Goal: Task Accomplishment & Management: Complete application form

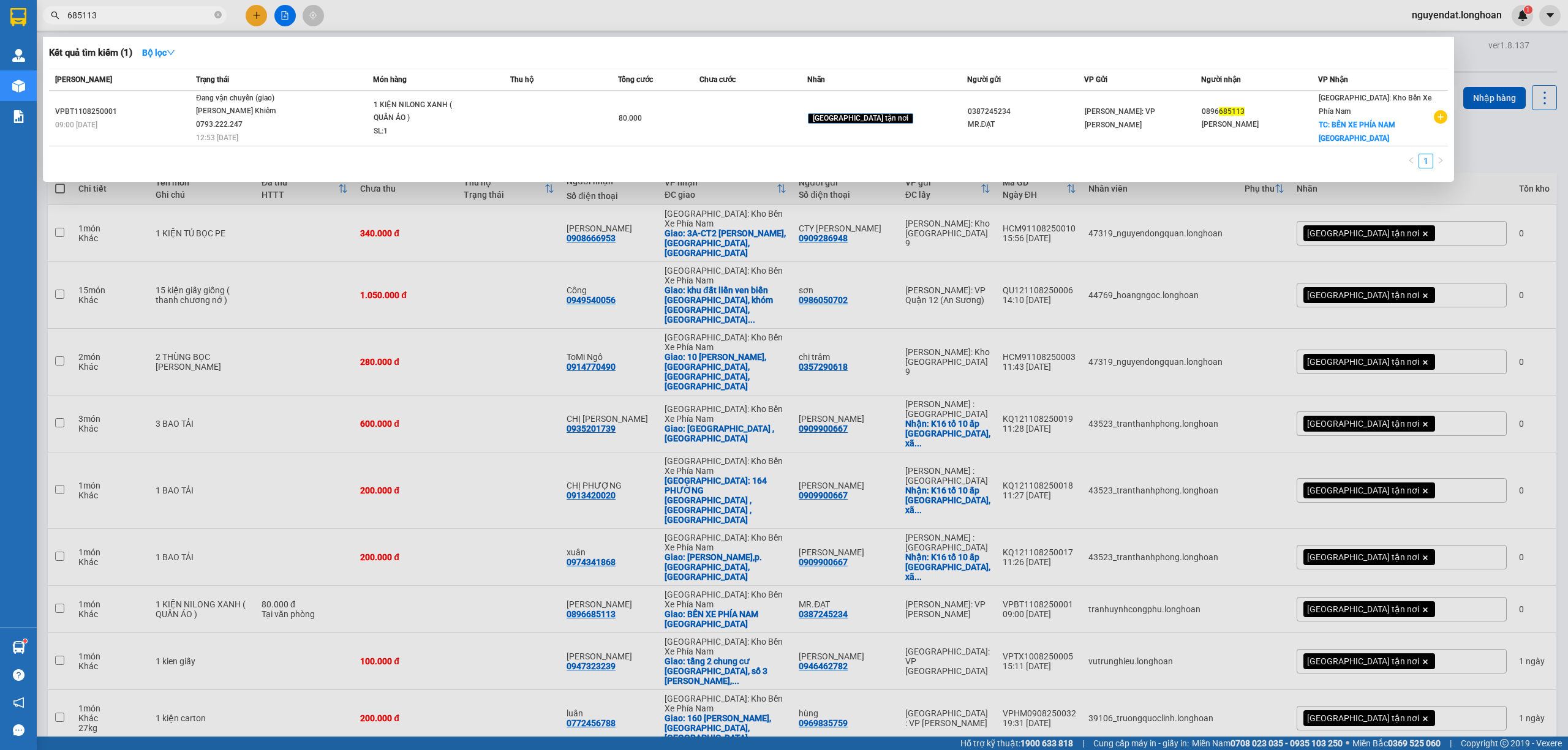
drag, startPoint x: 0, startPoint y: 0, endPoint x: 772, endPoint y: 259, distance: 814.3
click at [772, 275] on div at bounding box center [784, 375] width 1568 height 750
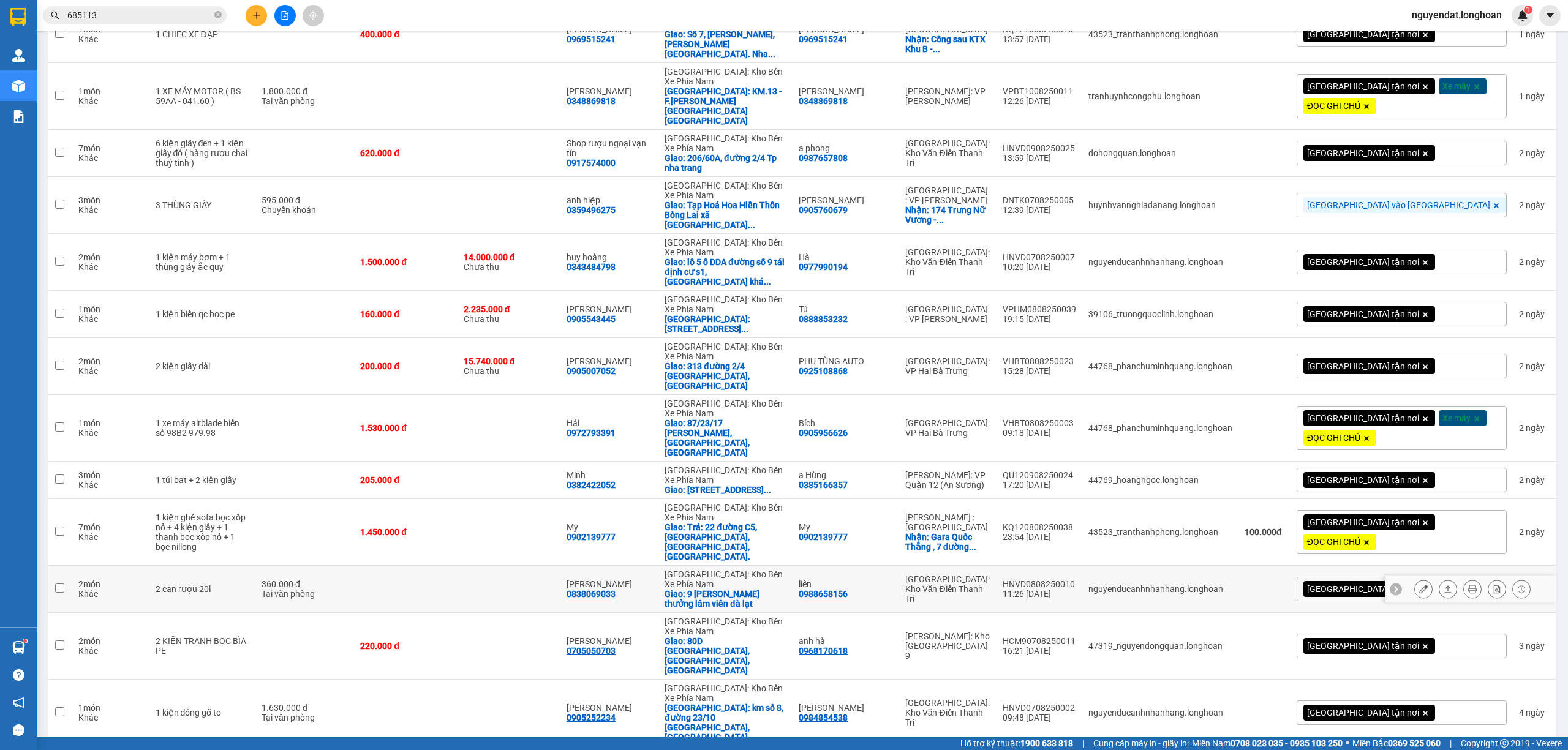
scroll to position [1766, 0]
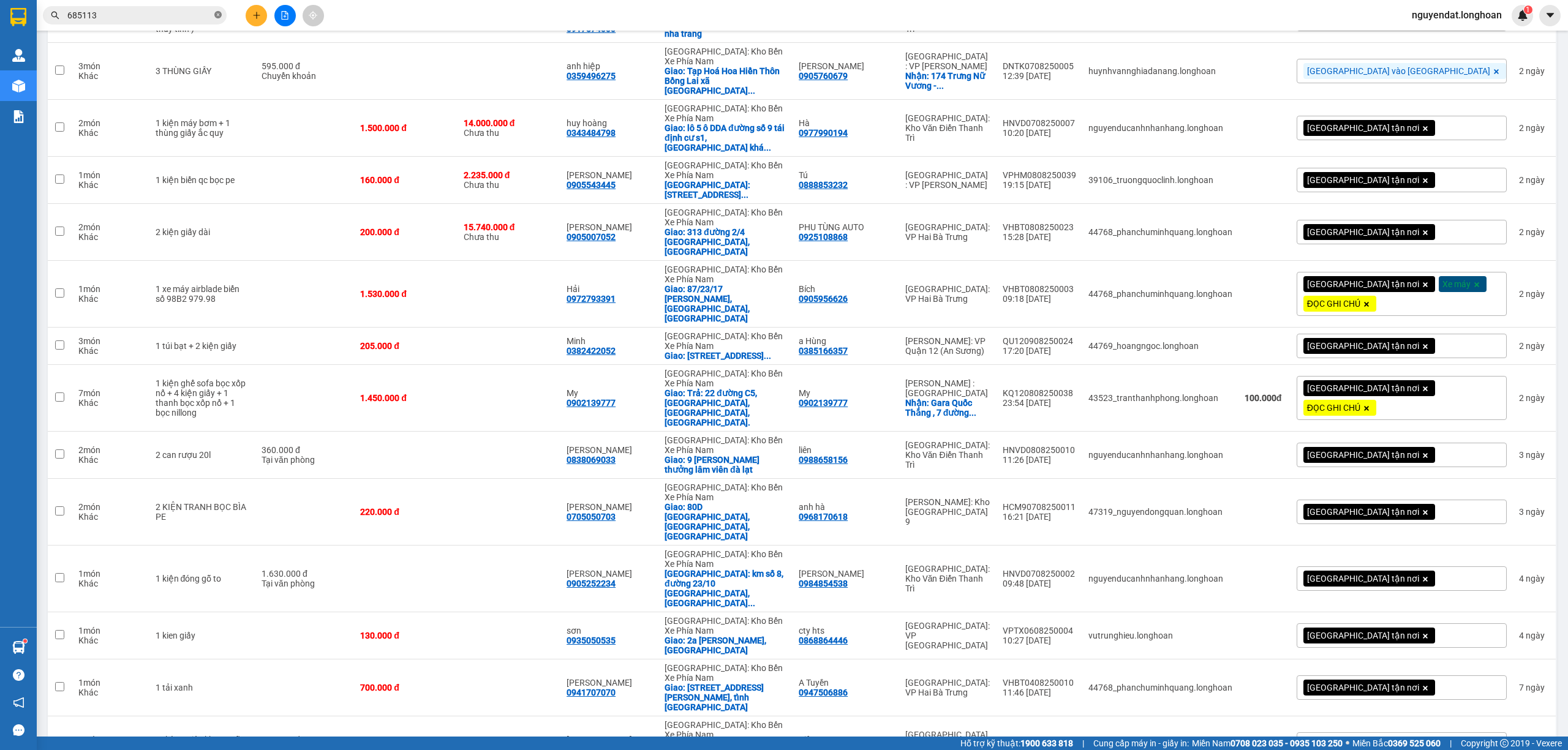
click at [221, 11] on icon "close-circle" at bounding box center [218, 14] width 8 height 8
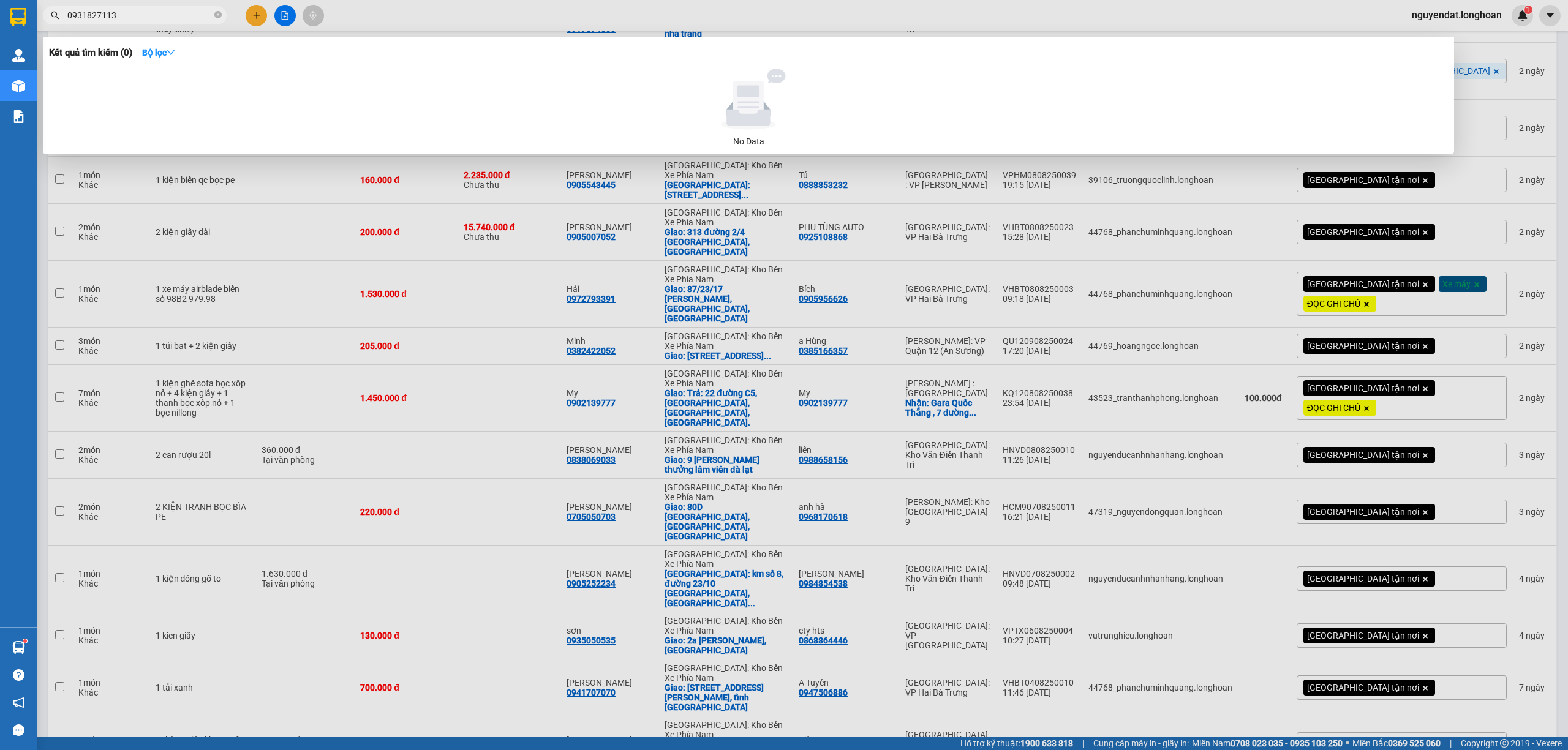
type input "0931827113"
drag, startPoint x: 219, startPoint y: 14, endPoint x: 206, endPoint y: 13, distance: 13.0
click at [219, 14] on icon "close-circle" at bounding box center [218, 14] width 8 height 8
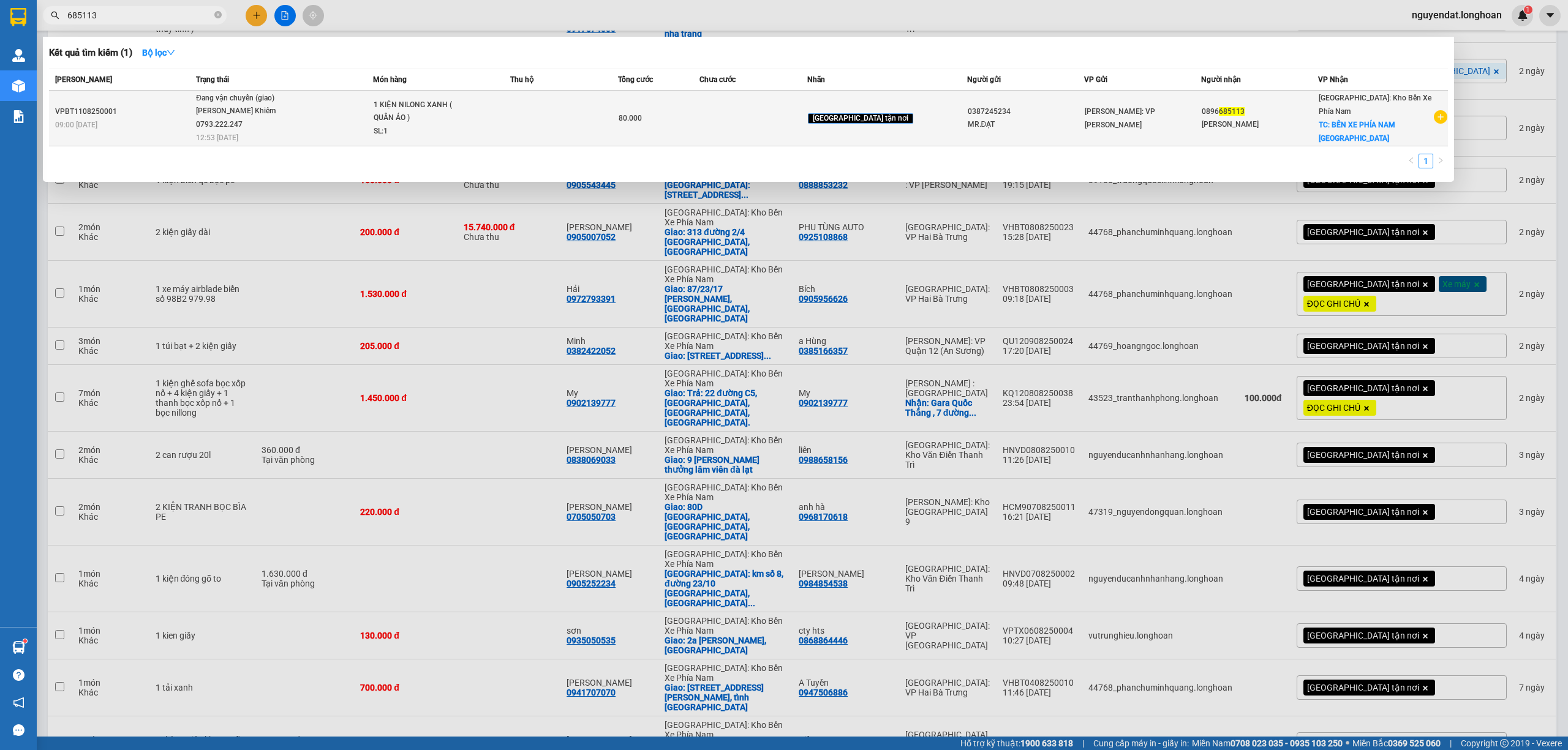
type input "685113"
click at [270, 110] on div "[PERSON_NAME] Khiêm 0793.222.247" at bounding box center [242, 118] width 92 height 26
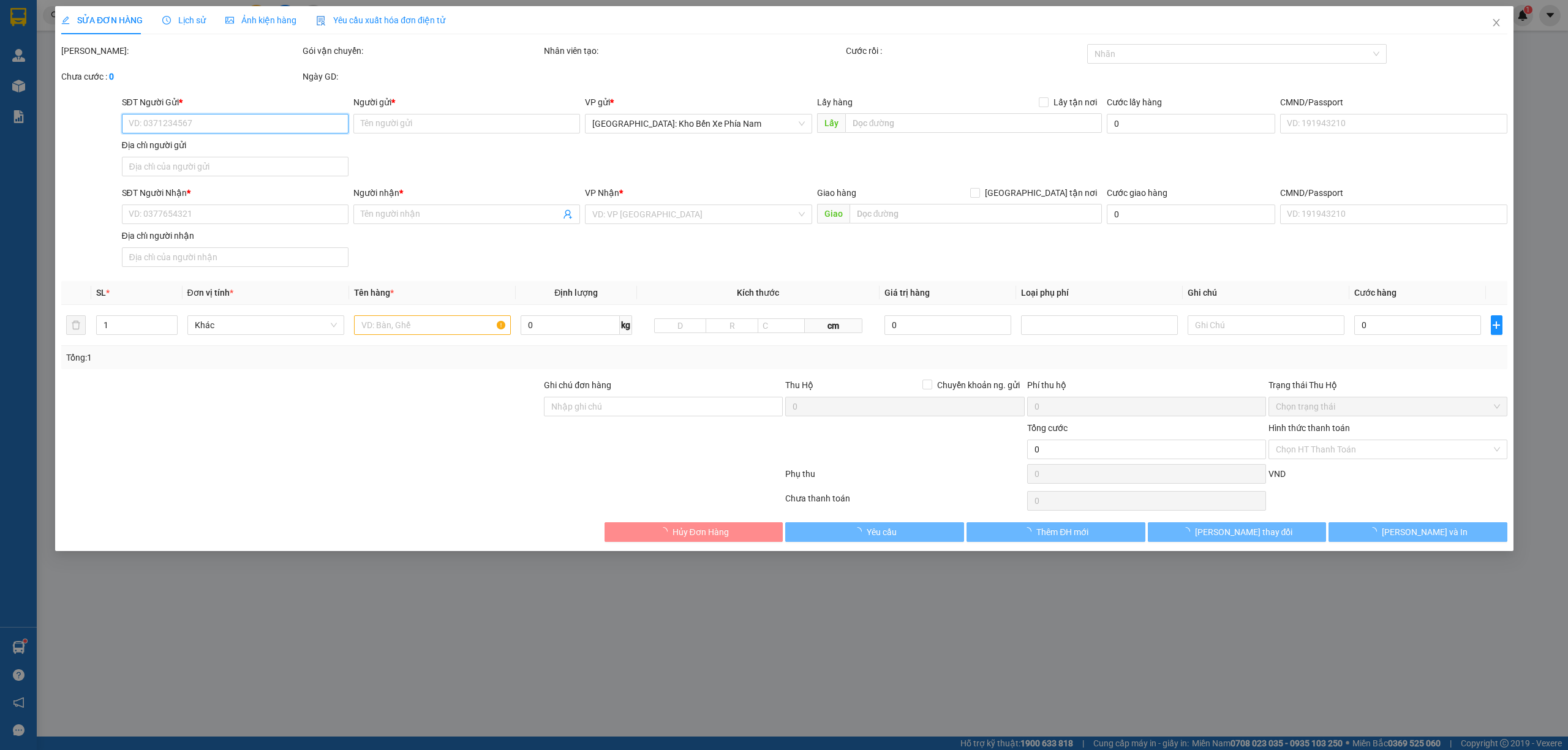
type input "0387245234"
type input "MR.ĐẠT"
type input "0896685113"
type input "VÕ TRỌNG HẬU"
checkbox input "true"
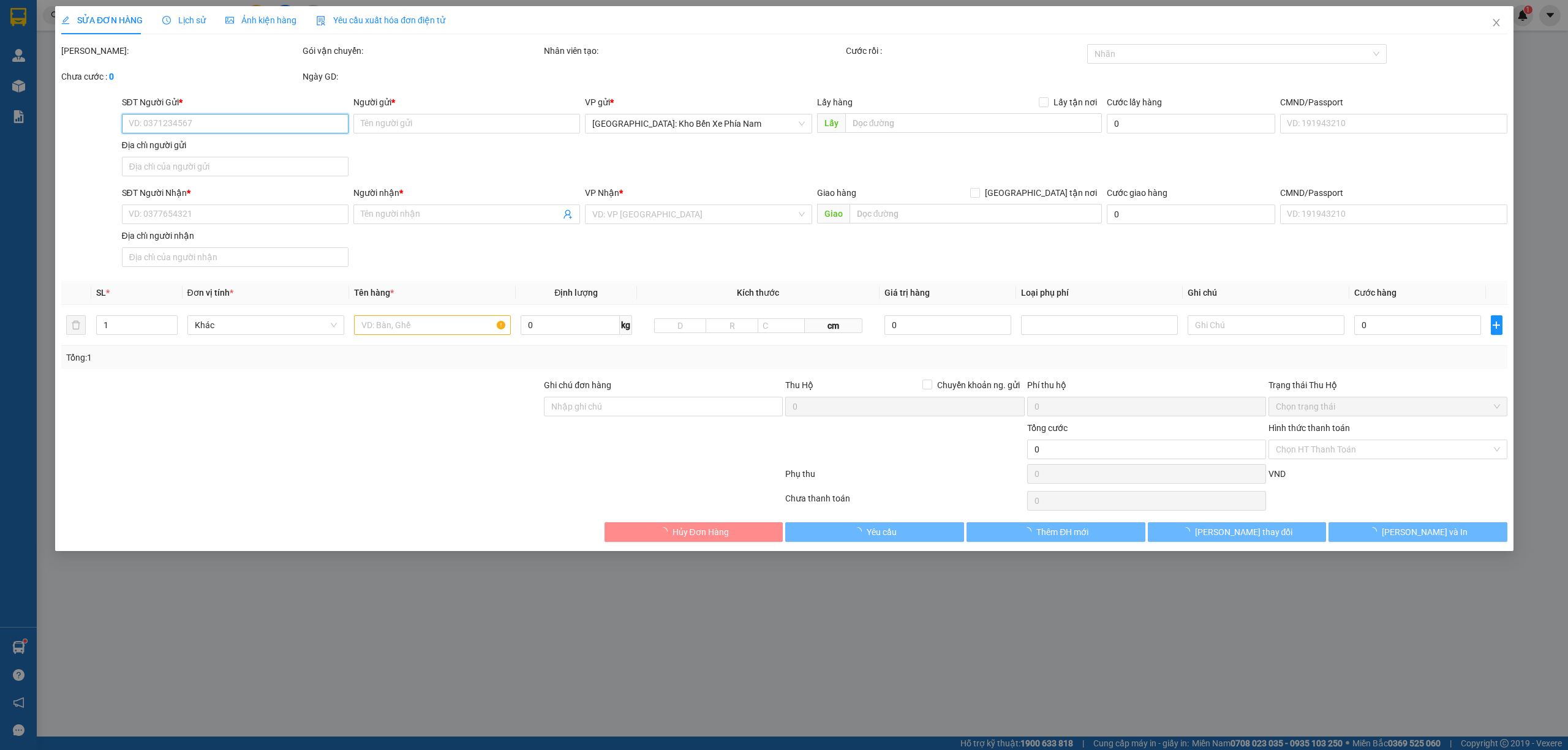
type input "BẾN XE PHÍA NAM NHA TRANG"
type input "80.000"
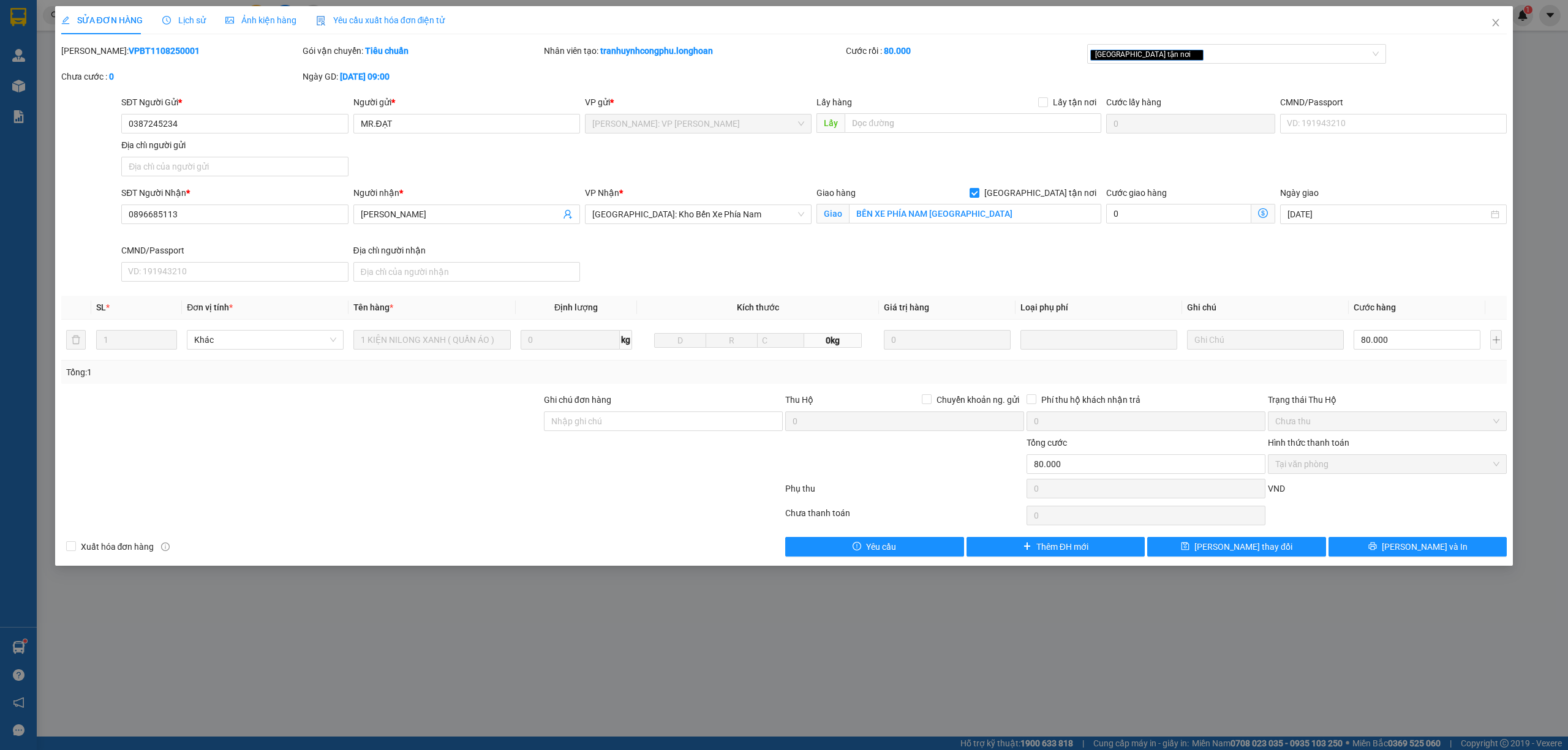
click at [797, 268] on div "SĐT Người Nhận * 0896685113 Người nhận * VÕ TRỌNG HẬU VP Nhận * Nha Trang: Kho …" at bounding box center [814, 236] width 1390 height 100
click at [1513, 23] on div "SỬA ĐƠN HÀNG Lịch sử Ảnh kiện hàng Yêu cầu xuất hóa đơn điện tử Total Paid Fee …" at bounding box center [784, 375] width 1568 height 750
click at [1501, 22] on span "Close" at bounding box center [1496, 23] width 34 height 34
click at [1496, 15] on span "nguyendat.longhoan" at bounding box center [1457, 15] width 110 height 15
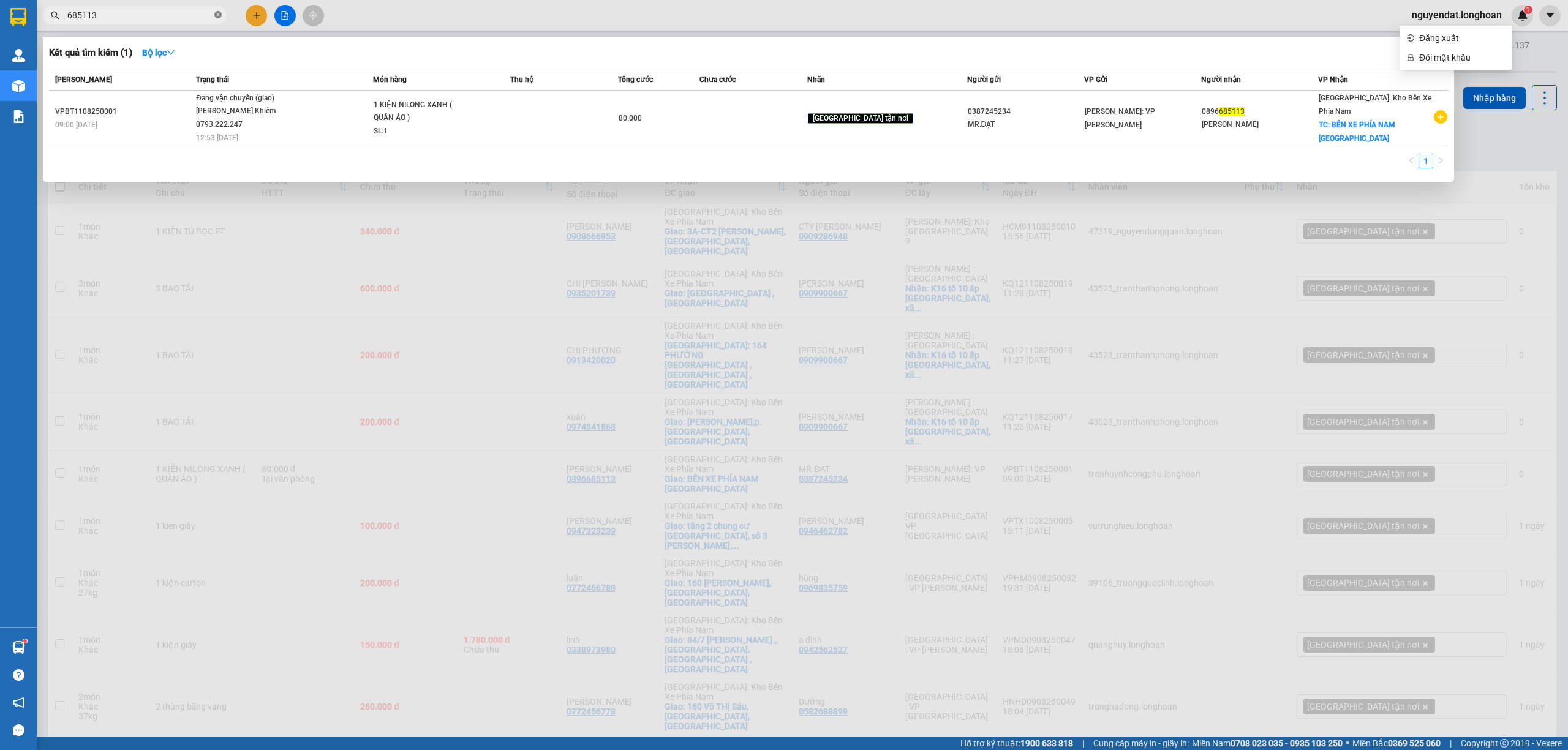
click at [218, 13] on icon "close-circle" at bounding box center [218, 14] width 8 height 8
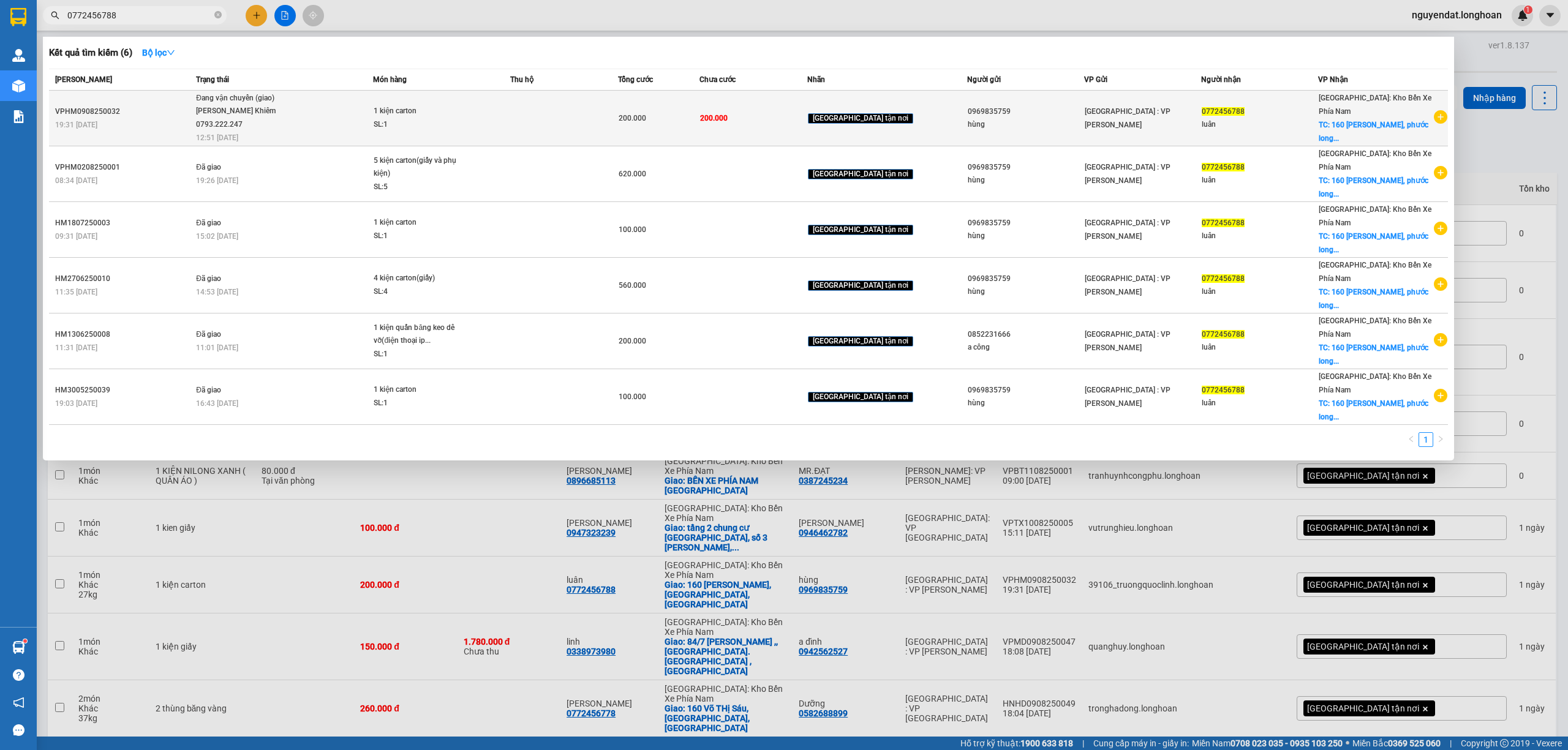
type input "0772456788"
click at [456, 115] on span "1 kiện carton SL: 1" at bounding box center [441, 118] width 136 height 26
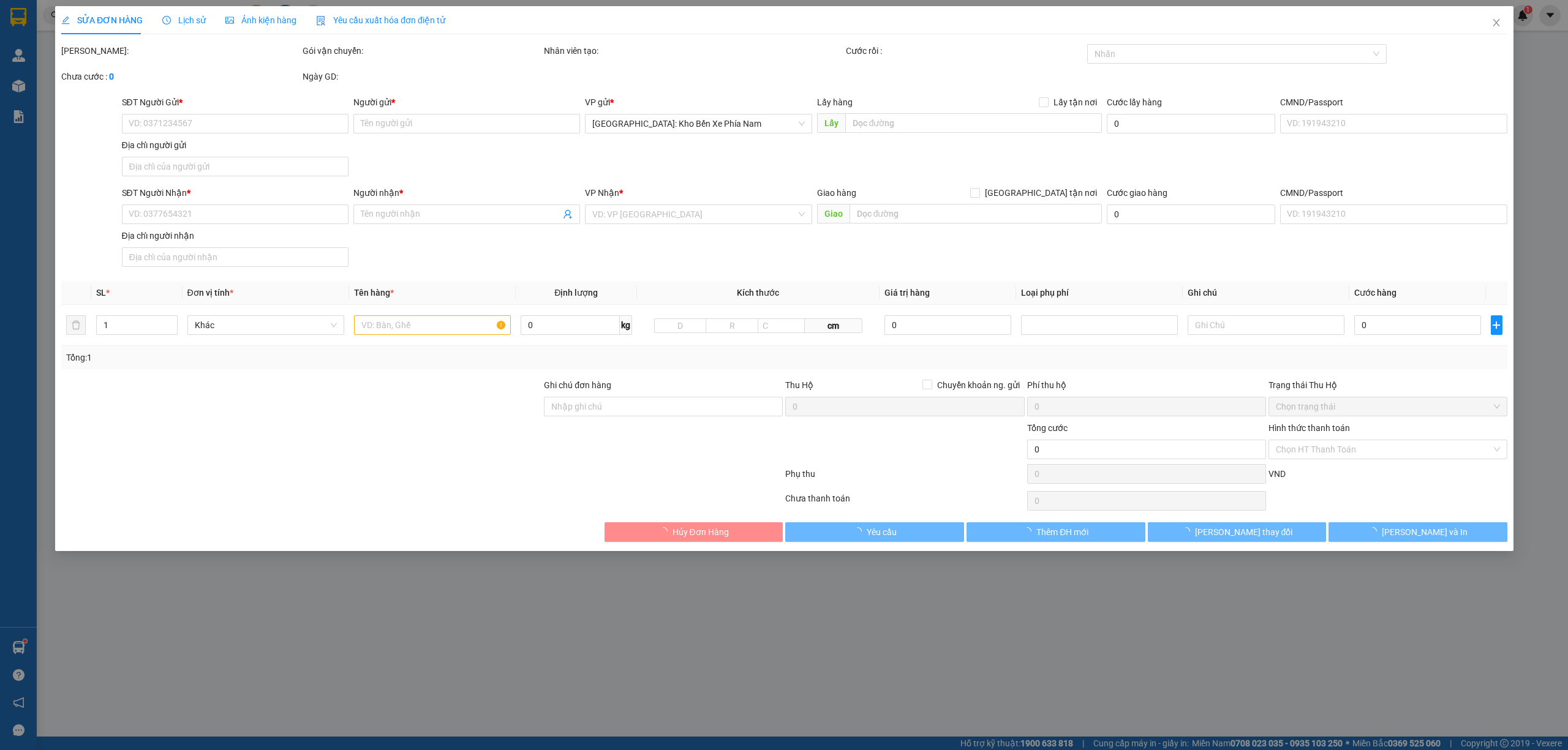
type input "0969835759"
type input "hùng"
type input "0772456788"
type input "luân"
checkbox input "true"
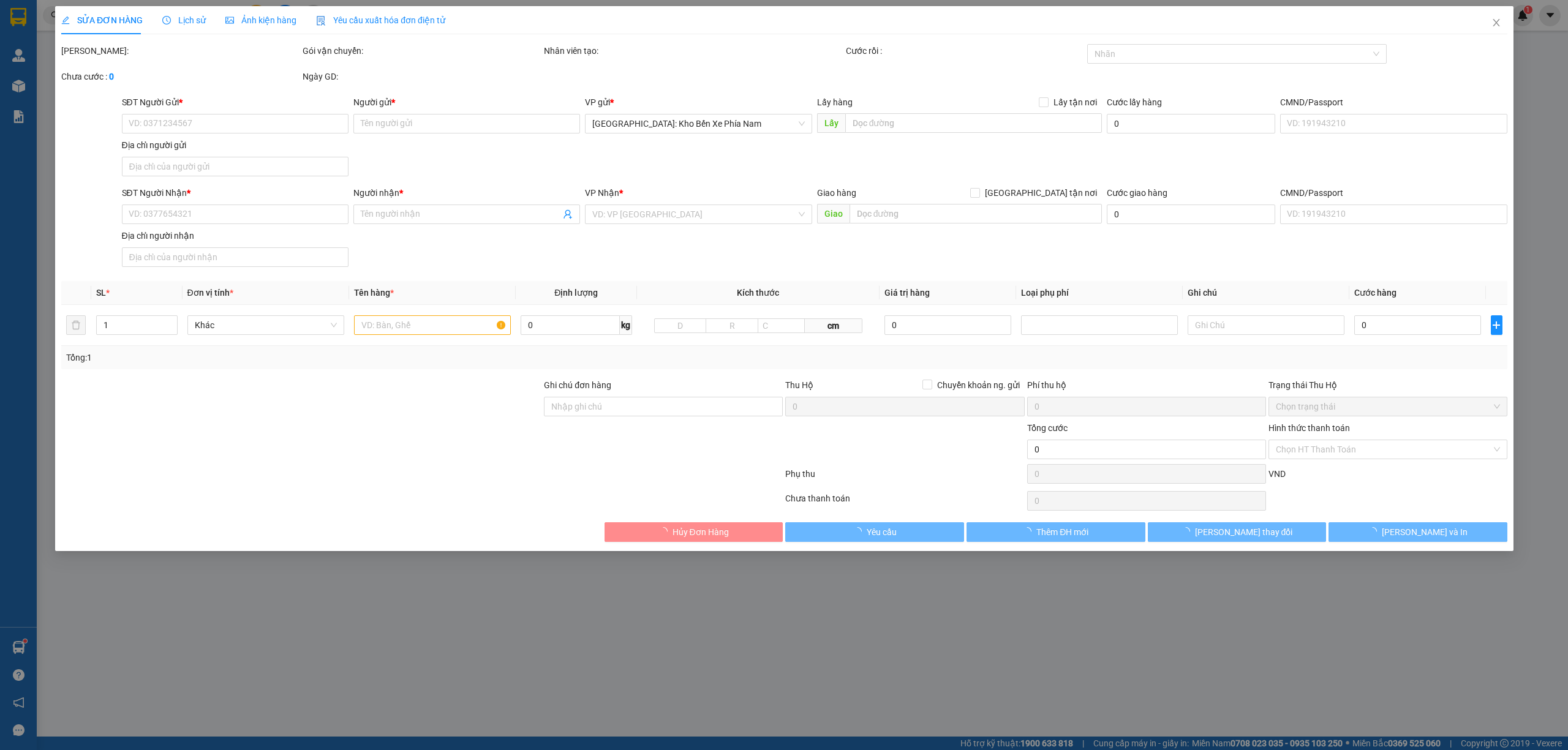
type input "160 võ thị sáu, phước long,nha trang"
type input "200.000"
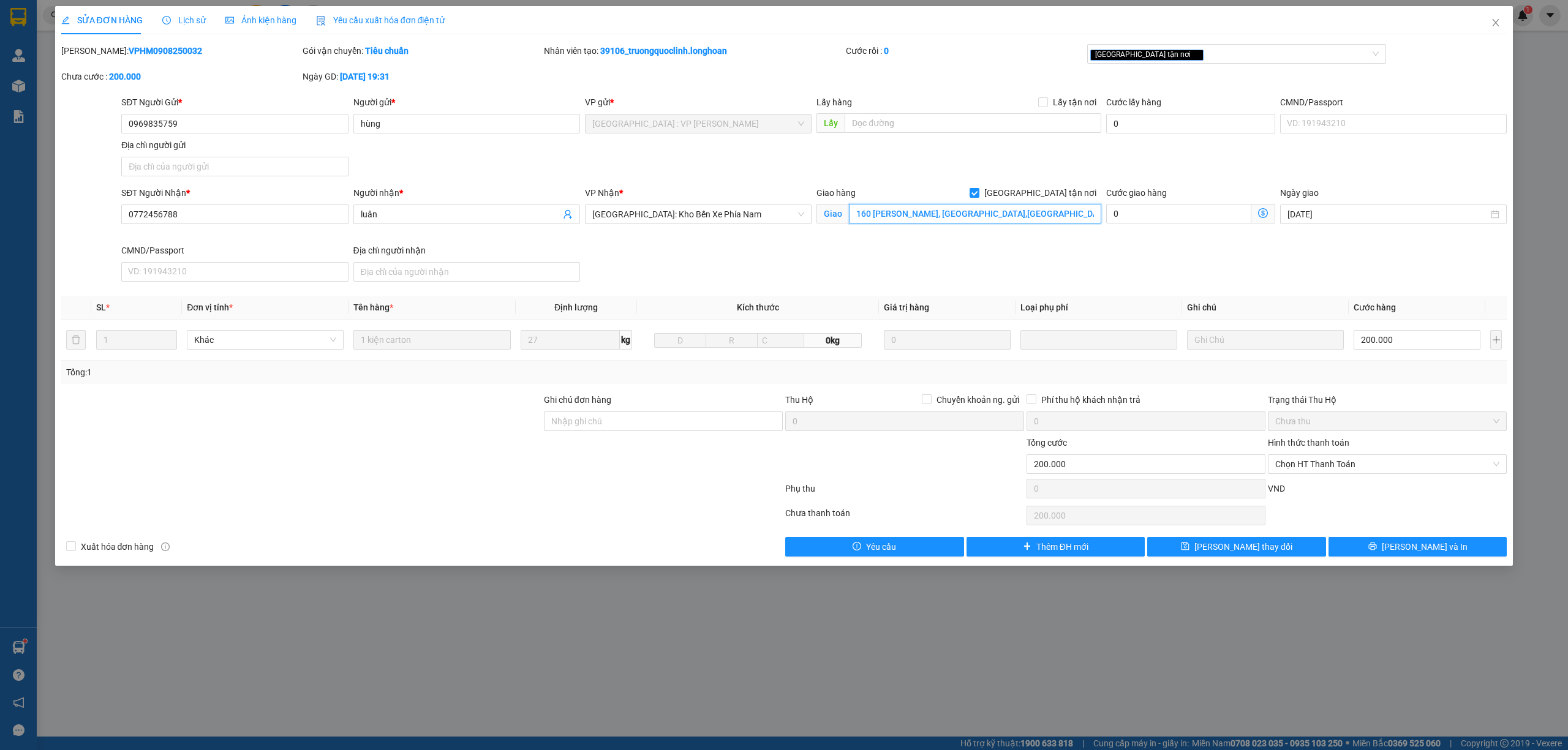
click at [1045, 218] on input "160 võ thị sáu, phước long,nha trang" at bounding box center [976, 213] width 253 height 20
click at [1037, 219] on input "160 võ thị sáu, phước long,nha trang" at bounding box center [976, 213] width 253 height 20
click at [1020, 250] on div "SĐT Người Nhận * 0772456788 Người nhận * luân VP Nhận * Nha Trang: Kho Bến Xe P…" at bounding box center [814, 236] width 1390 height 100
click at [197, 22] on span "Lịch sử" at bounding box center [183, 20] width 43 height 10
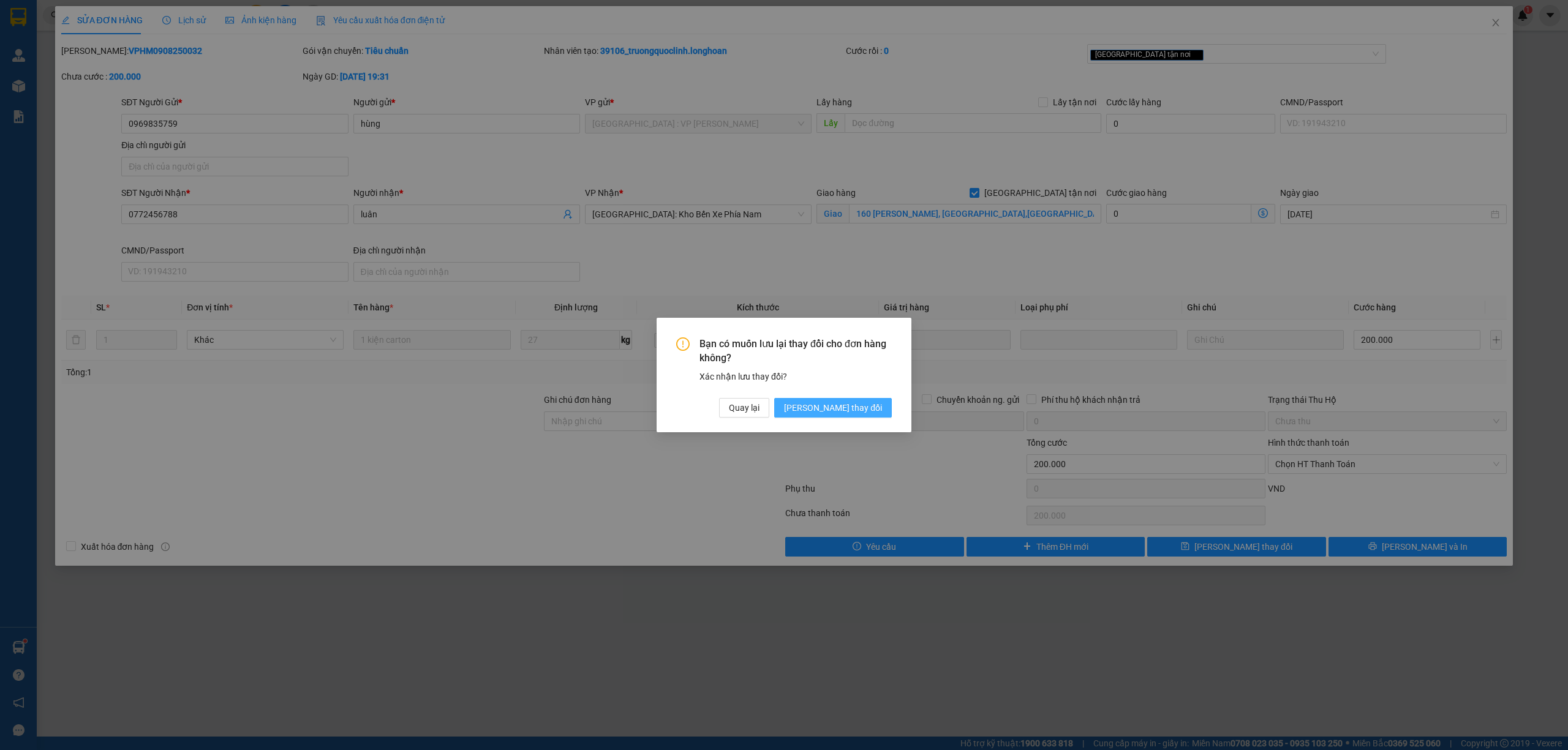
click at [880, 409] on span "[PERSON_NAME] thay đổi" at bounding box center [833, 408] width 98 height 14
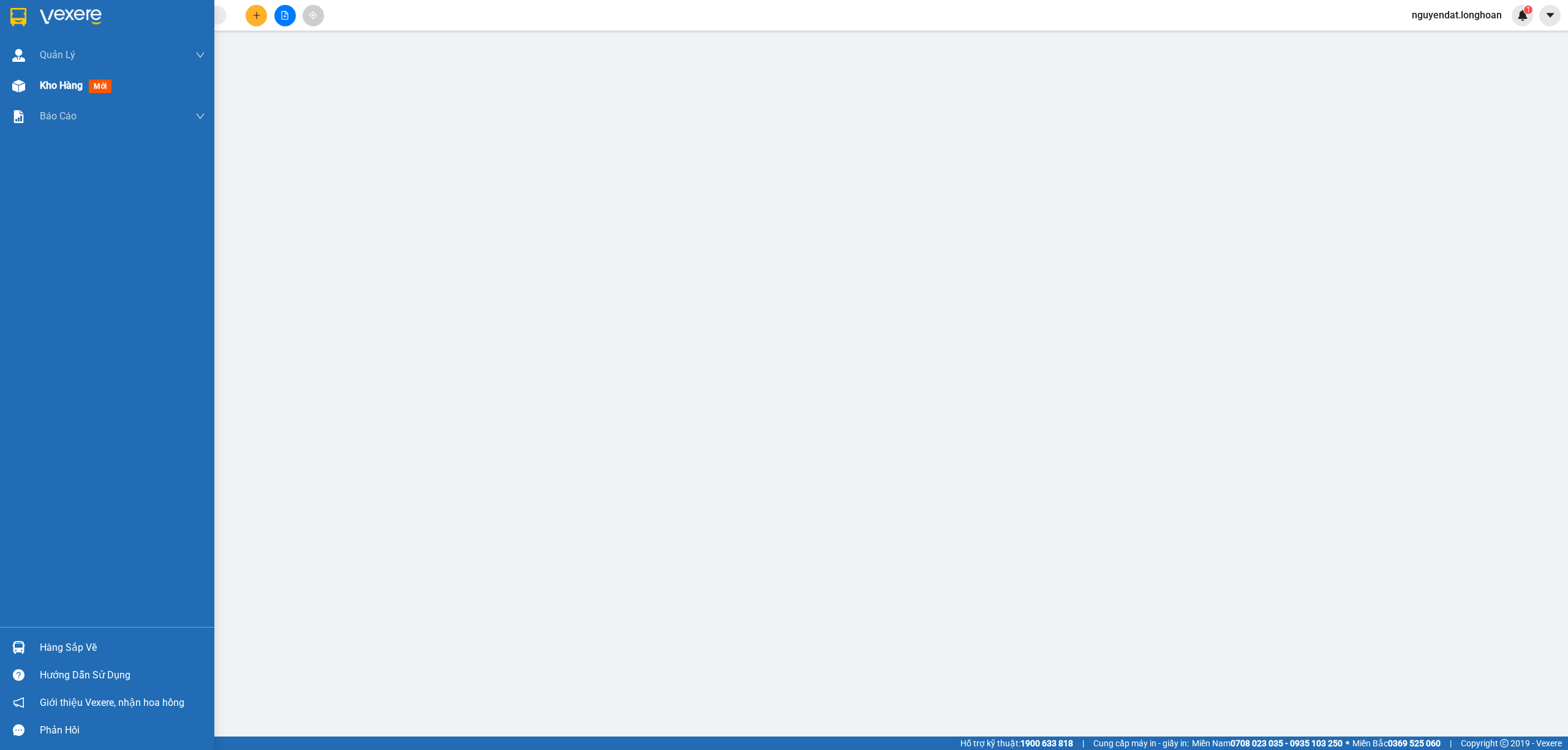
click at [14, 88] on img at bounding box center [19, 86] width 13 height 13
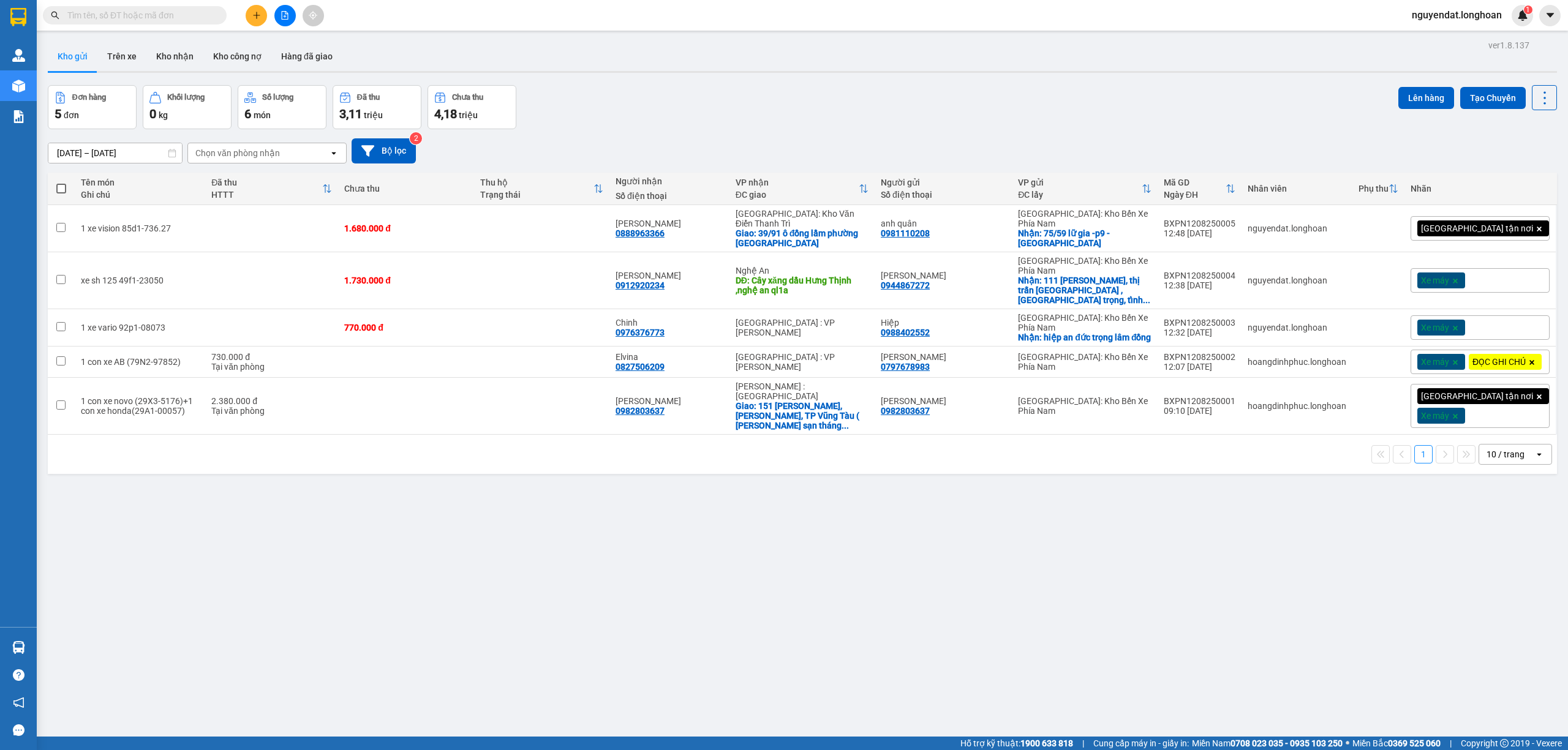
click at [831, 565] on div "ver 1.8.137 Kho gửi Trên xe Kho nhận Kho công nợ Hàng đã giao Đơn hàng 5 đơn Kh…" at bounding box center [802, 412] width 1519 height 750
click at [829, 563] on div "ver 1.8.137 Kho gửi Trên xe Kho nhận Kho công nợ Hàng đã giao Đơn hàng 5 đơn Kh…" at bounding box center [802, 412] width 1519 height 750
click at [814, 117] on div "Đơn hàng 5 đơn Khối lượng 0 kg Số lượng 6 món Đã thu 3,11 triệu Chưa thu 4,18 t…" at bounding box center [803, 107] width 1509 height 44
click at [170, 48] on button "Kho nhận" at bounding box center [174, 56] width 57 height 30
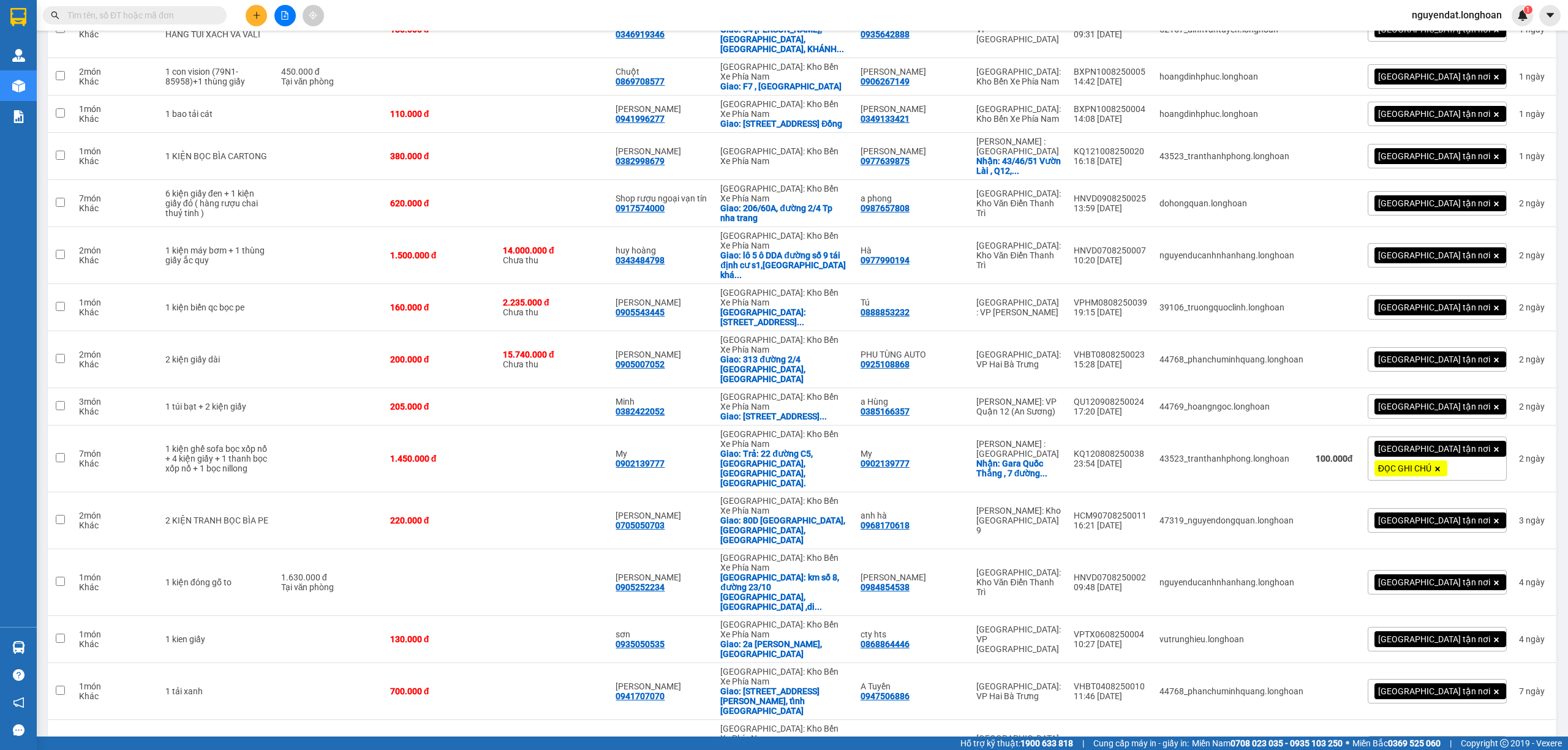
scroll to position [1216, 0]
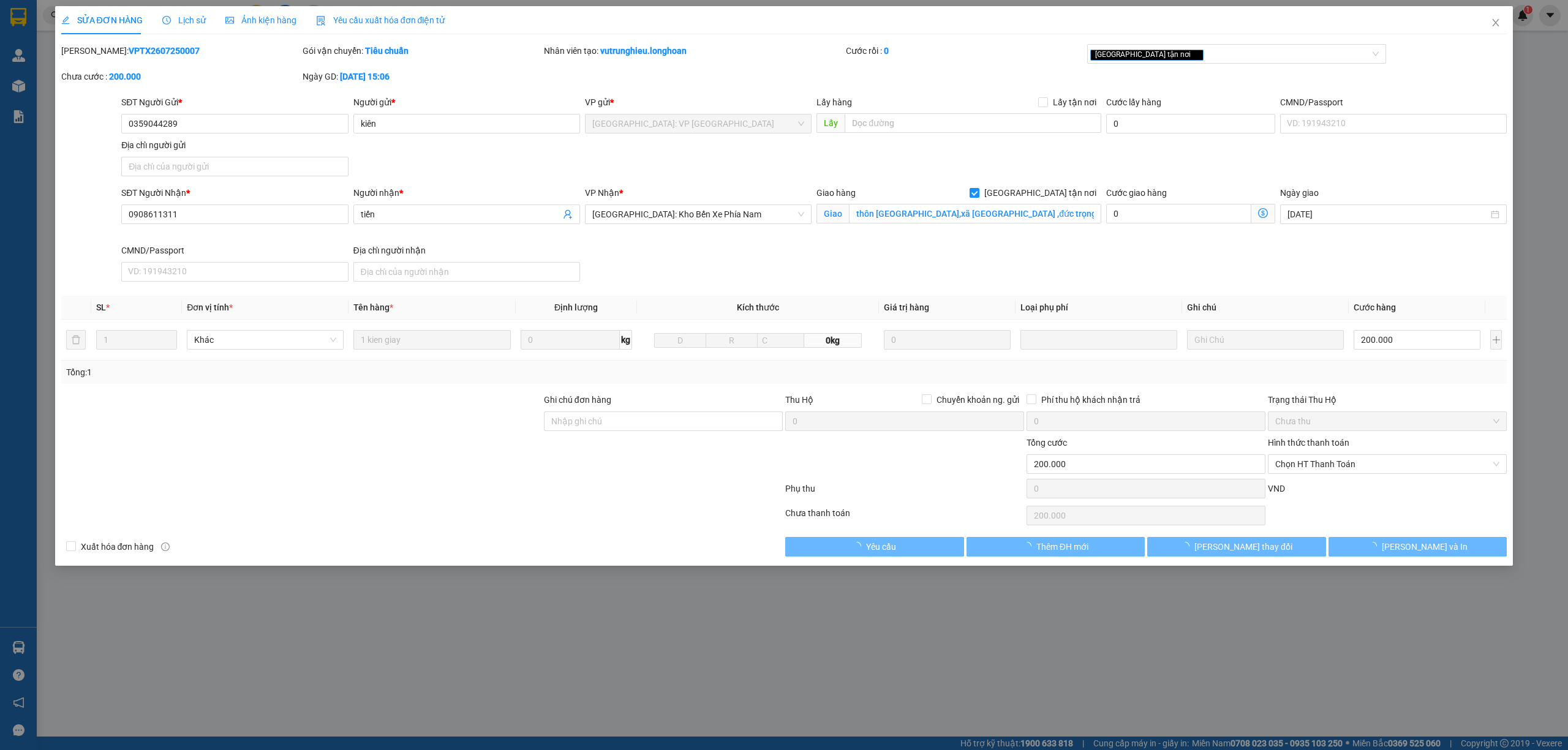
type input "0359044289"
type input "kiên"
type input "0908611311"
type input "tiến"
checkbox input "true"
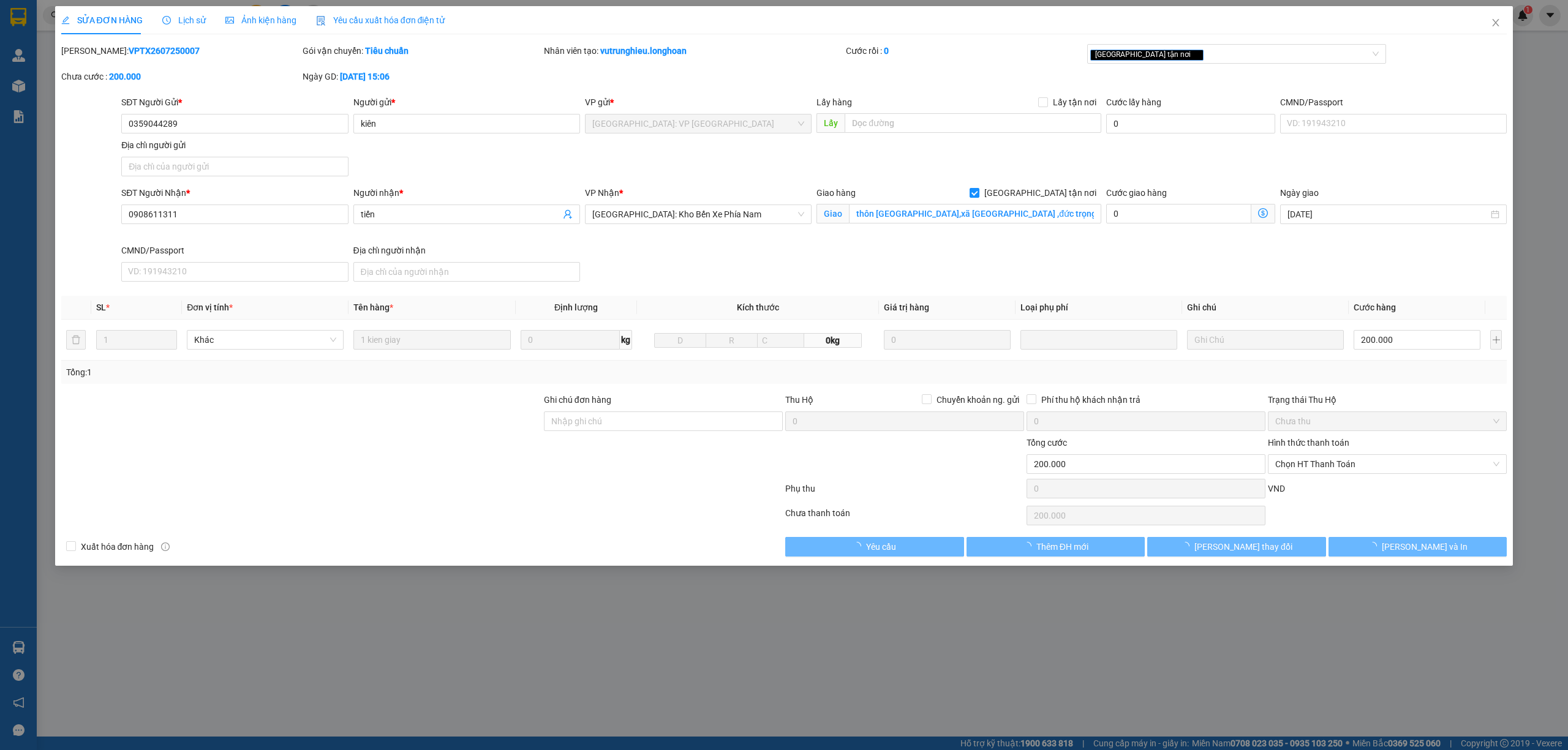
type input "thôn bliang,xã tà hine ,đức trọng lâm đồng"
type input "200.000"
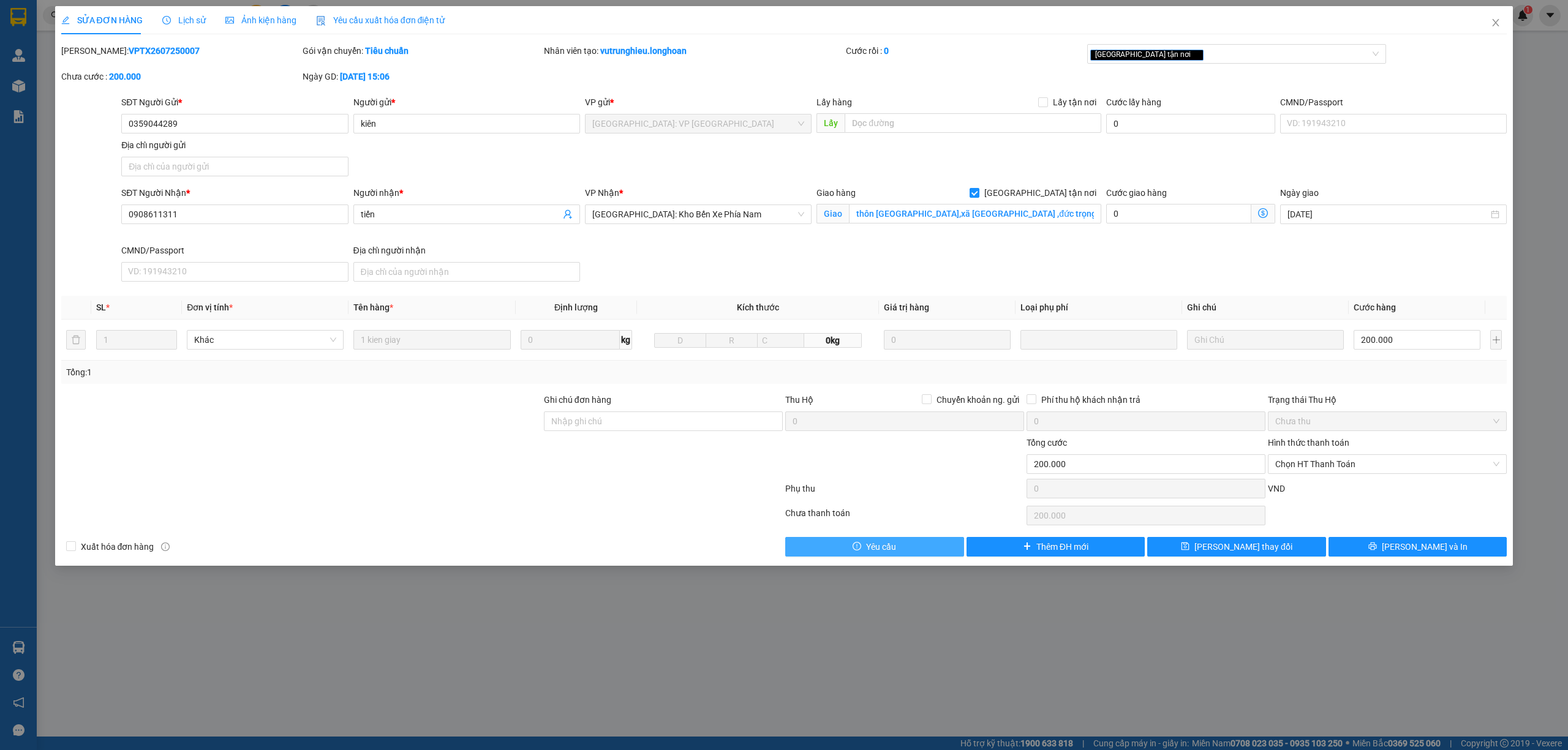
click at [903, 547] on button "Yêu cầu" at bounding box center [875, 546] width 179 height 20
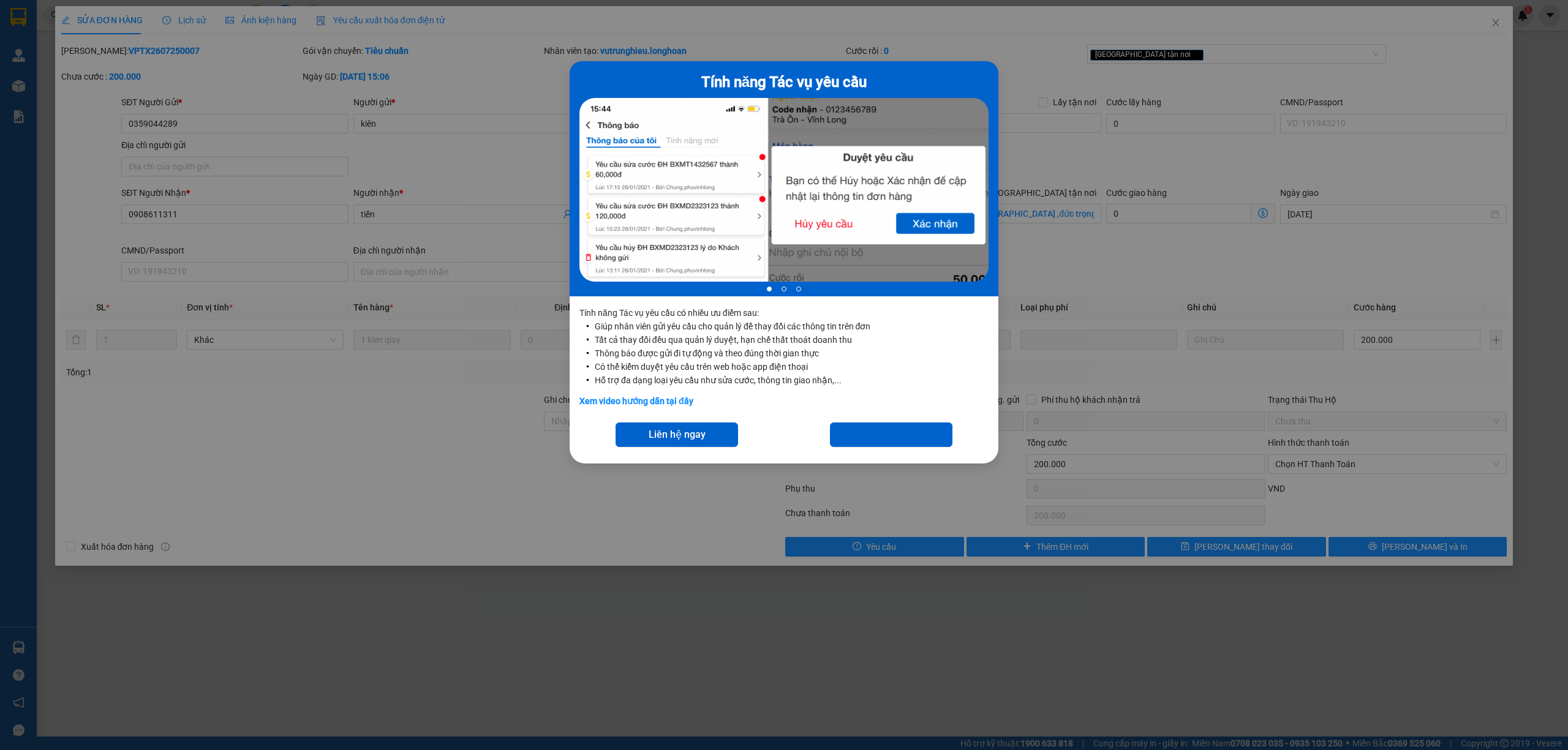
click at [941, 215] on div at bounding box center [784, 192] width 409 height 188
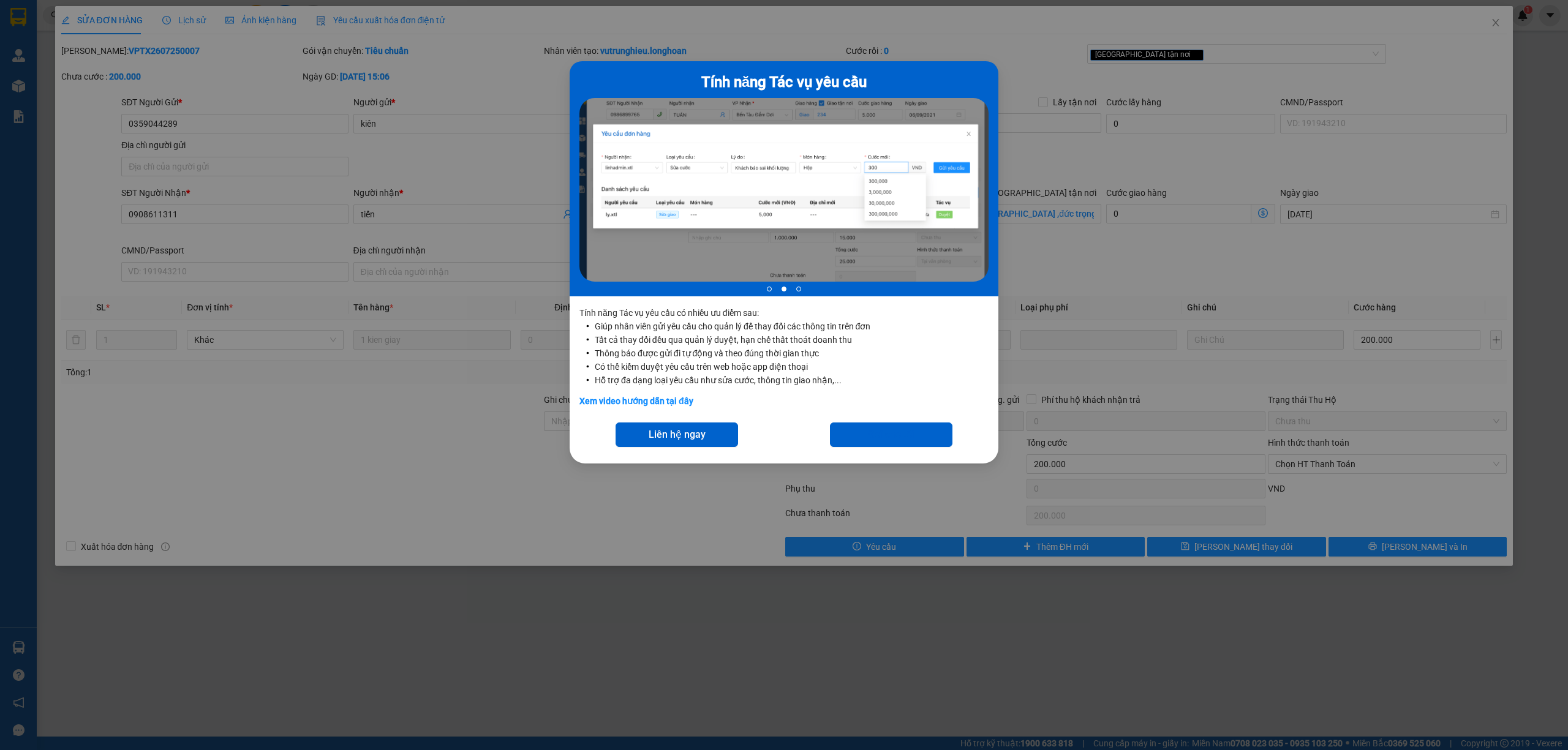
click at [673, 431] on span "Liên hệ ngay" at bounding box center [677, 434] width 57 height 15
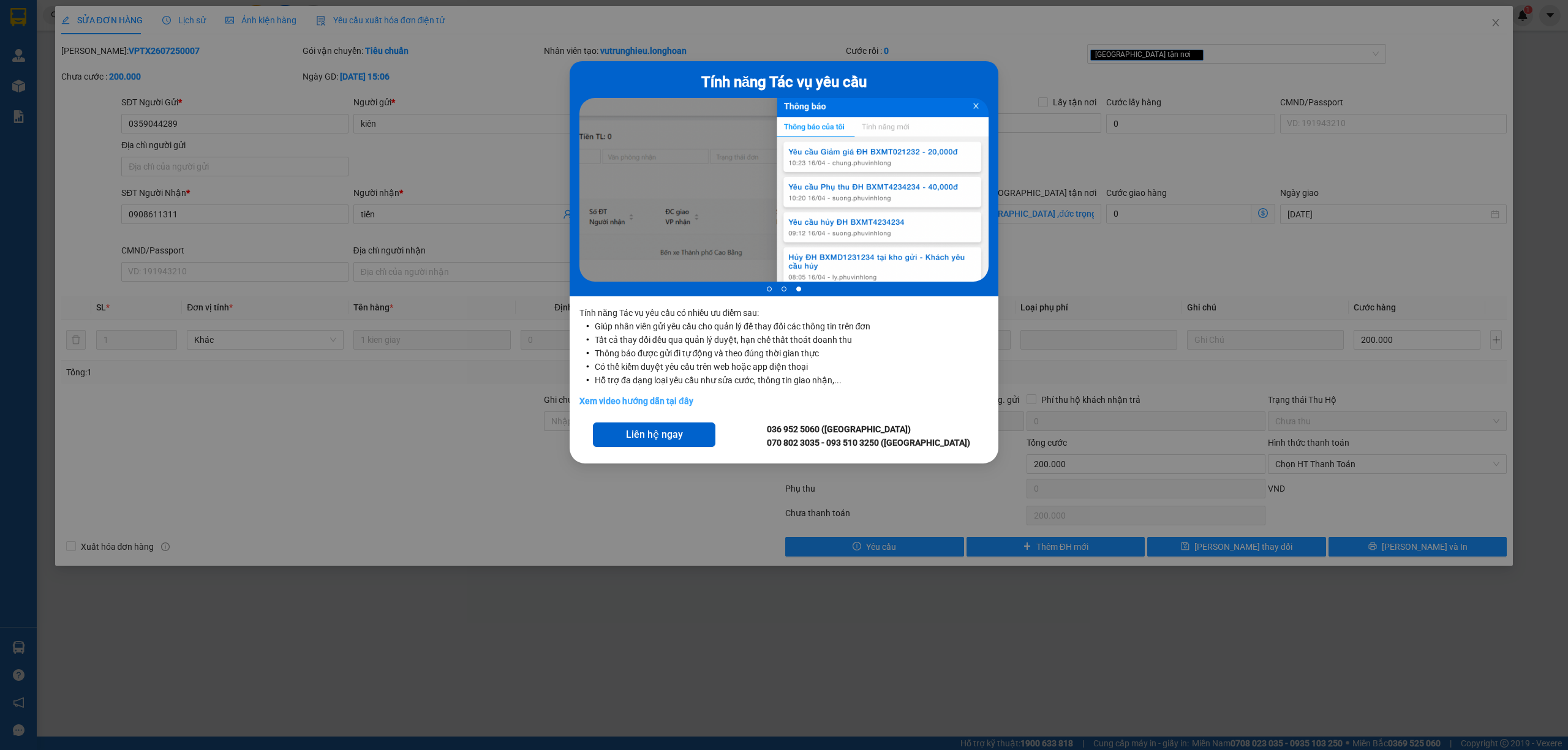
click at [662, 399] on link "Xem video hướng dẫn tại đây" at bounding box center [636, 401] width 114 height 10
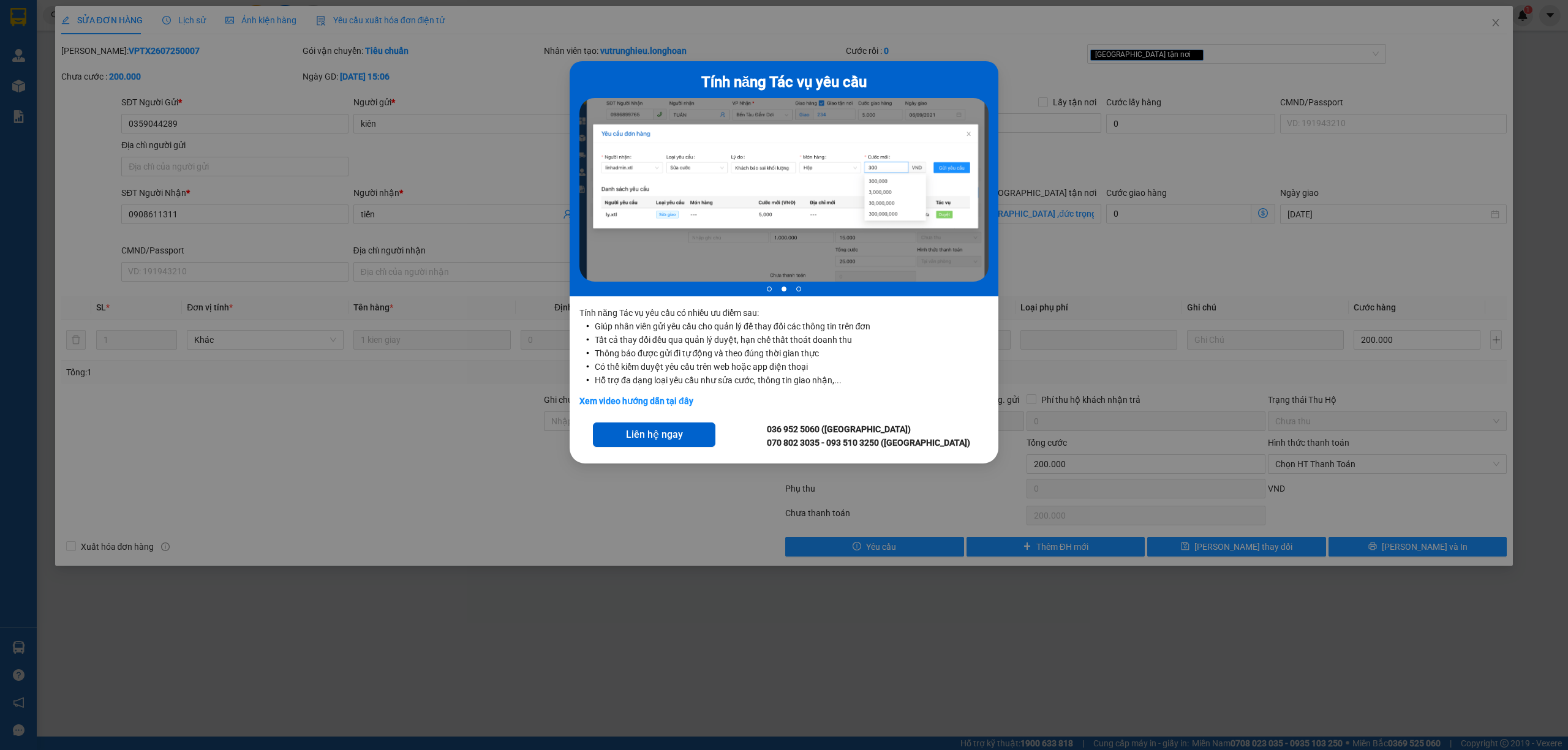
drag, startPoint x: 810, startPoint y: 543, endPoint x: 842, endPoint y: 500, distance: 53.6
click at [809, 543] on div "Tính năng Tác vụ yêu cầu 2 of 3 Tính năng Tác vụ yêu cầu có nhiều ưu điểm sau: …" at bounding box center [784, 375] width 1568 height 750
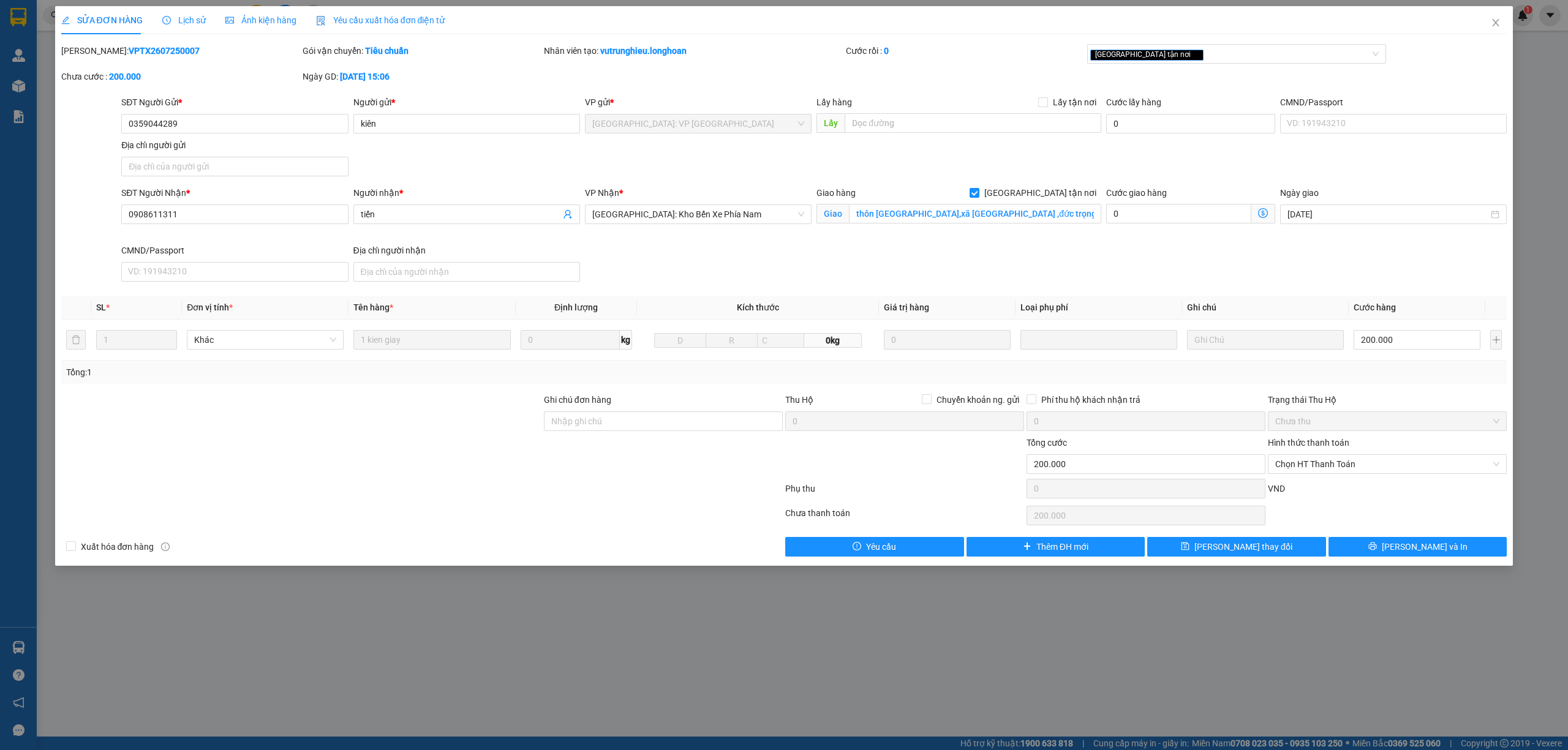
click at [812, 639] on div "SỬA ĐƠN HÀNG Lịch sử Ảnh kiện hàng Yêu cầu xuất hóa đơn điện tử Total Paid Fee …" at bounding box center [784, 375] width 1568 height 750
click at [1491, 23] on icon "close" at bounding box center [1496, 23] width 10 height 10
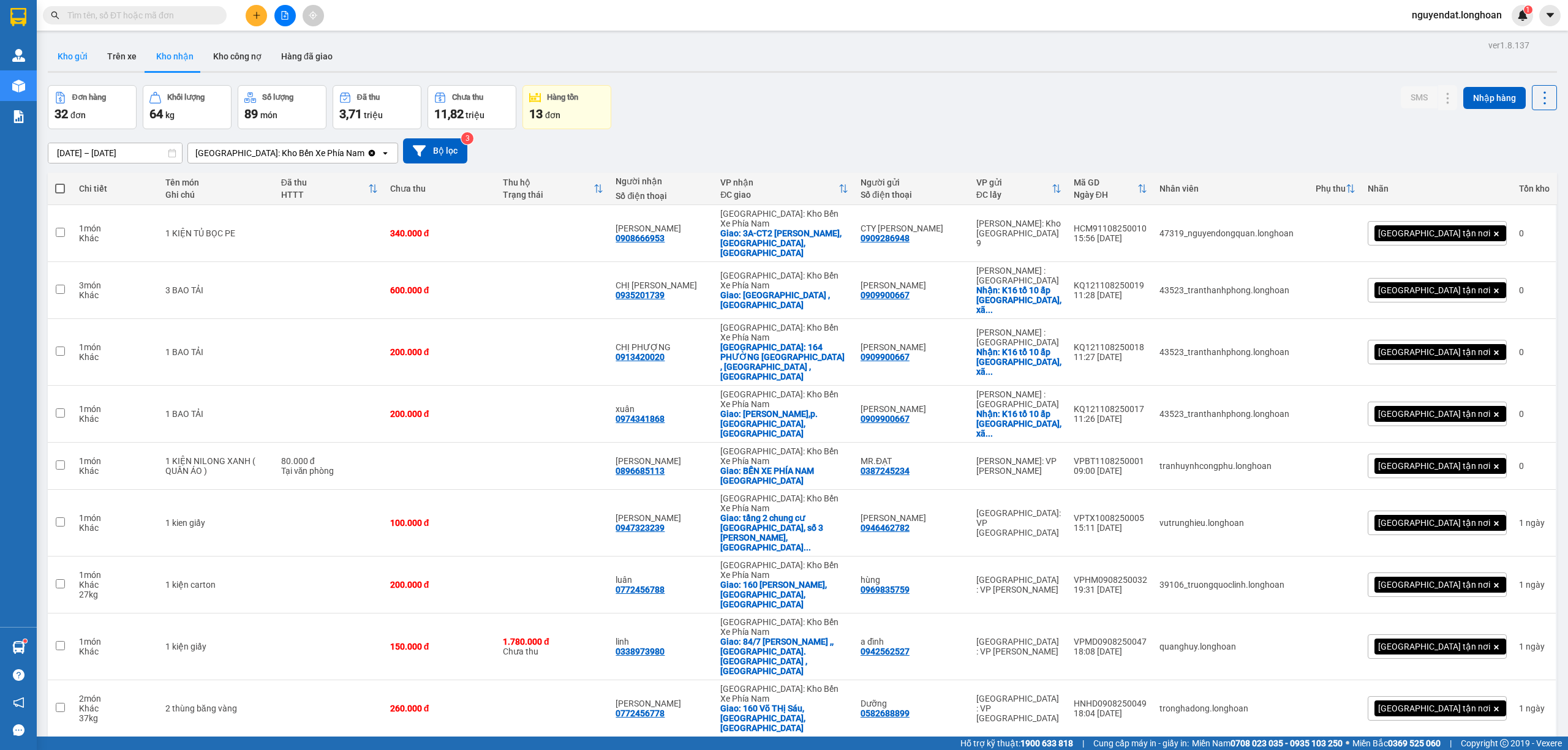
click at [67, 52] on button "Kho gửi" at bounding box center [73, 56] width 49 height 30
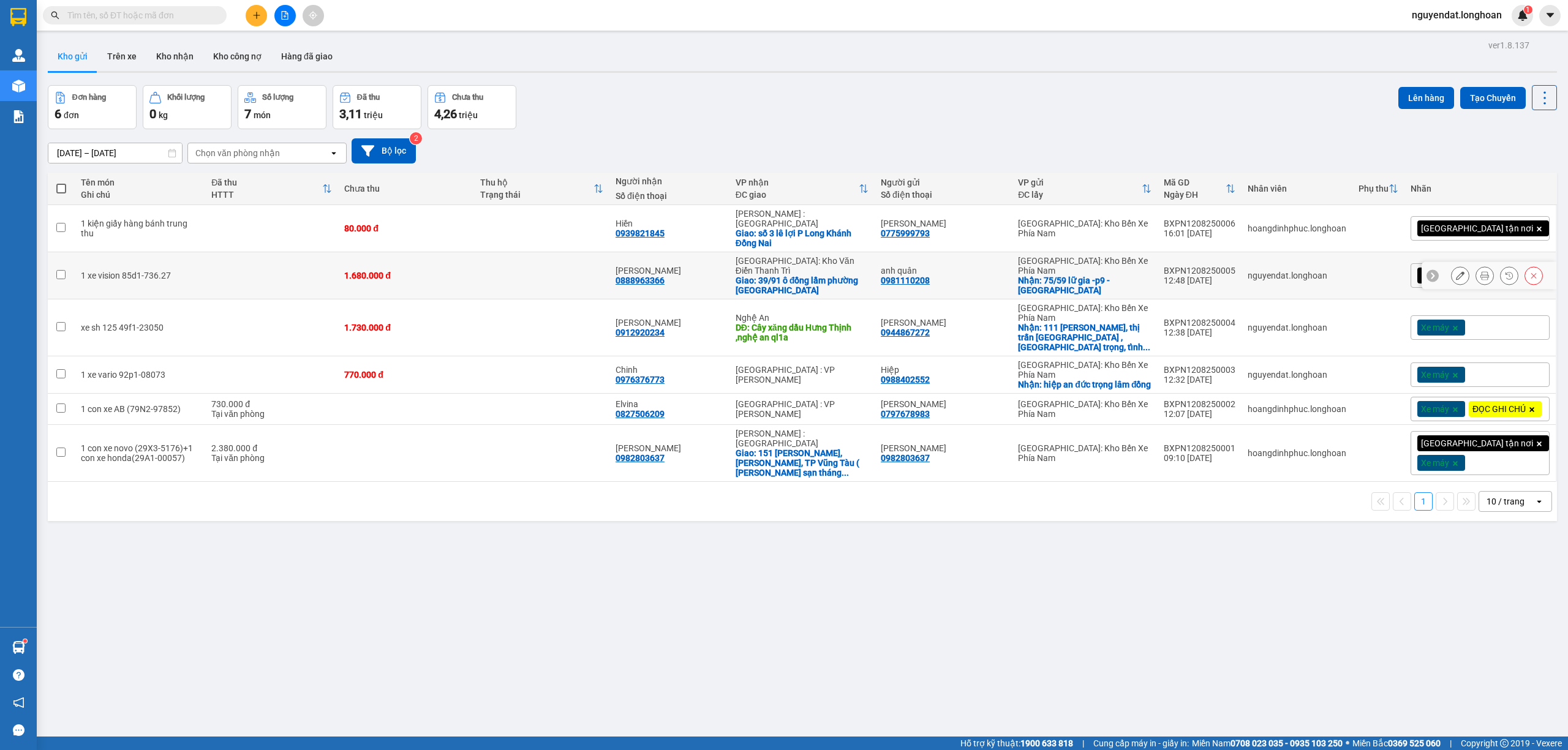
click at [1456, 271] on icon at bounding box center [1460, 275] width 8 height 8
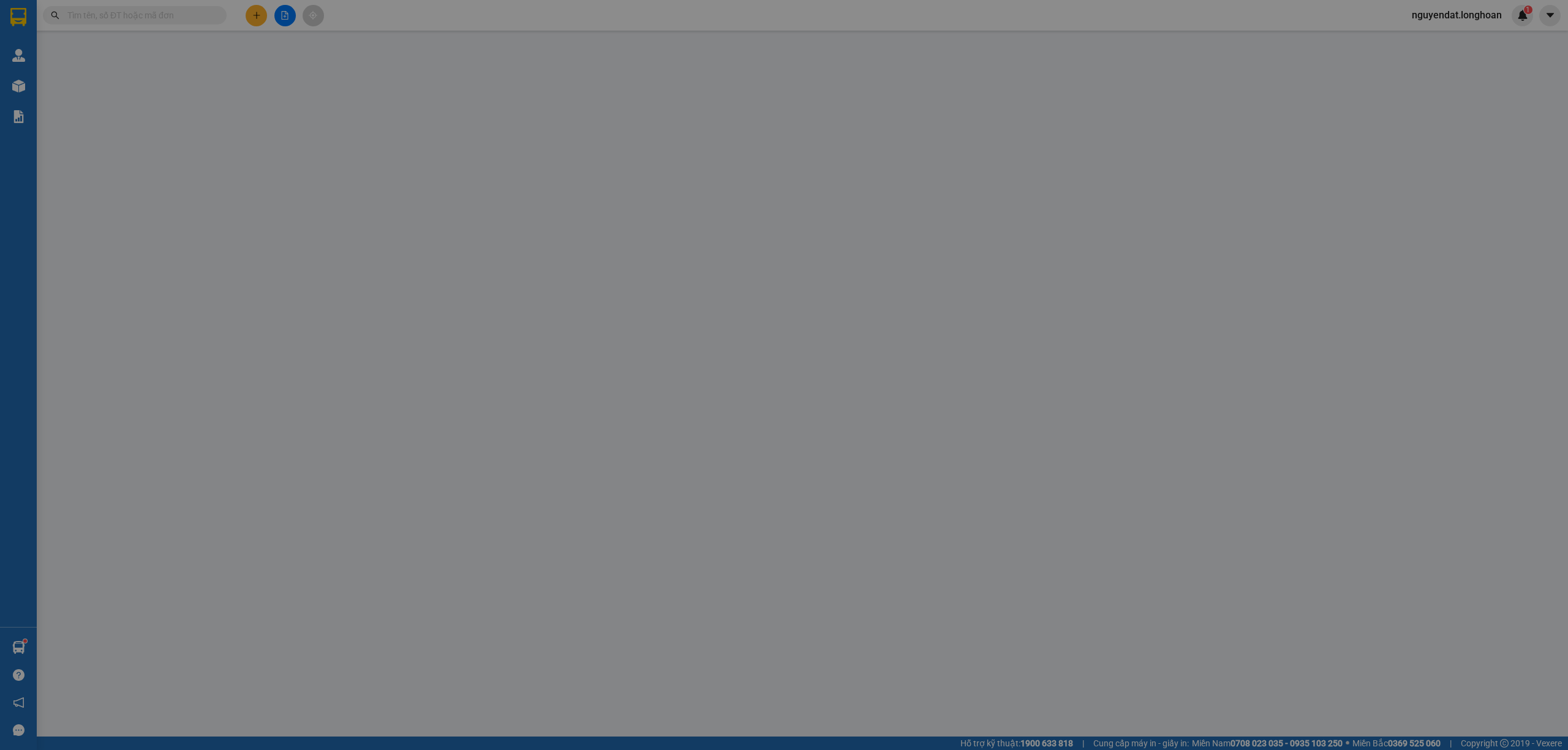
type input "0981110208"
type input "anh quân"
checkbox input "true"
type input "75/59 lữ gia -p9 - đà lạt"
type input "0888963366"
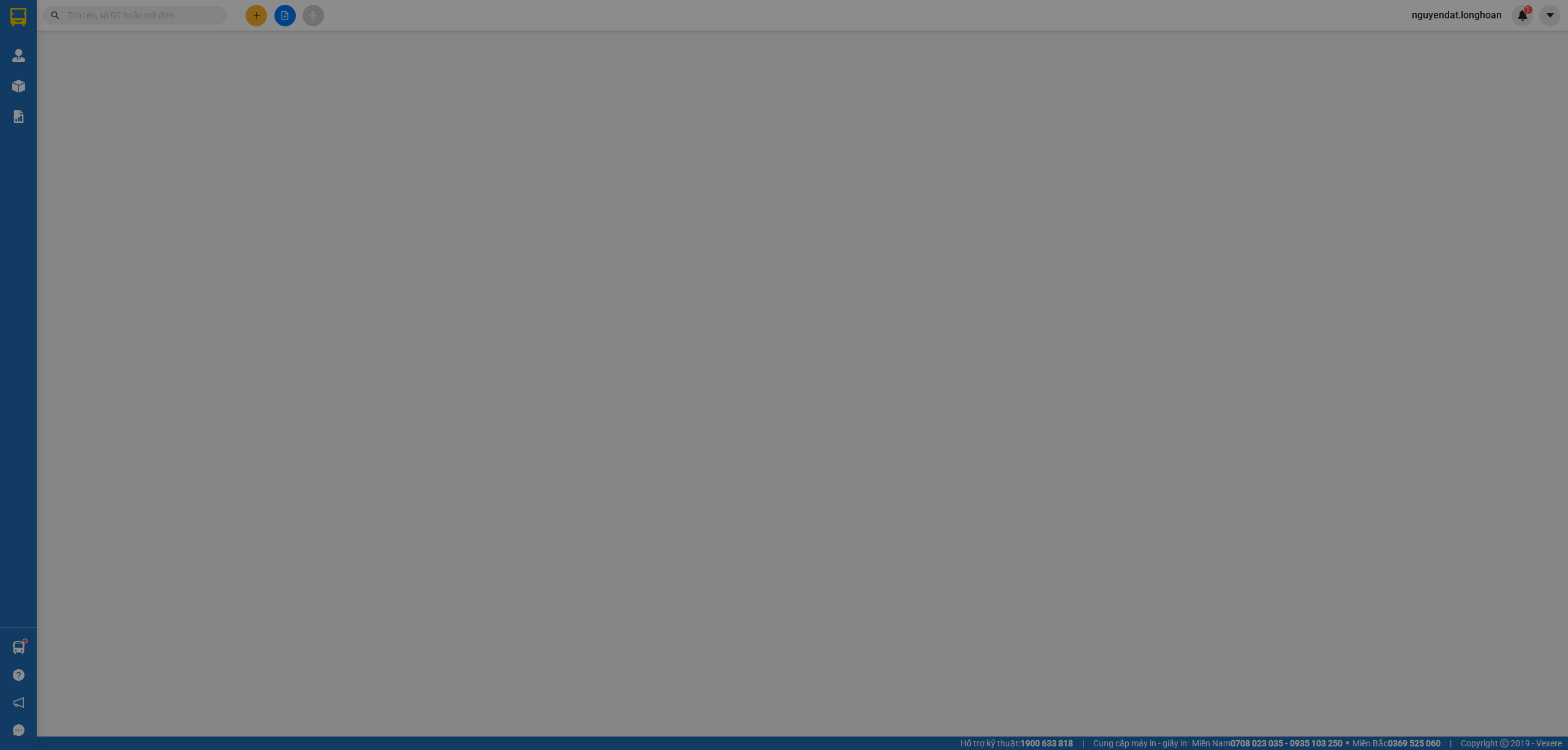
type input "[PERSON_NAME]"
checkbox input "true"
type input "39/91 ô đồng lầm phường đống đa hn"
type input "1 CHÌA KHOÁ + KO CAVAT"
type input "1.680.000"
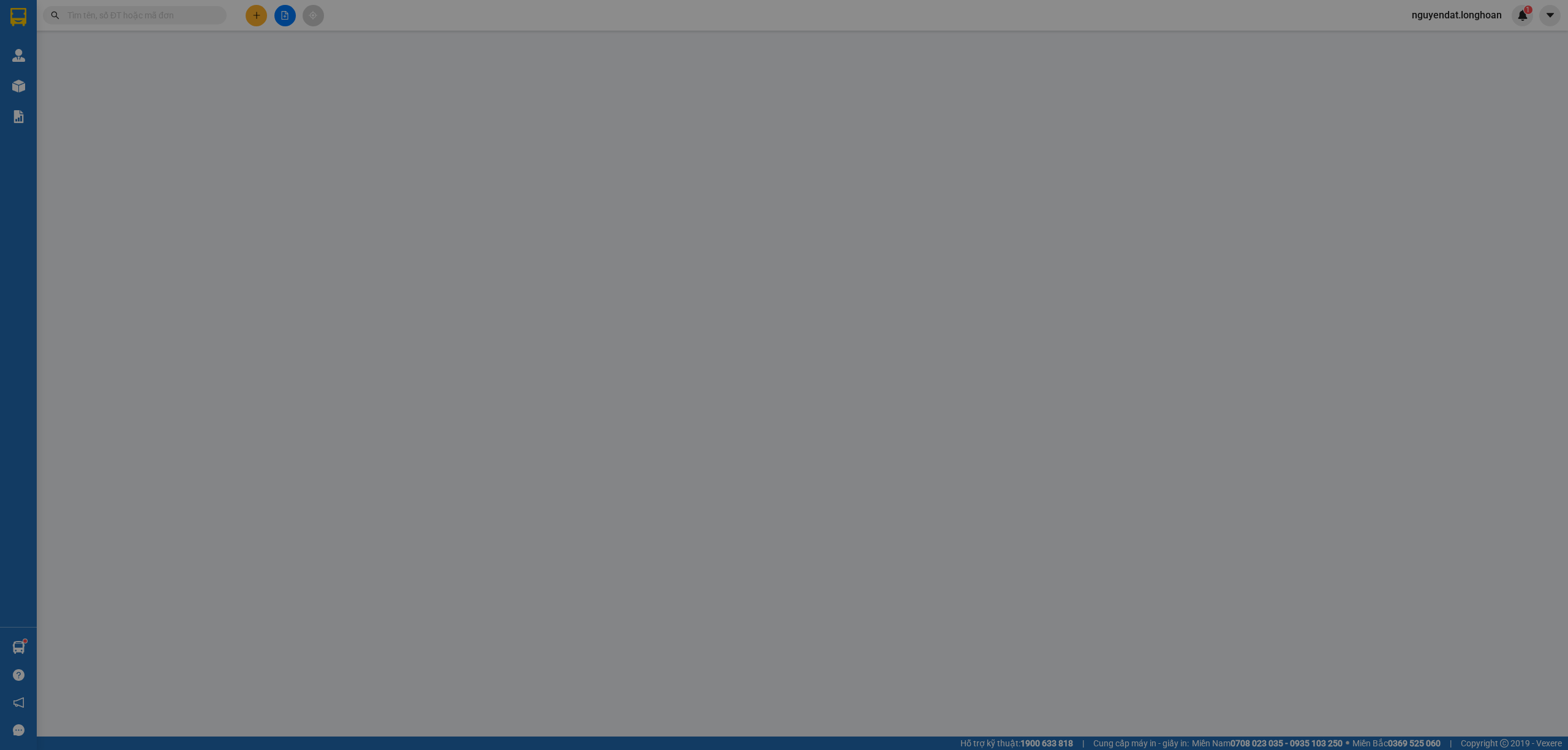
type input "1.680.000"
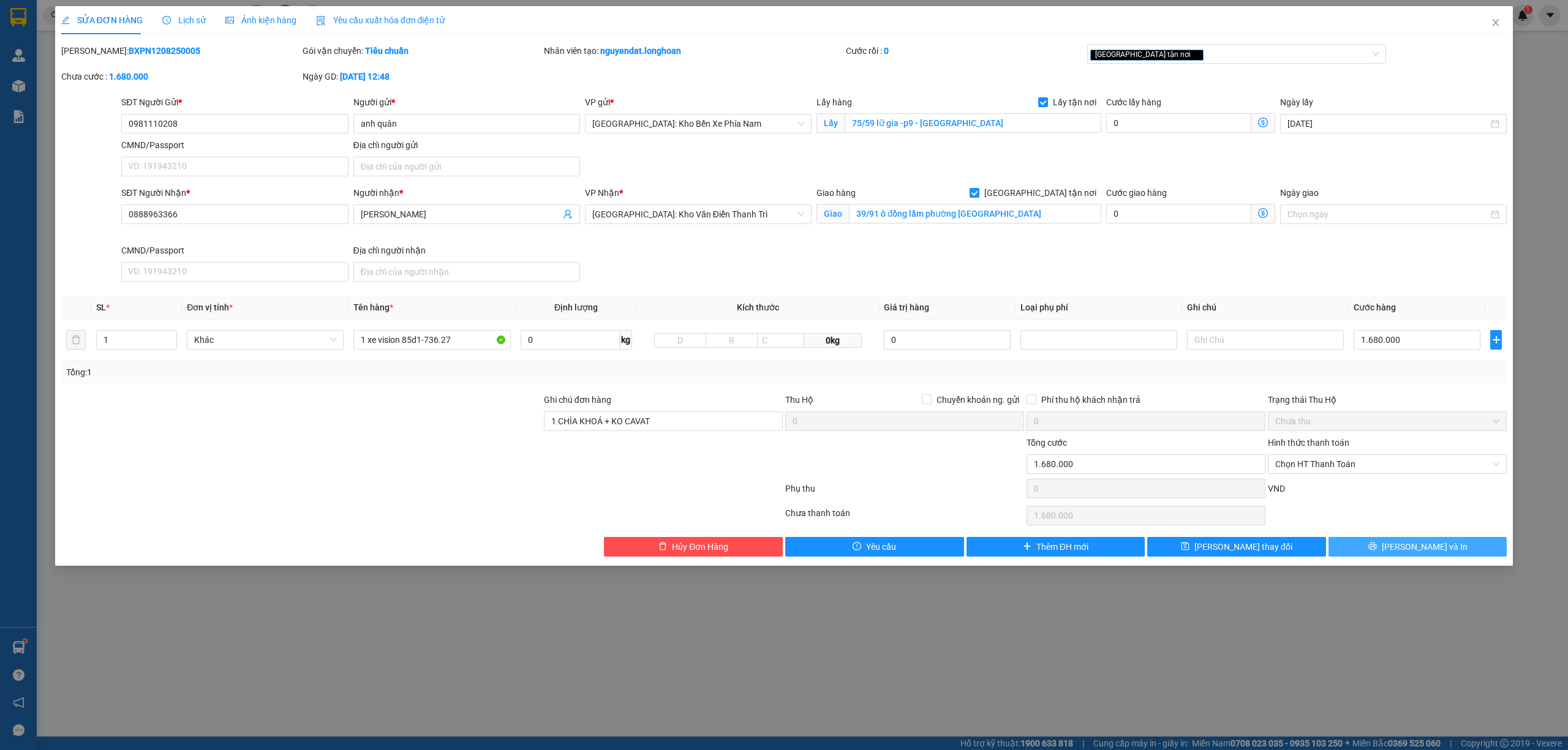
click at [1448, 541] on button "[PERSON_NAME] và In" at bounding box center [1418, 546] width 179 height 20
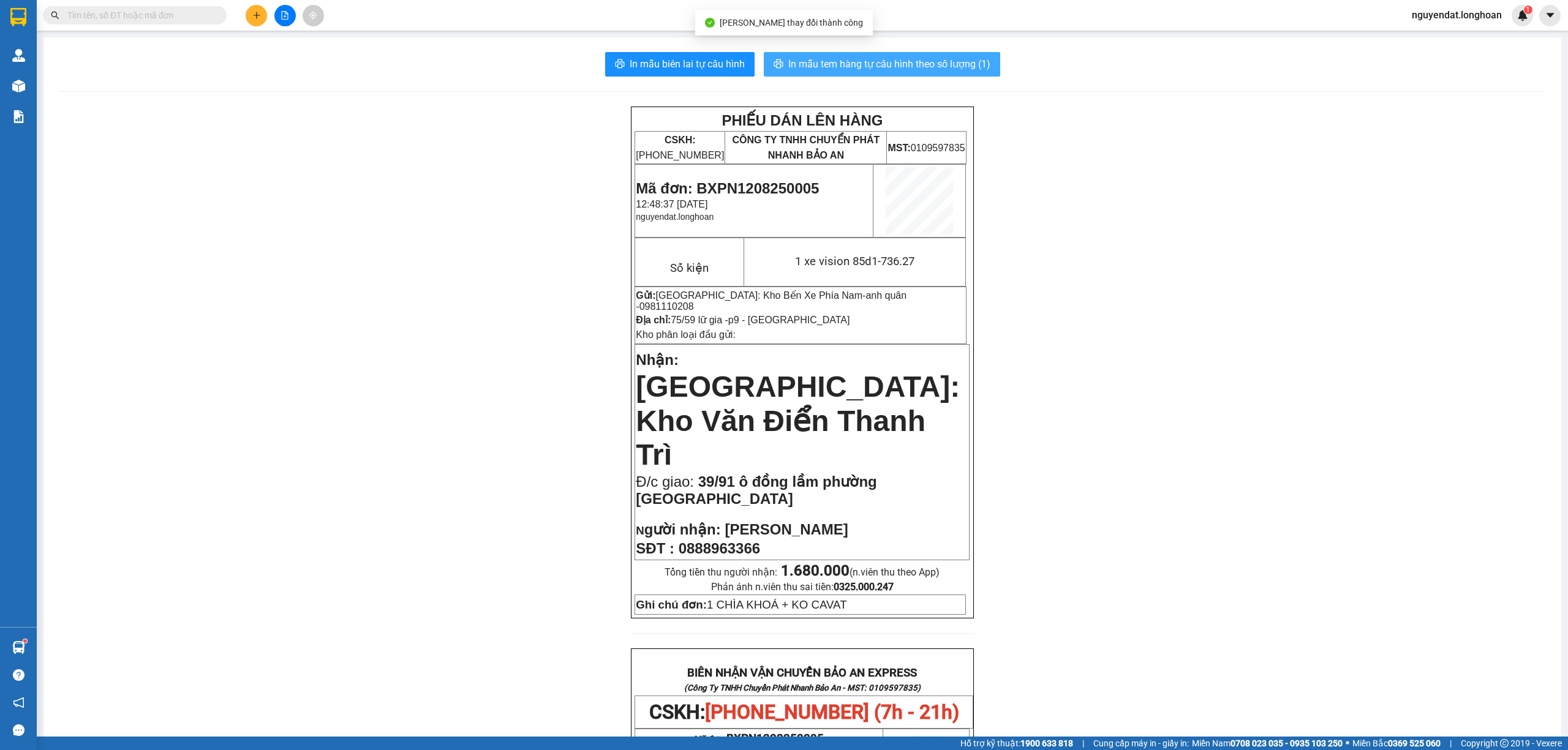
click at [941, 67] on span "In mẫu tem hàng tự cấu hình theo số lượng (1)" at bounding box center [889, 64] width 202 height 15
drag, startPoint x: 1206, startPoint y: 631, endPoint x: 1079, endPoint y: 248, distance: 403.5
click at [1085, 248] on div "PHIẾU DÁN LÊN HÀNG CSKH: 1900.06.88.33 CÔNG TY TNHH CHUYỂN PHÁT NHANH BẢO AN MS…" at bounding box center [803, 690] width 1488 height 1168
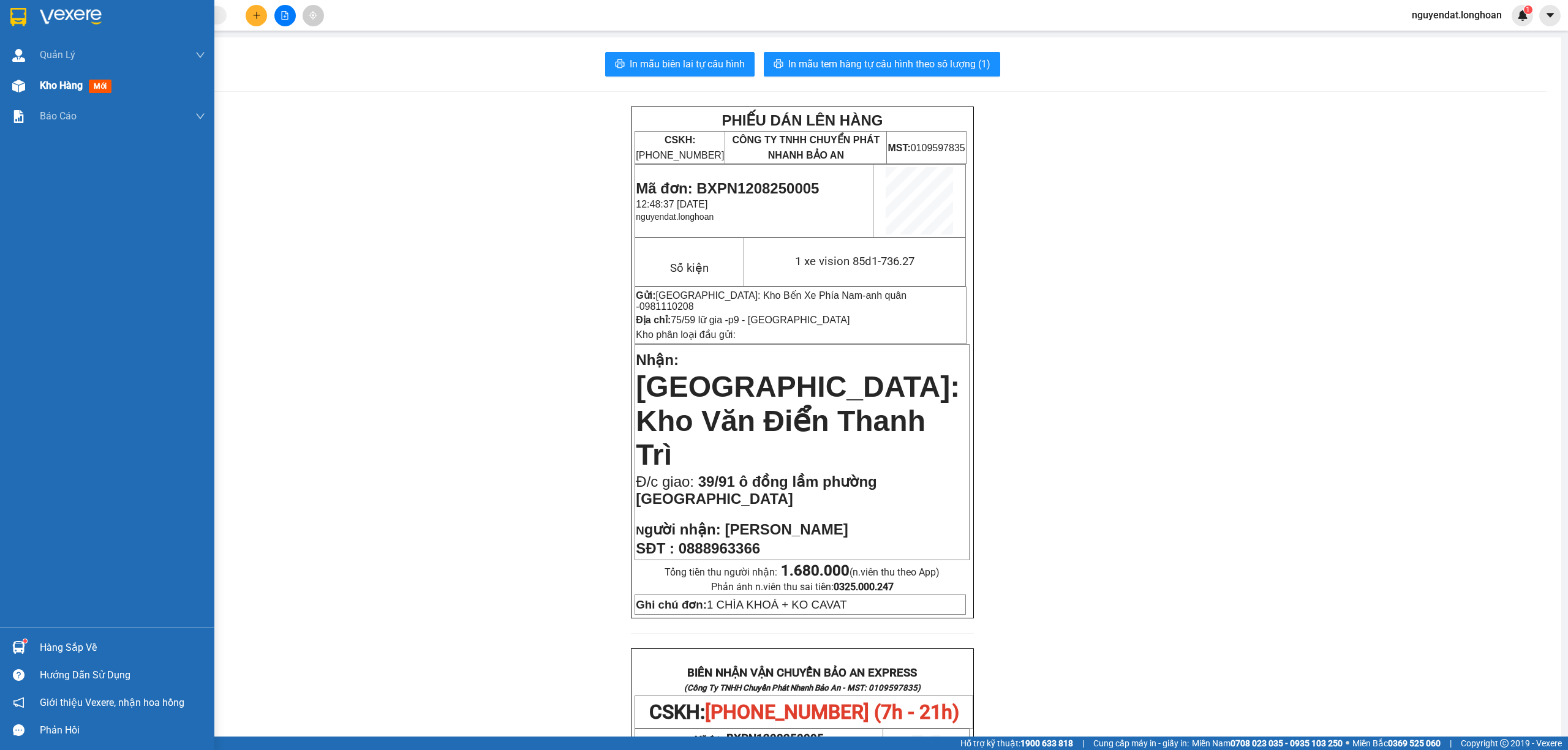
click at [25, 87] on div at bounding box center [19, 86] width 21 height 21
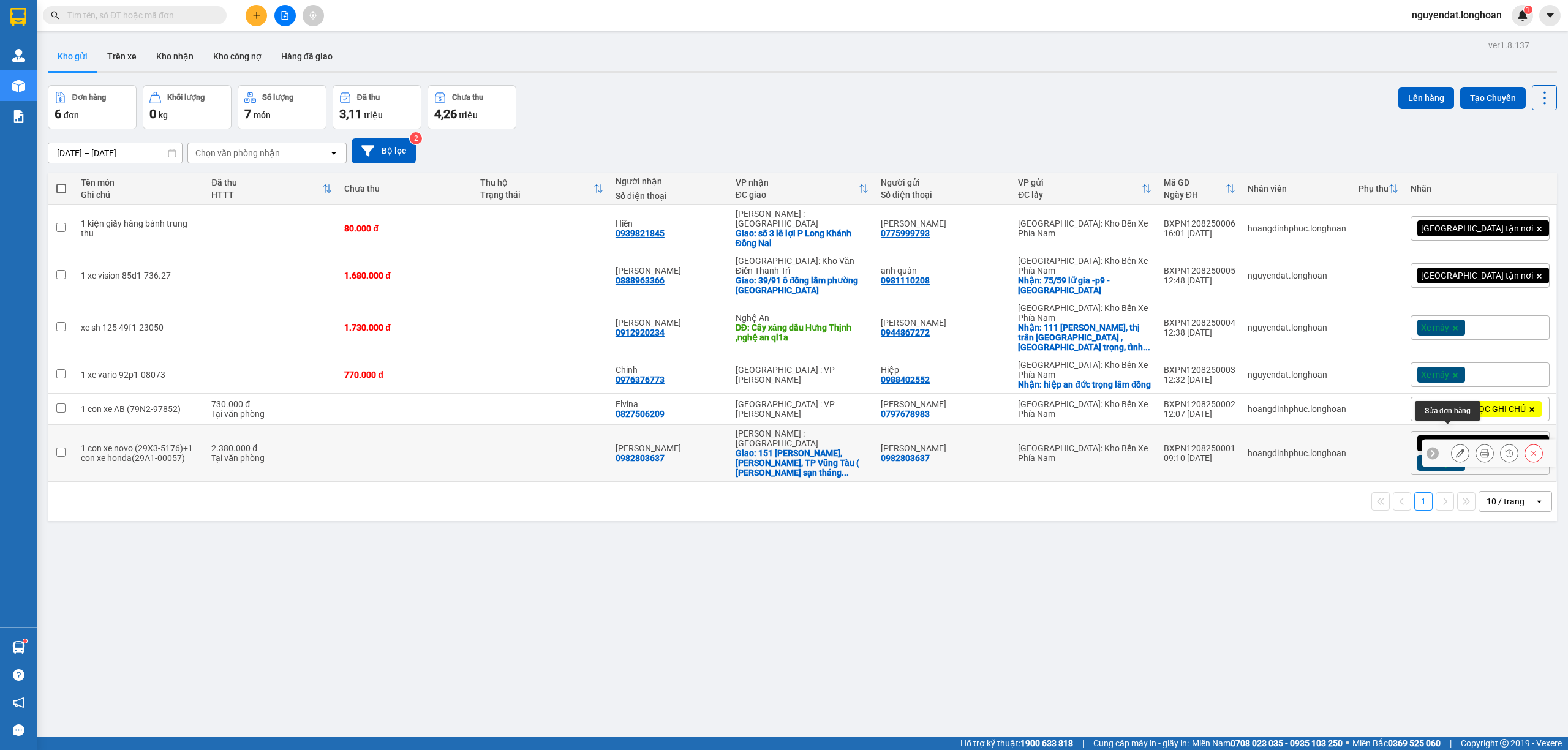
click at [1452, 443] on button at bounding box center [1460, 453] width 17 height 21
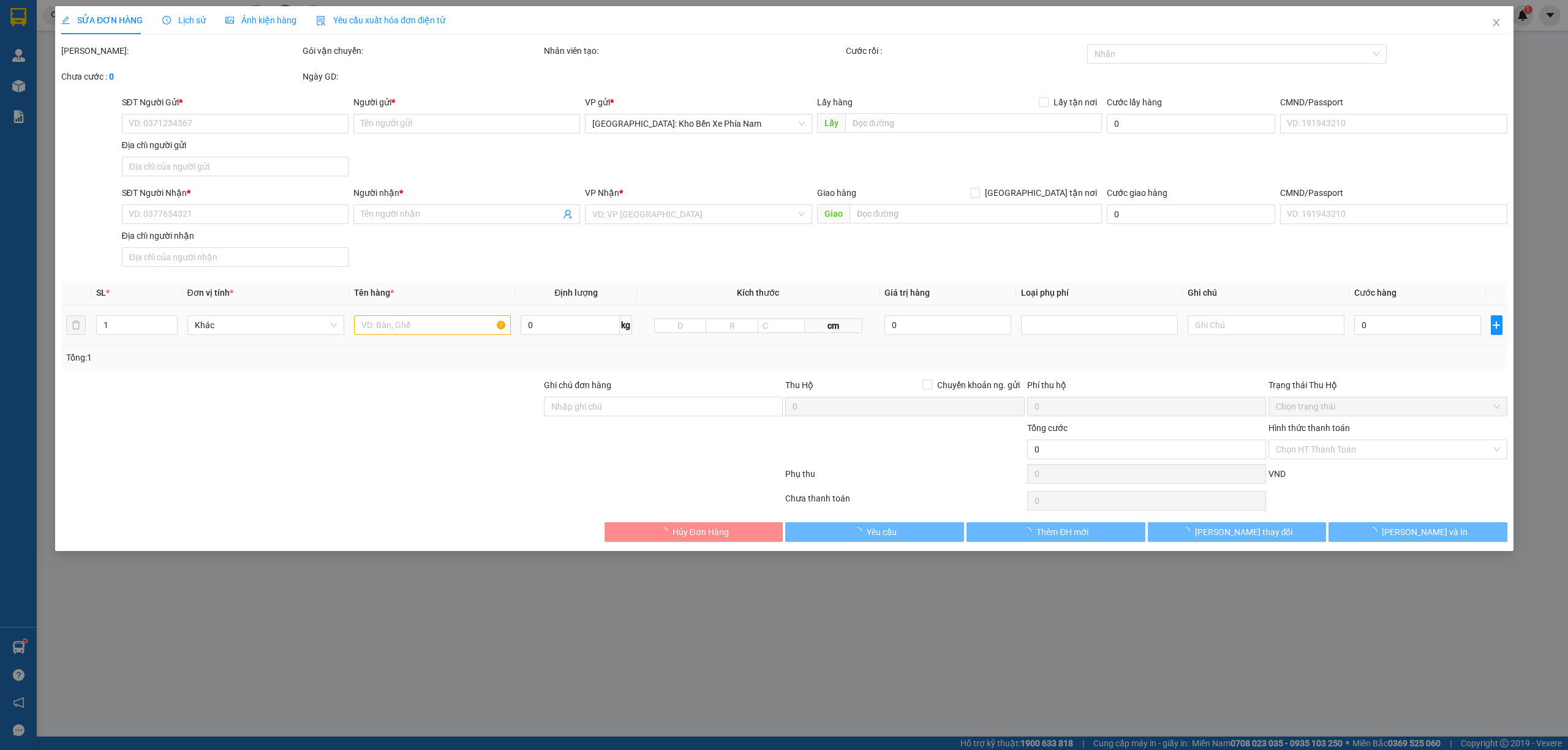
type input "0982803637"
type input "[PERSON_NAME]"
type input "0982803637"
type input "[PERSON_NAME]"
checkbox input "true"
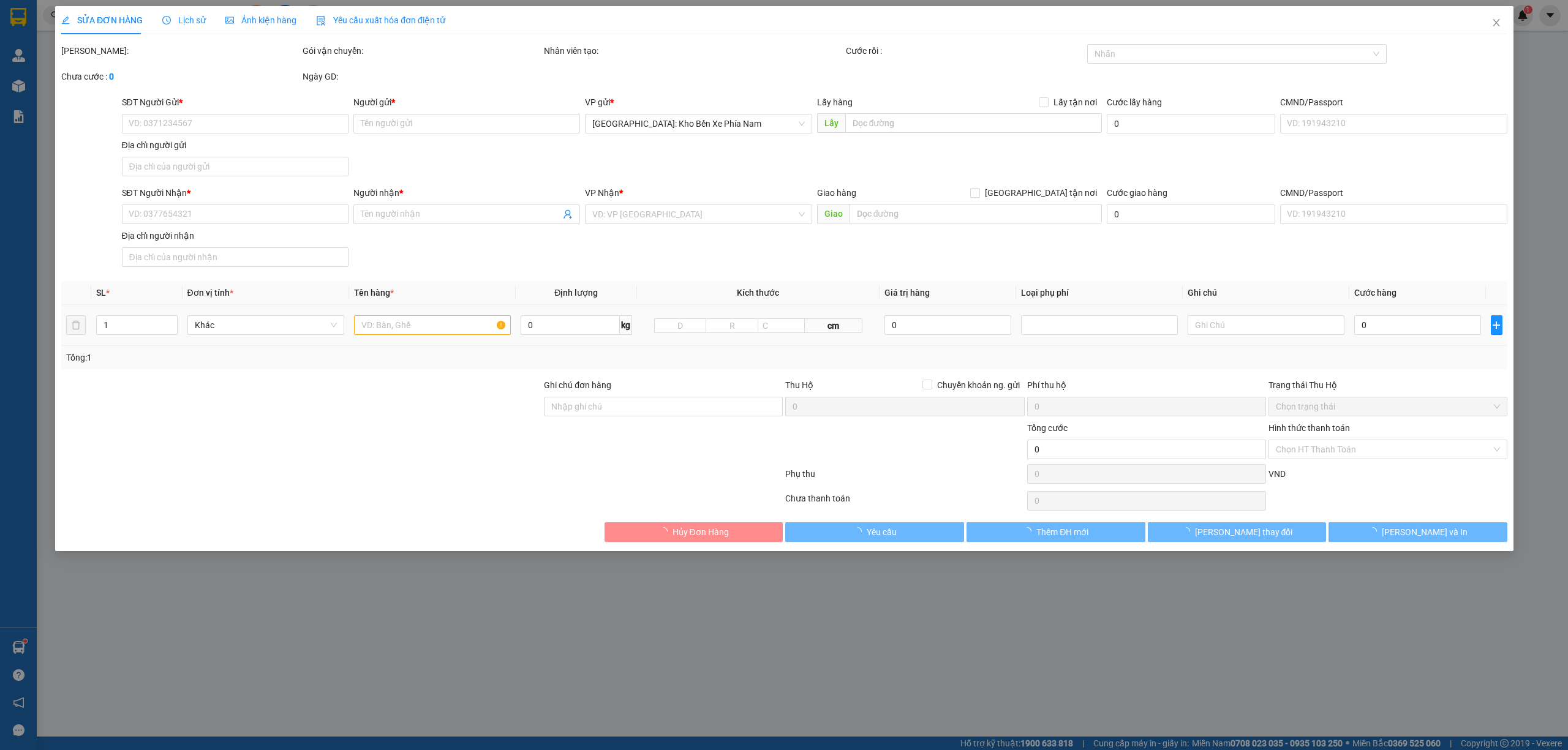
type input "151 thùy vân, P Thắng Tam, TP Vũng Tàu ( Khách sạn tháng 10)"
type input "2 chìa khóa + 0 cavet"
type input "2.380.000"
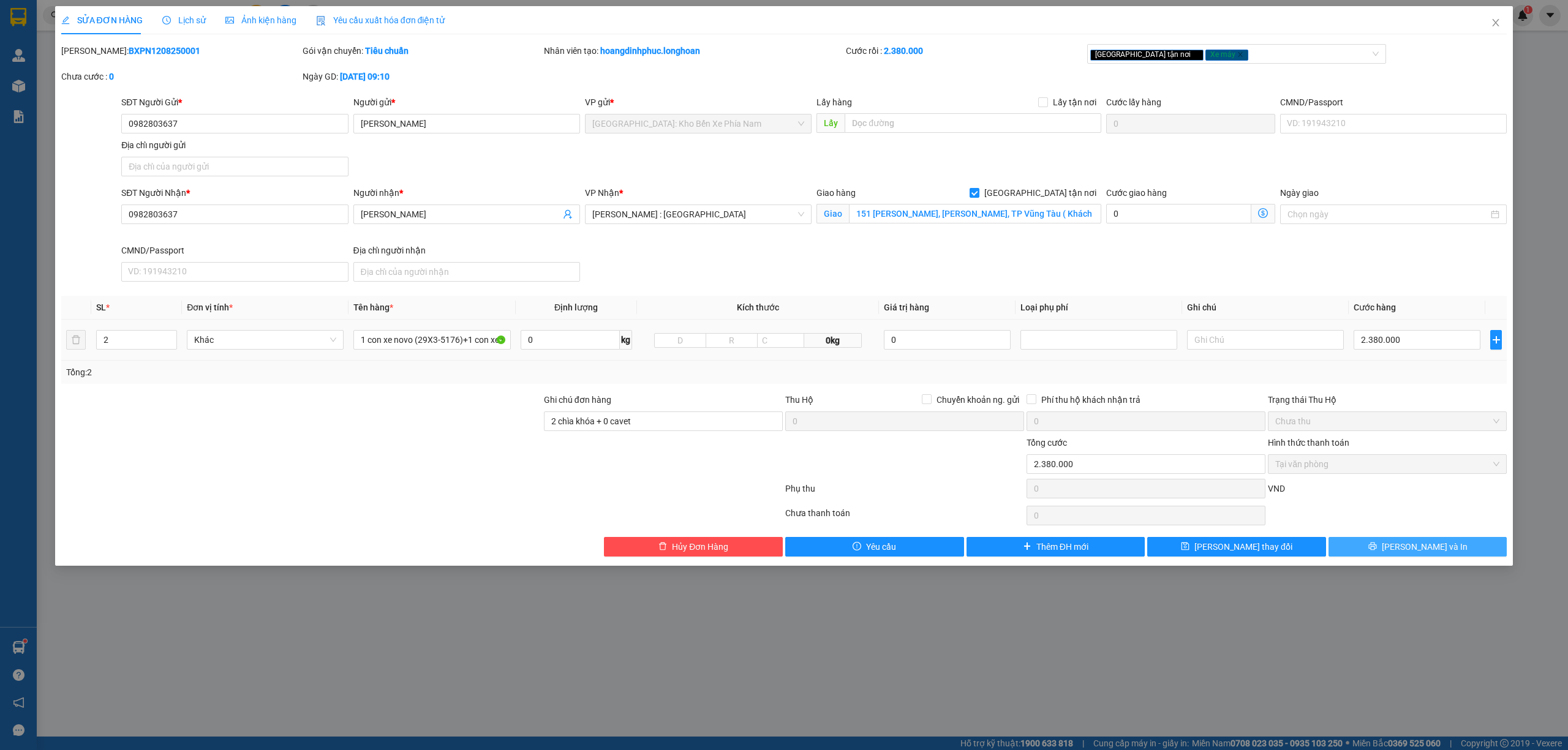
click at [1414, 556] on button "[PERSON_NAME] và In" at bounding box center [1418, 546] width 179 height 20
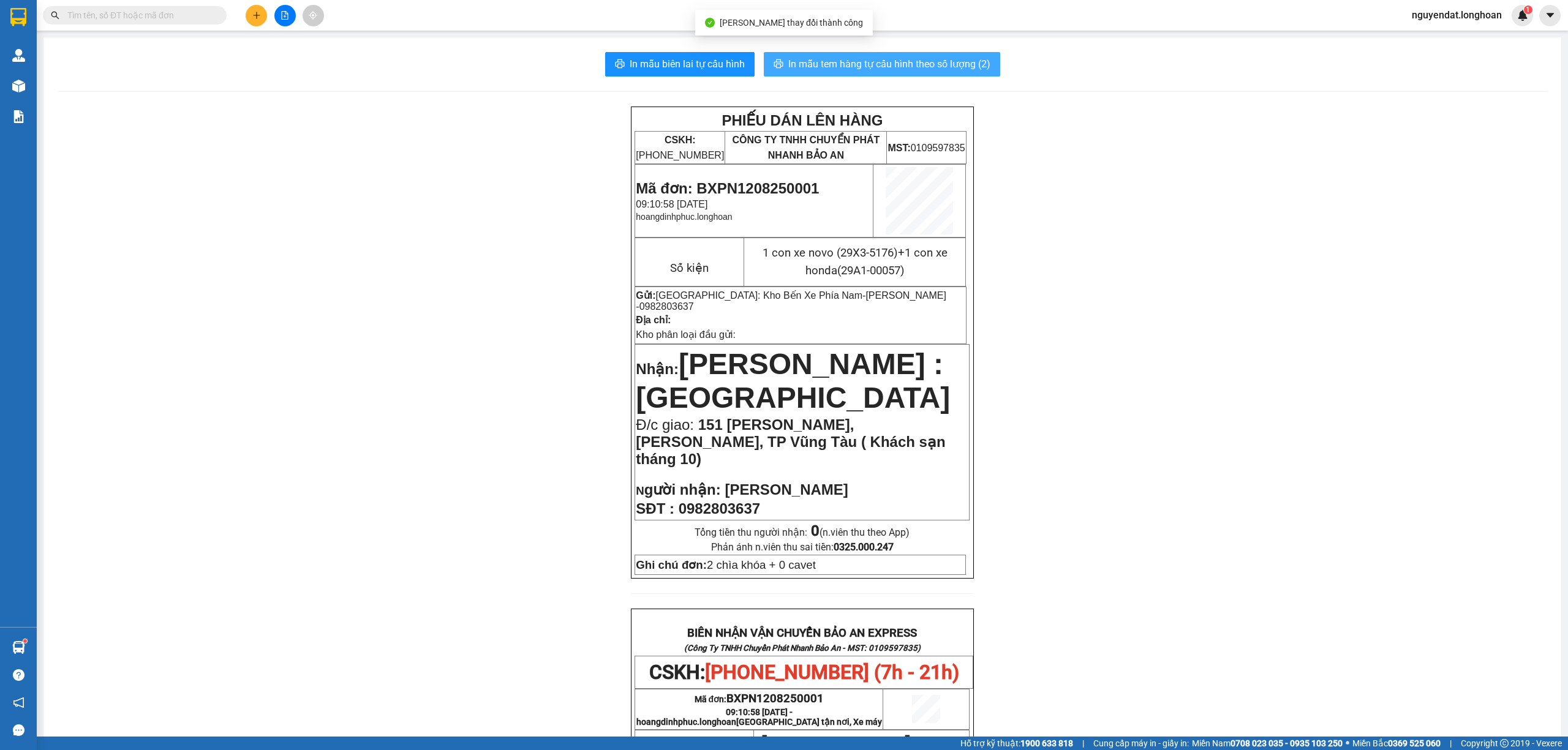
click at [954, 70] on span "In mẫu tem hàng tự cấu hình theo số lượng (2)" at bounding box center [889, 64] width 202 height 15
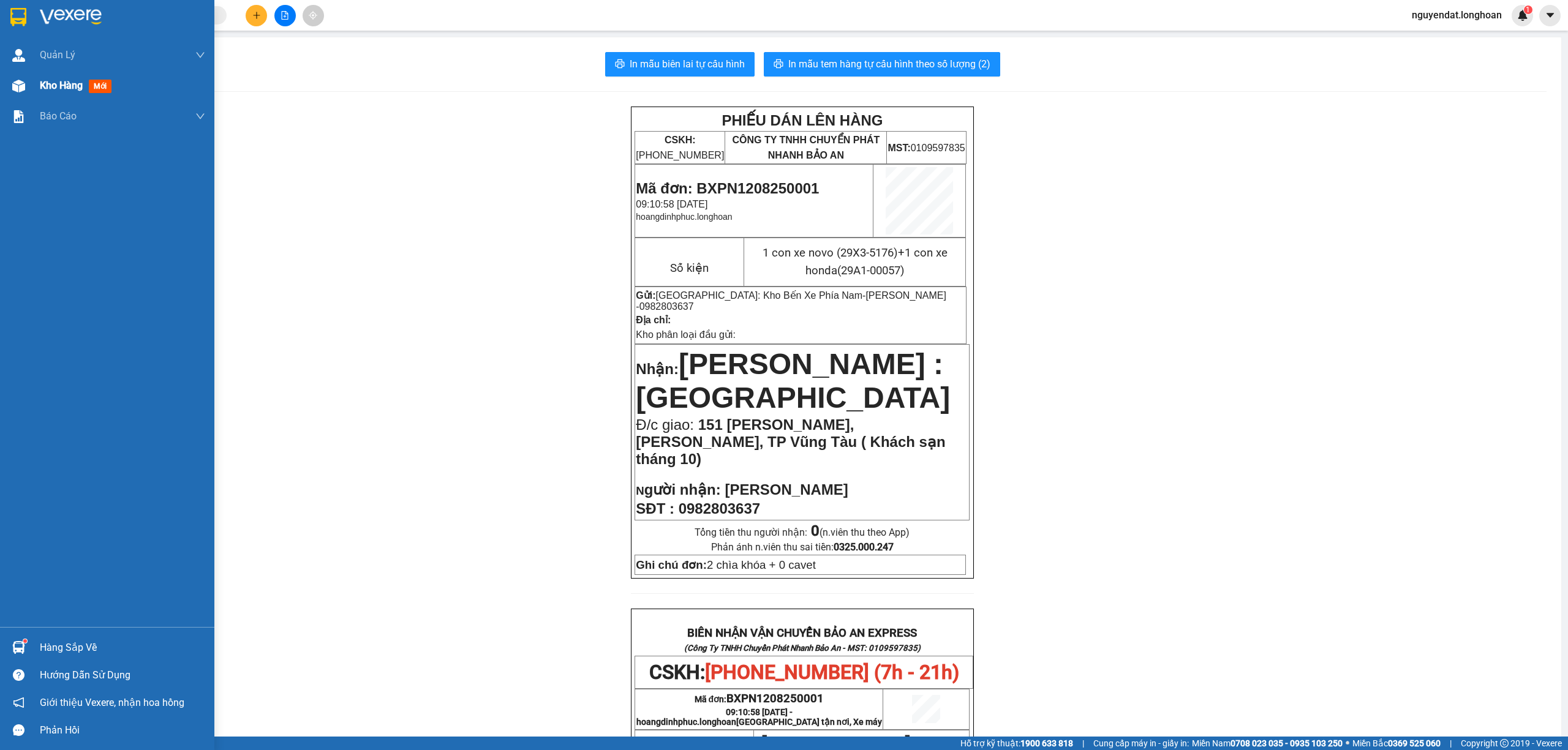
click at [35, 87] on div "Kho hàng mới" at bounding box center [107, 86] width 214 height 31
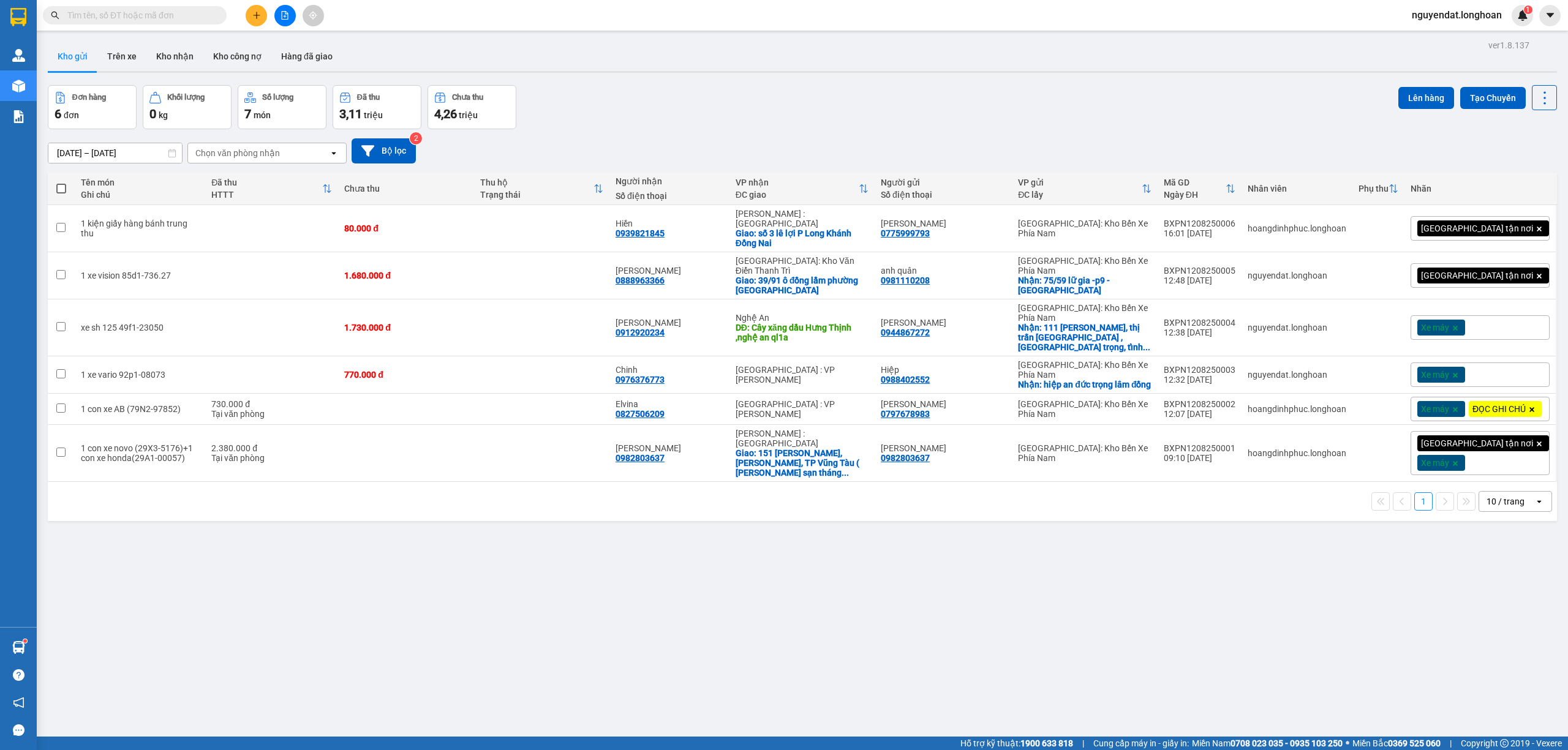
click at [1355, 646] on div "ver 1.8.137 Kho gửi Trên xe Kho nhận Kho công nợ Hàng đã giao Đơn hàng 6 đơn Kh…" at bounding box center [802, 412] width 1519 height 750
click at [1456, 323] on icon at bounding box center [1460, 327] width 8 height 8
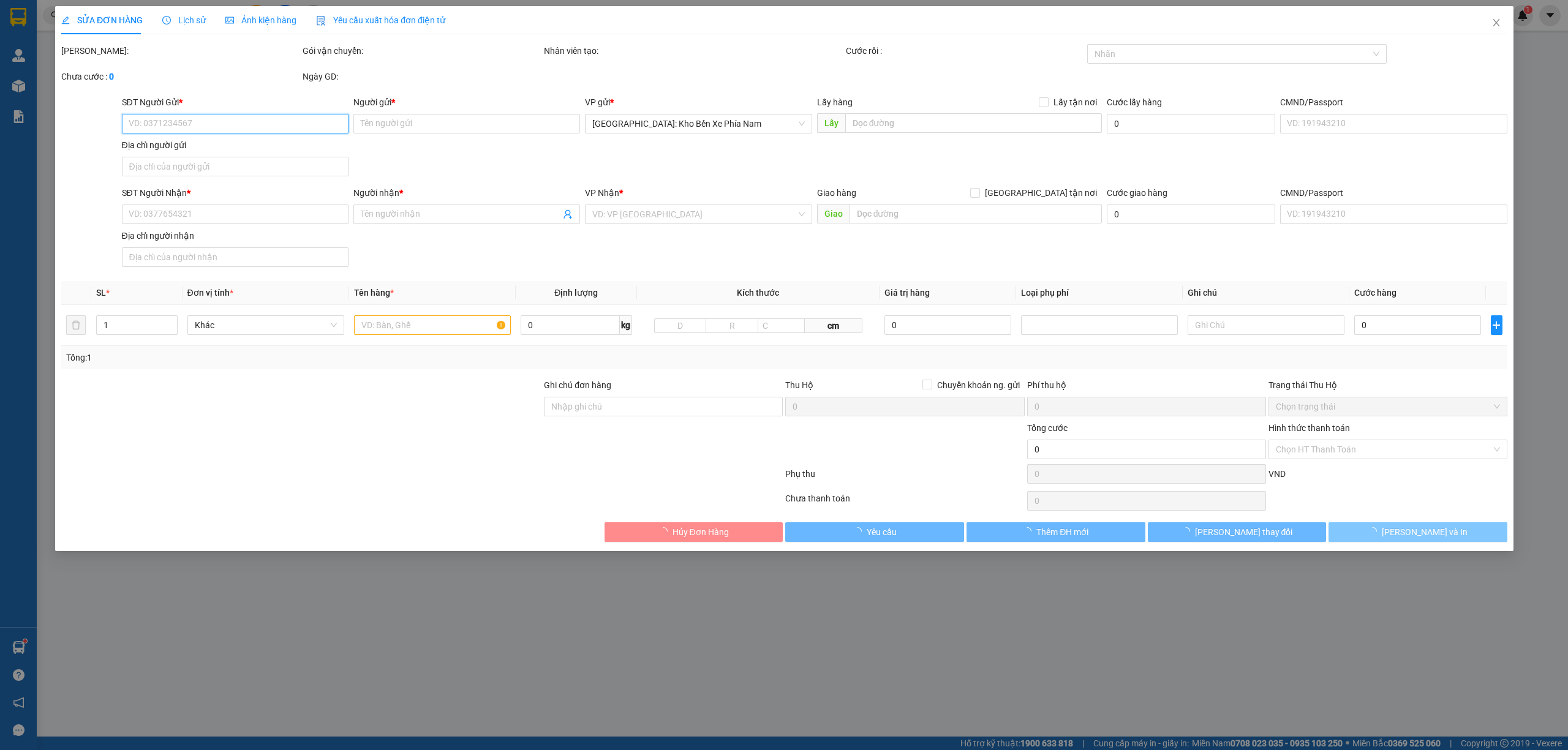
type input "0944867272"
type input "[PERSON_NAME]"
checkbox input "true"
type input "111 nguyễn thái học, thị trấn liên nghĩa , đức trọng, tỉnh lâm đồng"
type input "0912920234"
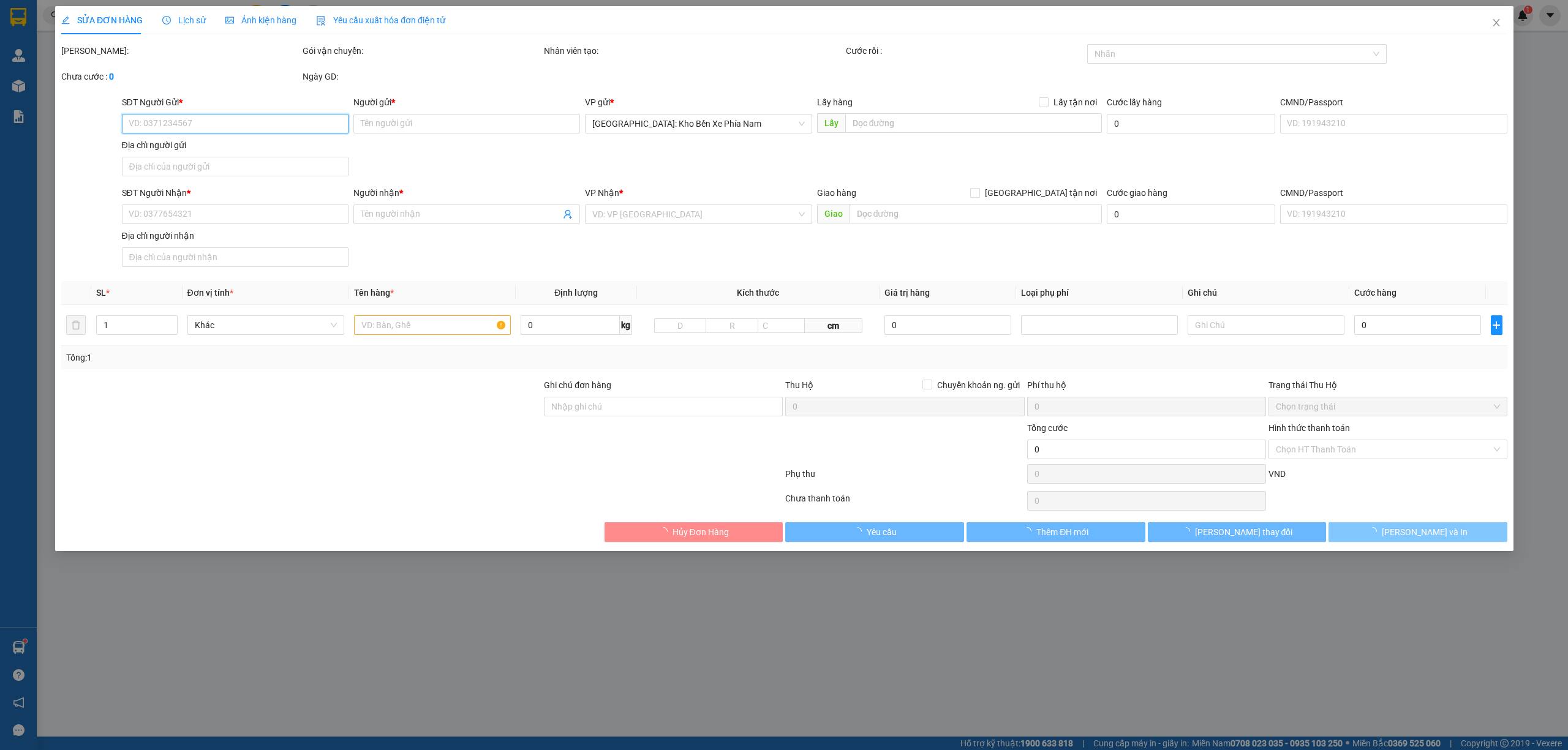
type input "[PERSON_NAME]"
type input "Cây xăng dầu Hưng Thịnh ,nghệ an ql1a"
type input "1 CHÌA KHOÁ + KO CAVAT"
type input "1.730.000"
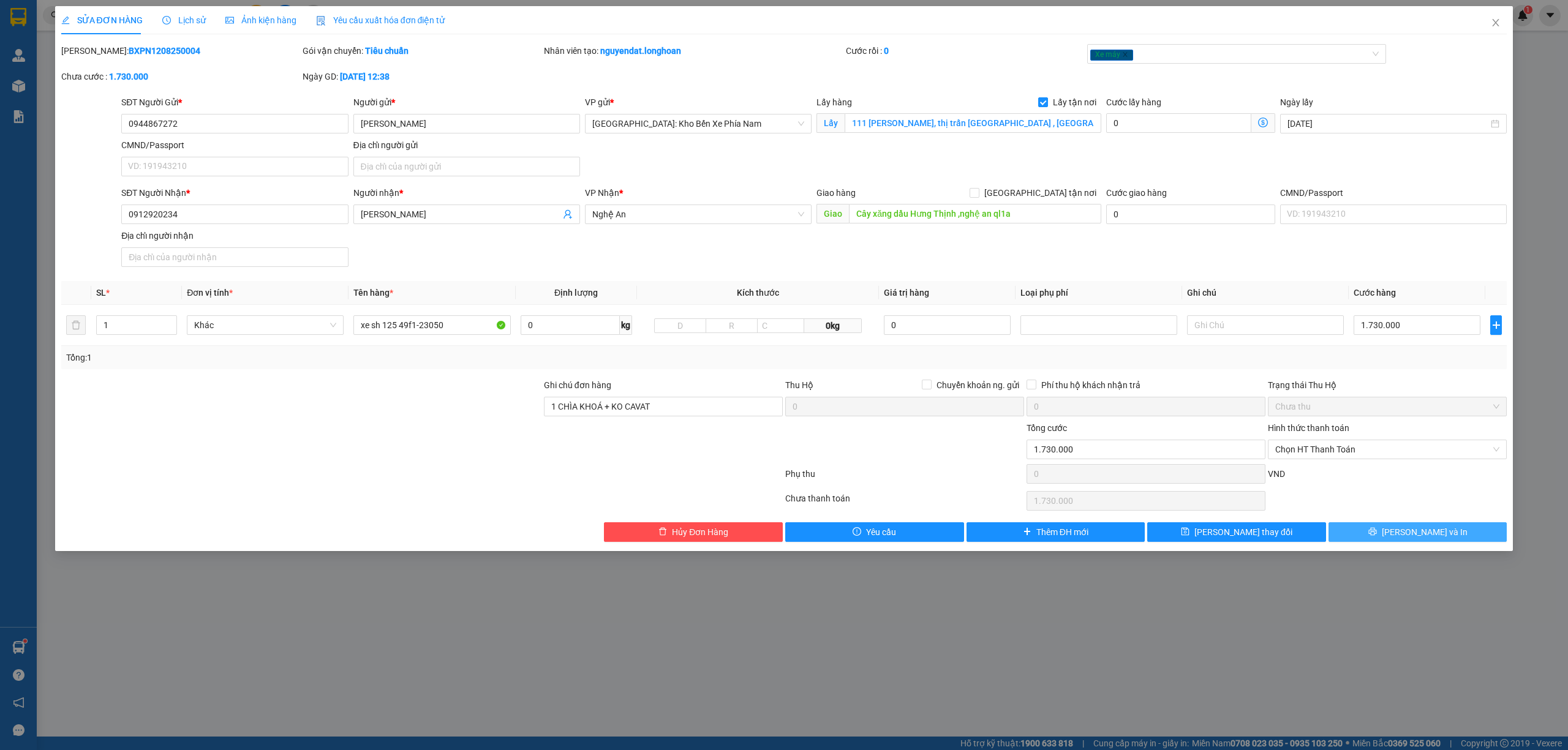
click at [1379, 532] on button "[PERSON_NAME] và In" at bounding box center [1418, 532] width 179 height 20
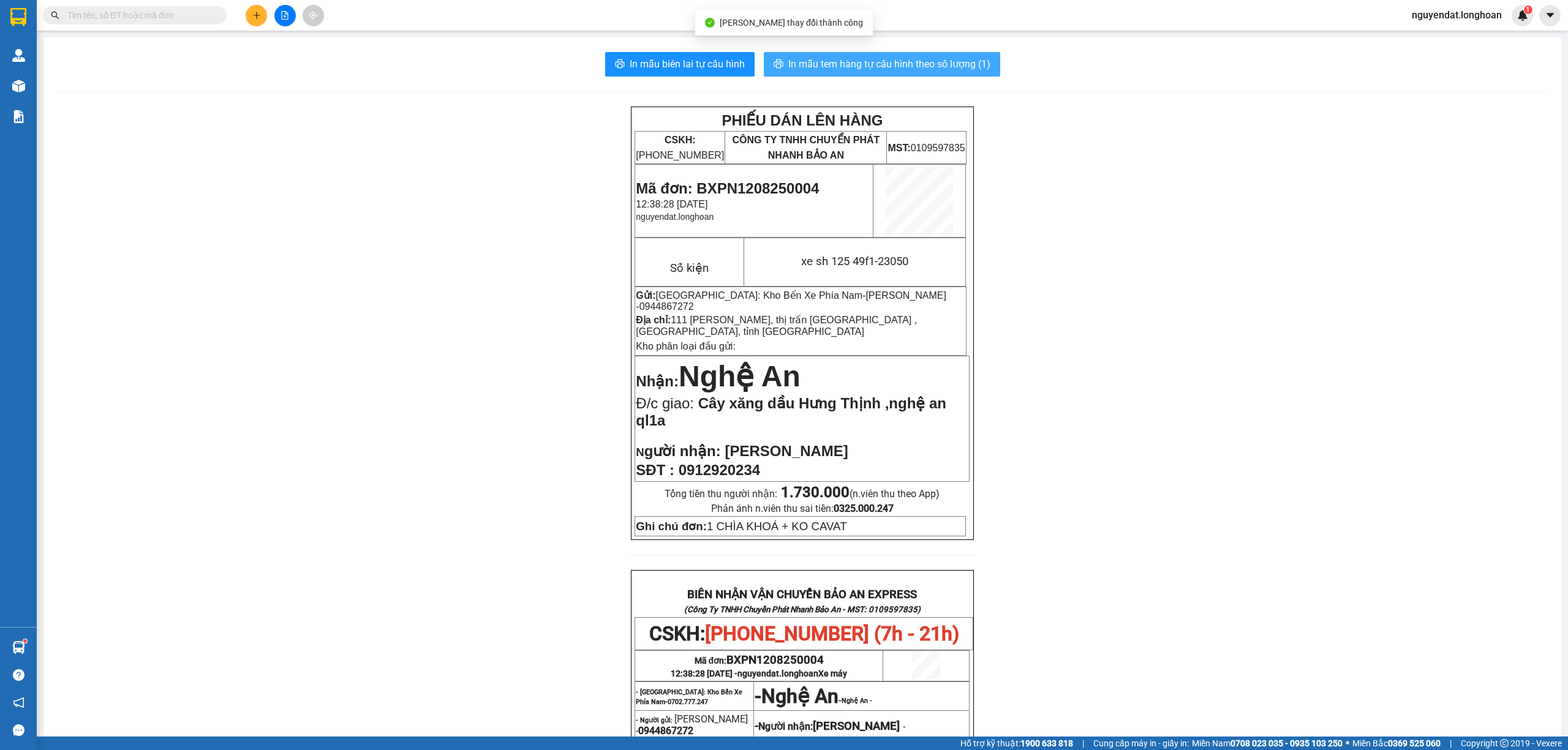
click at [930, 56] on span "In mẫu tem hàng tự cấu hình theo số lượng (1)" at bounding box center [889, 64] width 202 height 15
click at [256, 361] on div "PHIẾU DÁN LÊN HÀNG CSKH: 1900.06.88.33 CÔNG TY TNHH CHUYỂN PHÁT NHANH BẢO AN MS…" at bounding box center [803, 628] width 1488 height 1044
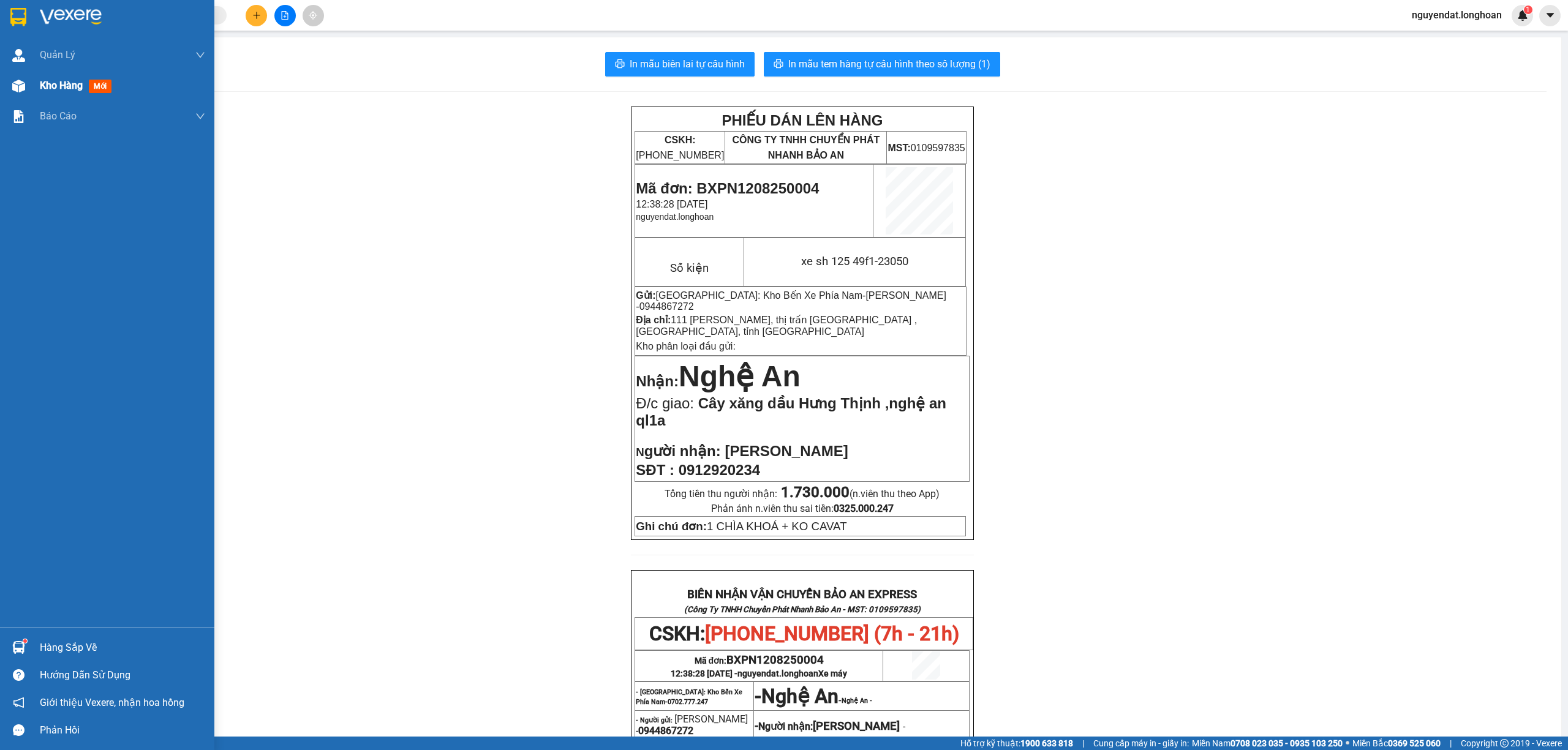
click at [30, 86] on div "Kho hàng mới" at bounding box center [107, 86] width 214 height 31
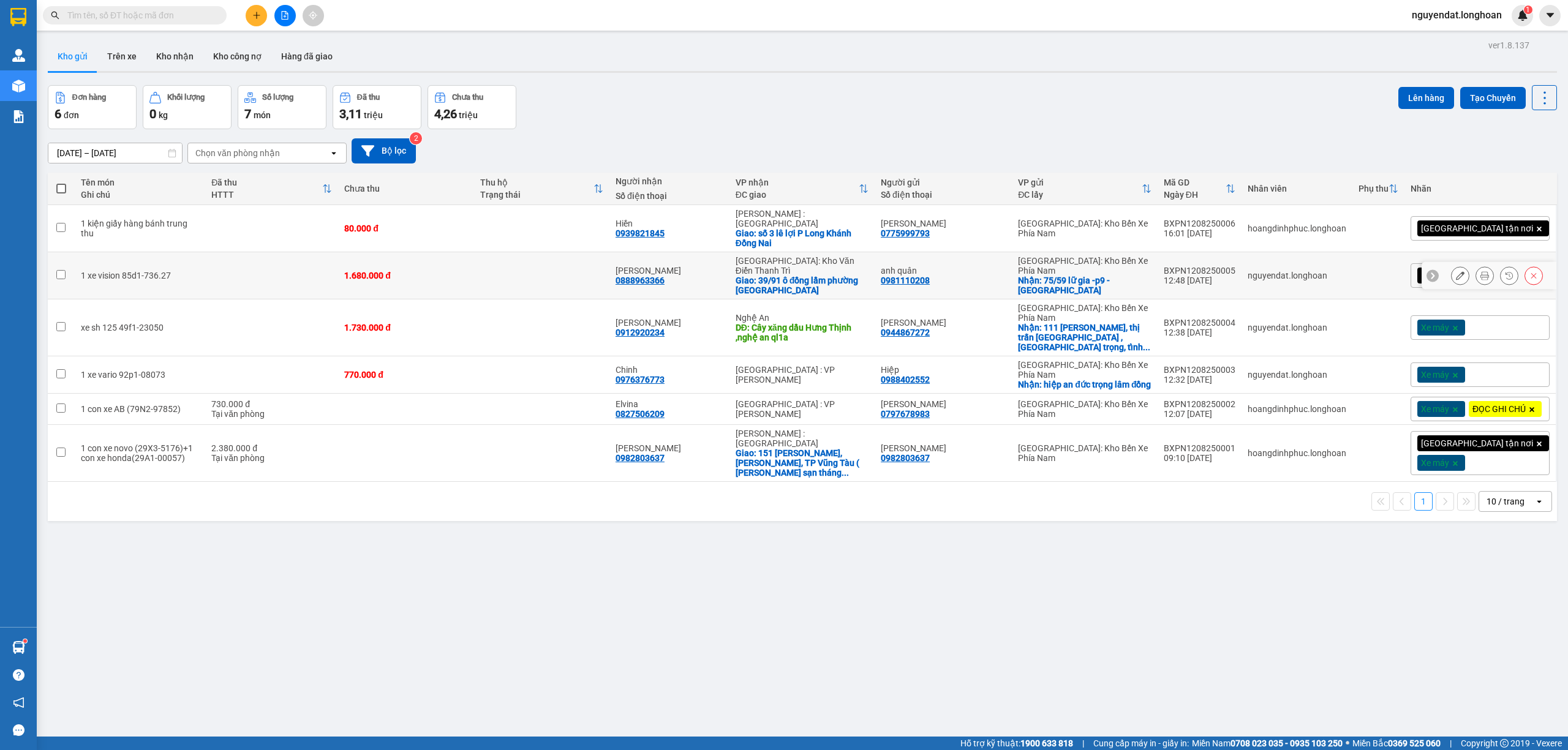
click at [1456, 271] on icon at bounding box center [1460, 275] width 8 height 8
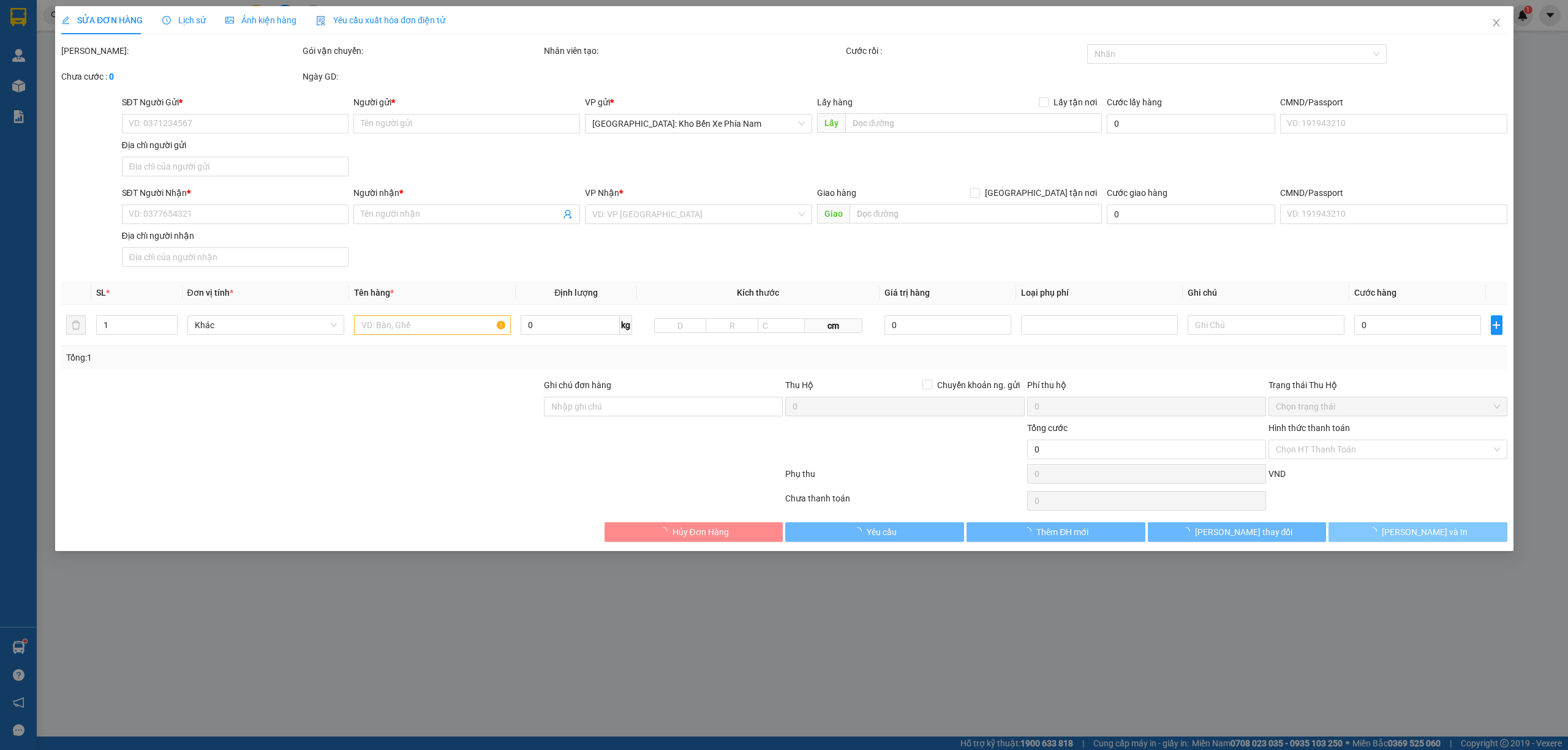
type input "0981110208"
type input "anh quân"
checkbox input "true"
type input "75/59 lữ gia -p9 - đà lạt"
type input "0888963366"
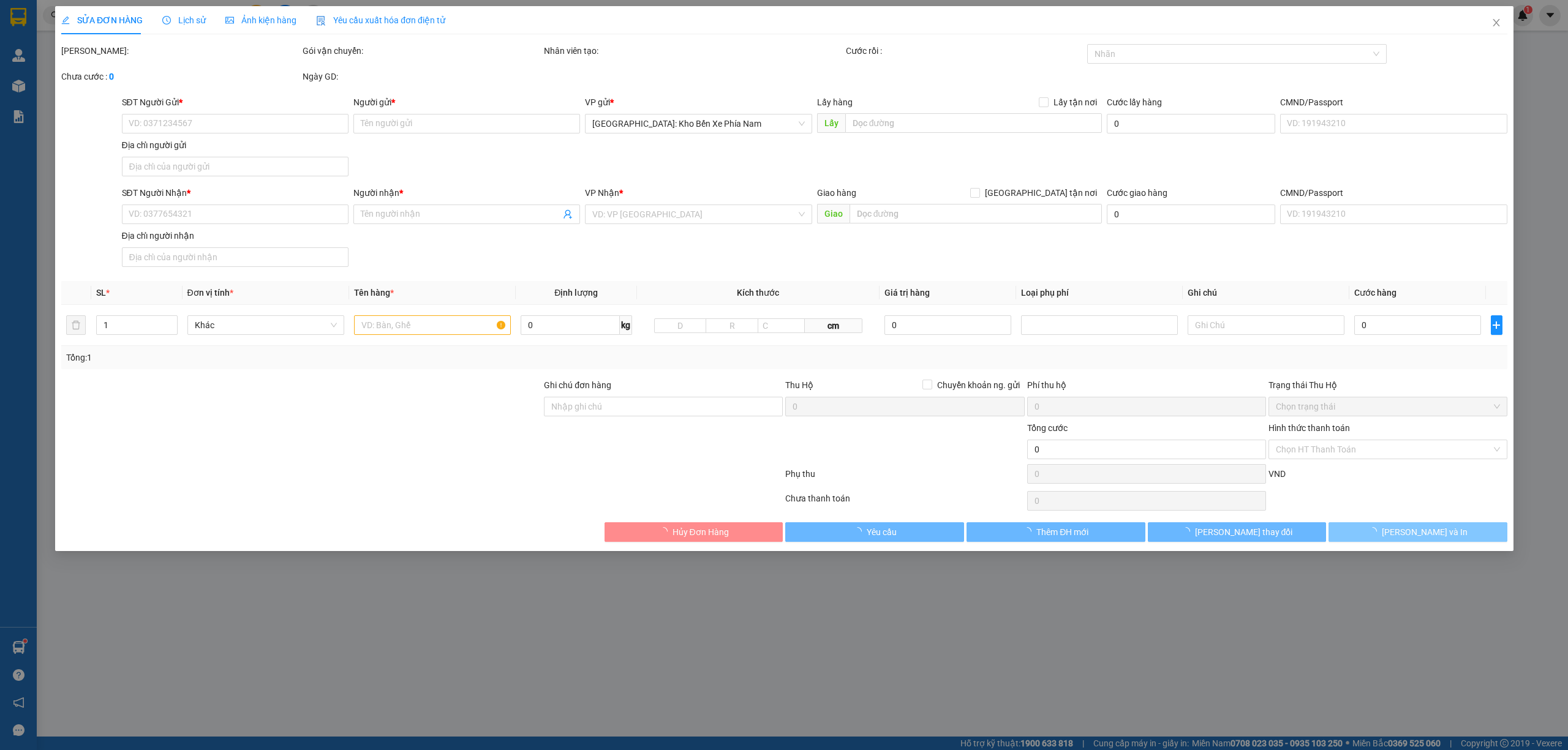
type input "[PERSON_NAME]"
checkbox input "true"
type input "39/91 ô đồng lầm phường đống đa hn"
type input "1 CHÌA KHOÁ + KO CAVAT"
type input "1.680.000"
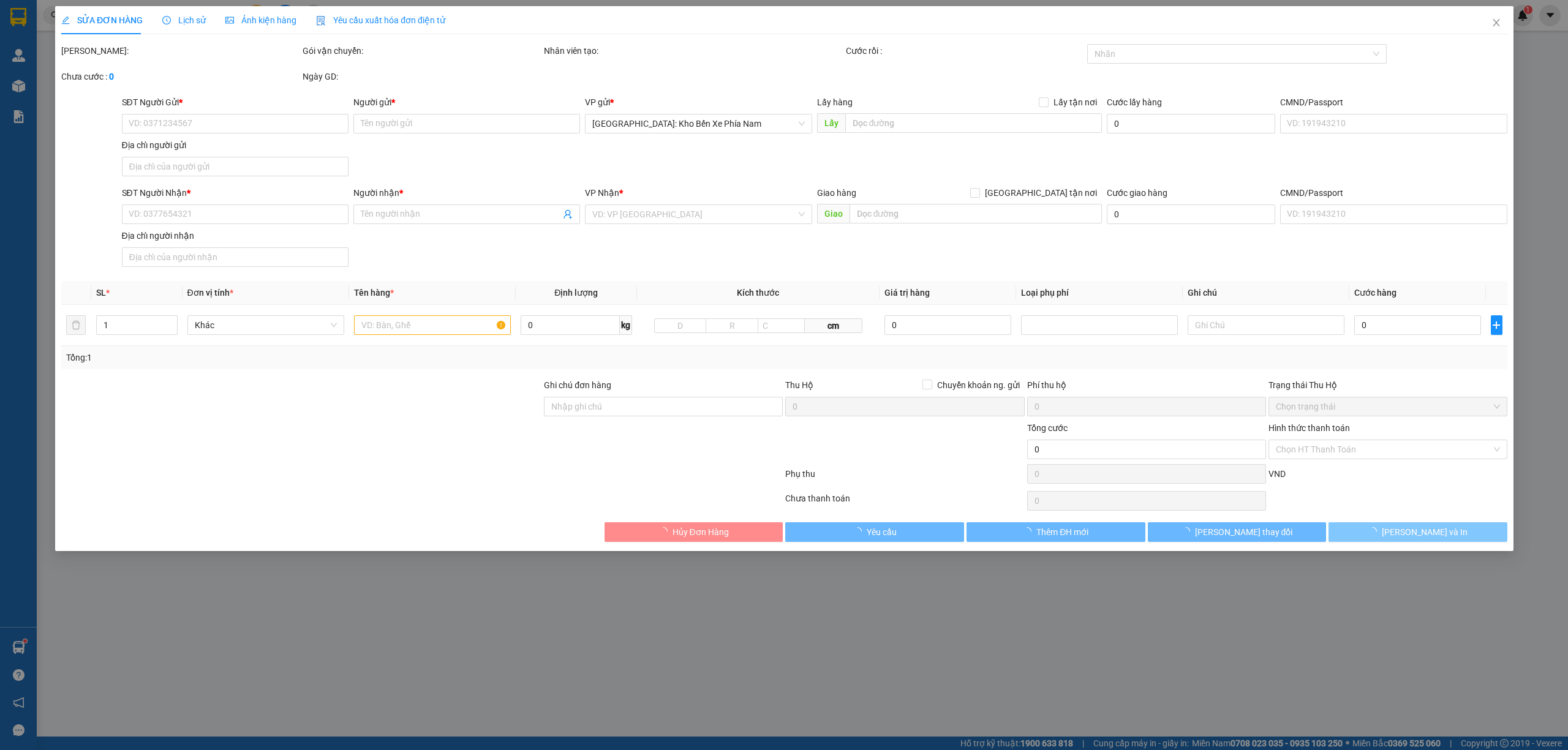
type input "1.680.000"
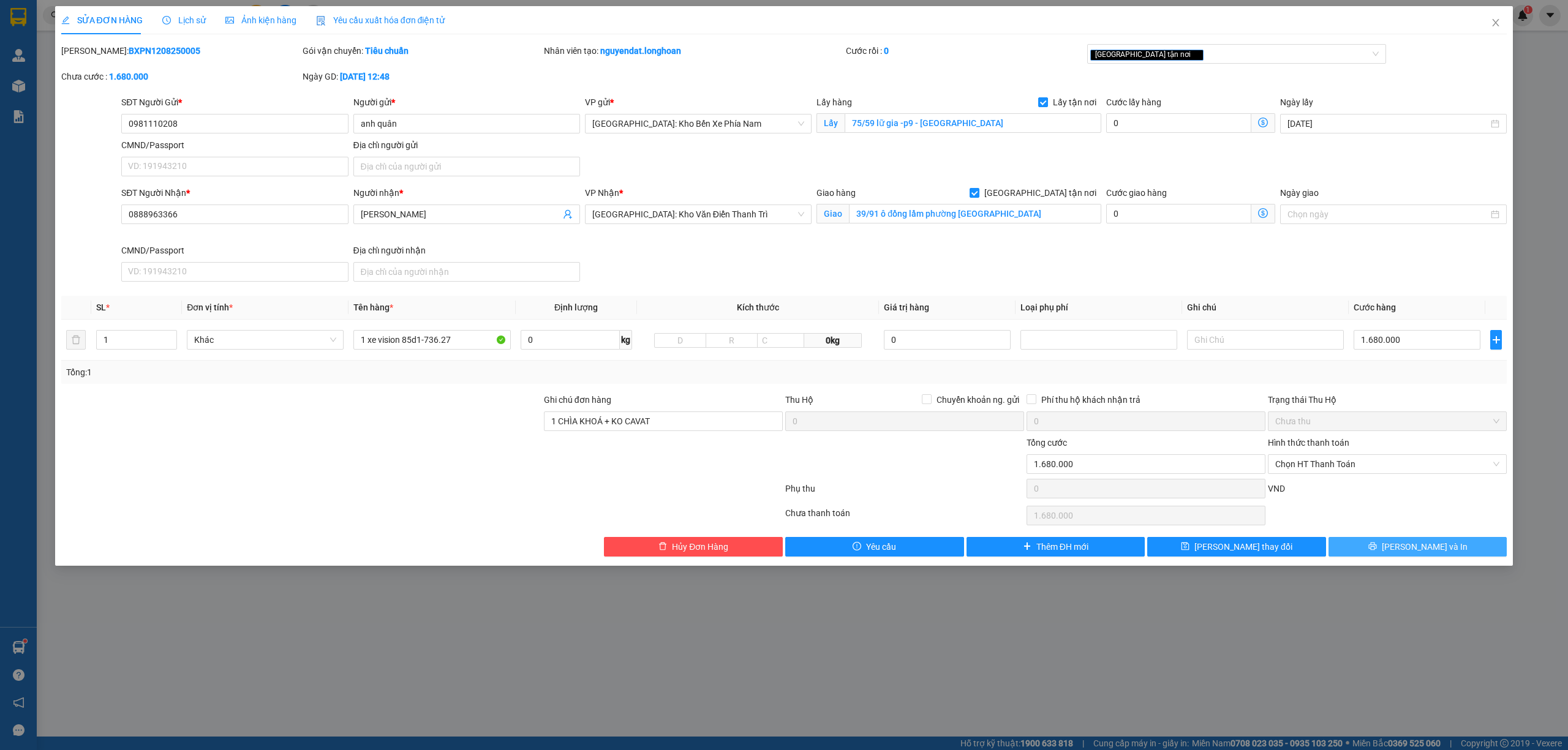
click at [1458, 552] on button "[PERSON_NAME] và In" at bounding box center [1418, 546] width 179 height 20
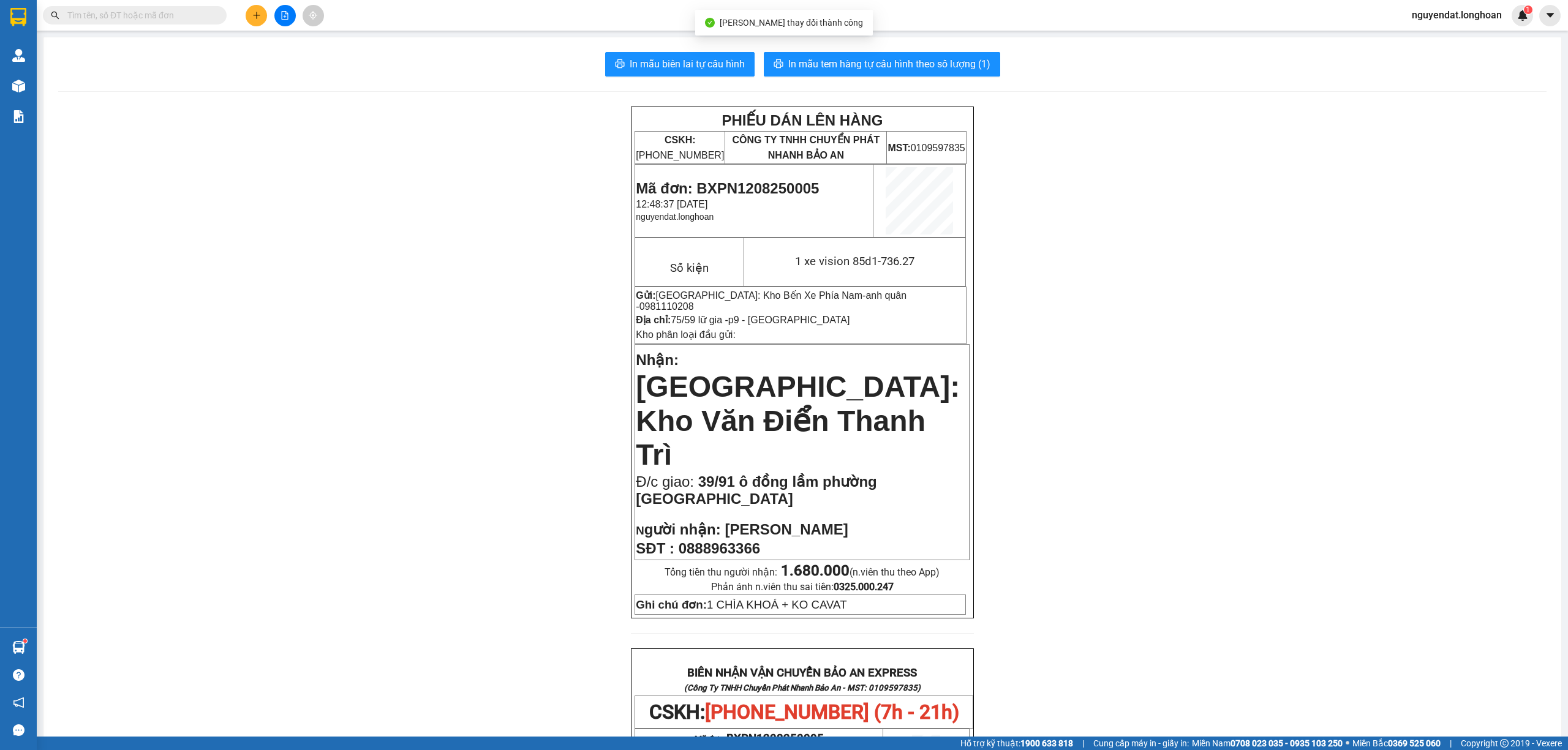
click at [971, 51] on div "In mẫu biên lai tự cấu hình In mẫu tem hàng tự cấu hình theo số lượng (1) PHIẾU…" at bounding box center [802, 663] width 1518 height 1252
click at [962, 60] on span "In mẫu tem hàng tự cấu hình theo số lượng (1)" at bounding box center [889, 64] width 202 height 15
click at [158, 17] on input "text" at bounding box center [139, 15] width 145 height 14
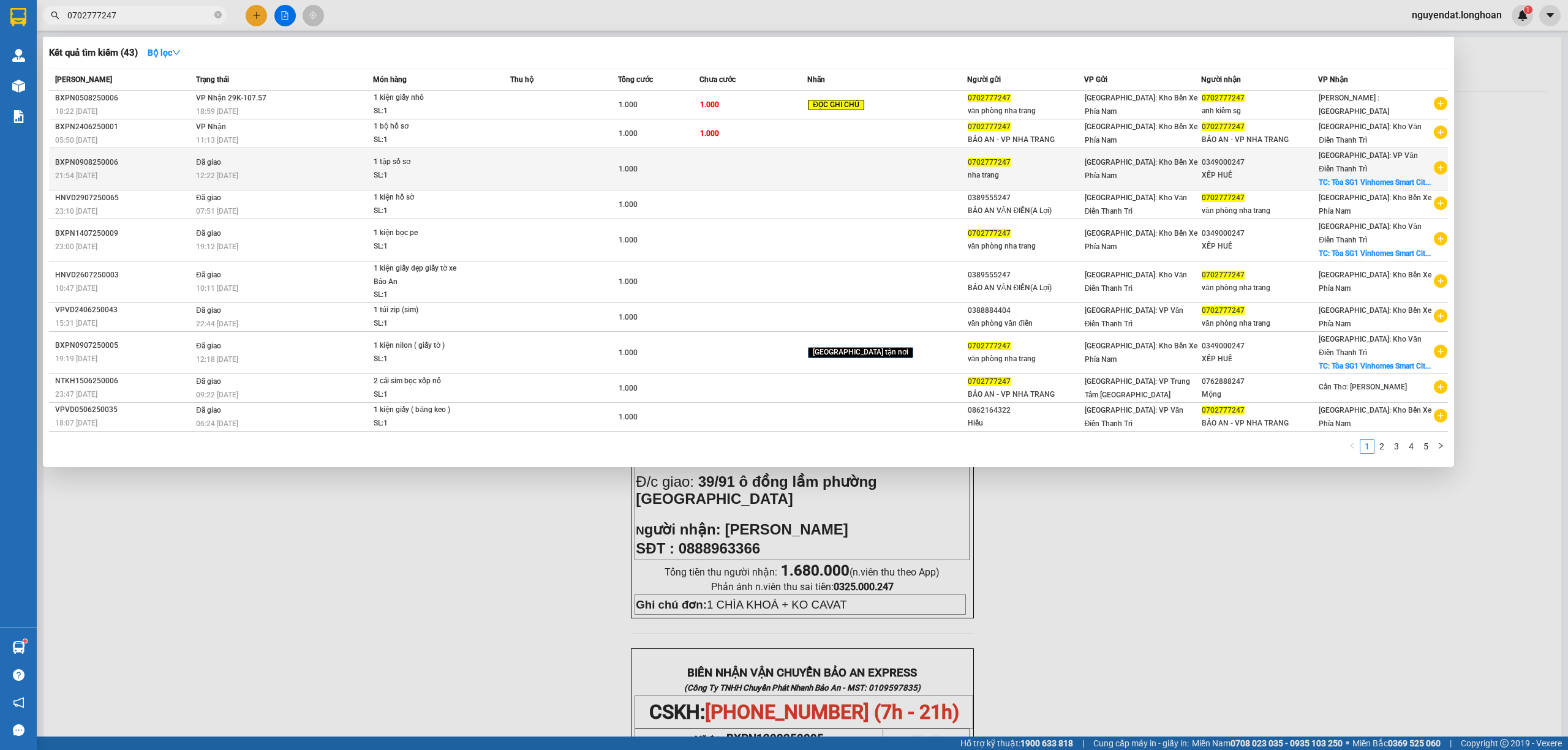
type input "0702777247"
click at [336, 178] on div "12:22 - 11/08" at bounding box center [284, 176] width 176 height 14
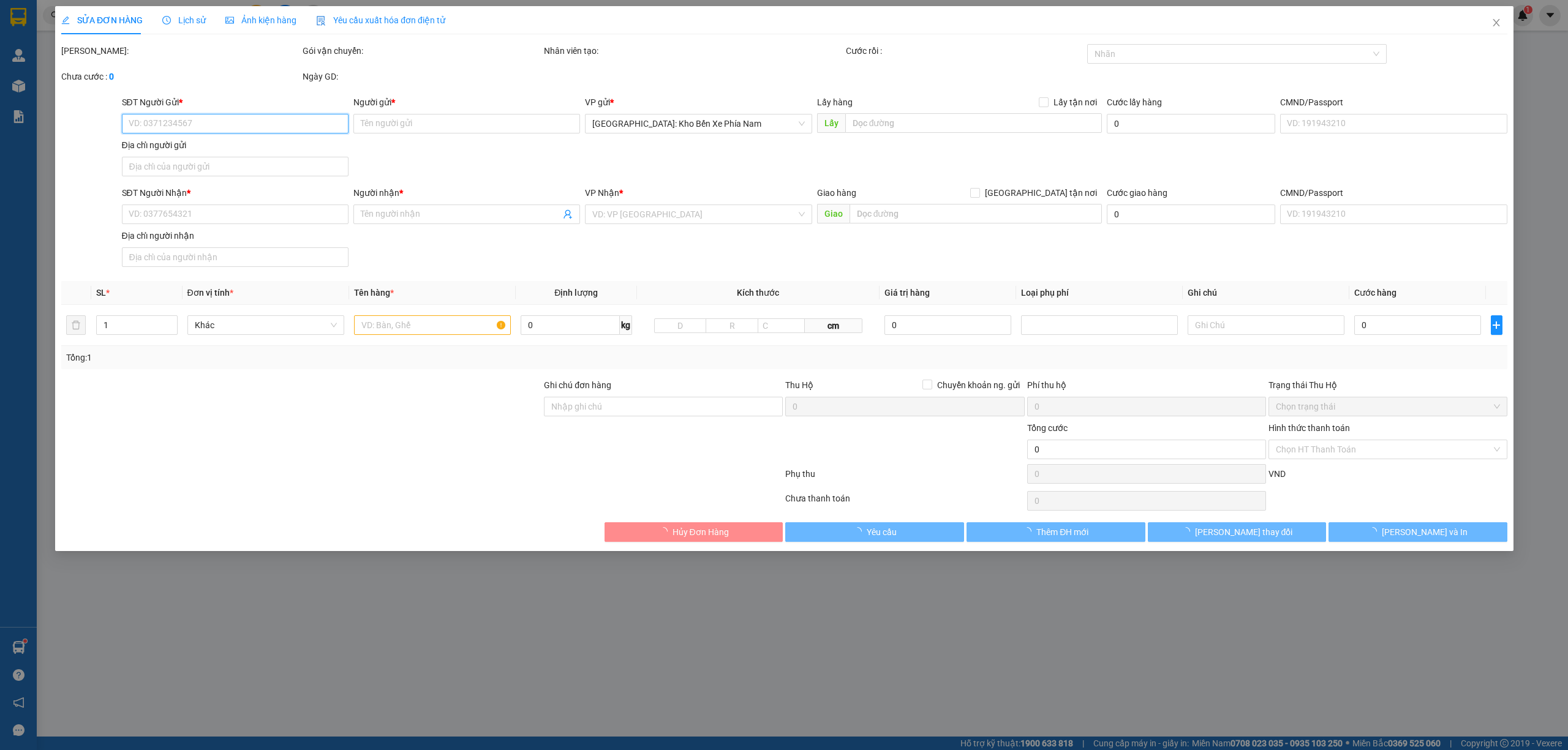
type input "0702777247"
type input "nha trang"
type input "0349000247"
type input "XẾP HUẾ"
checkbox input "true"
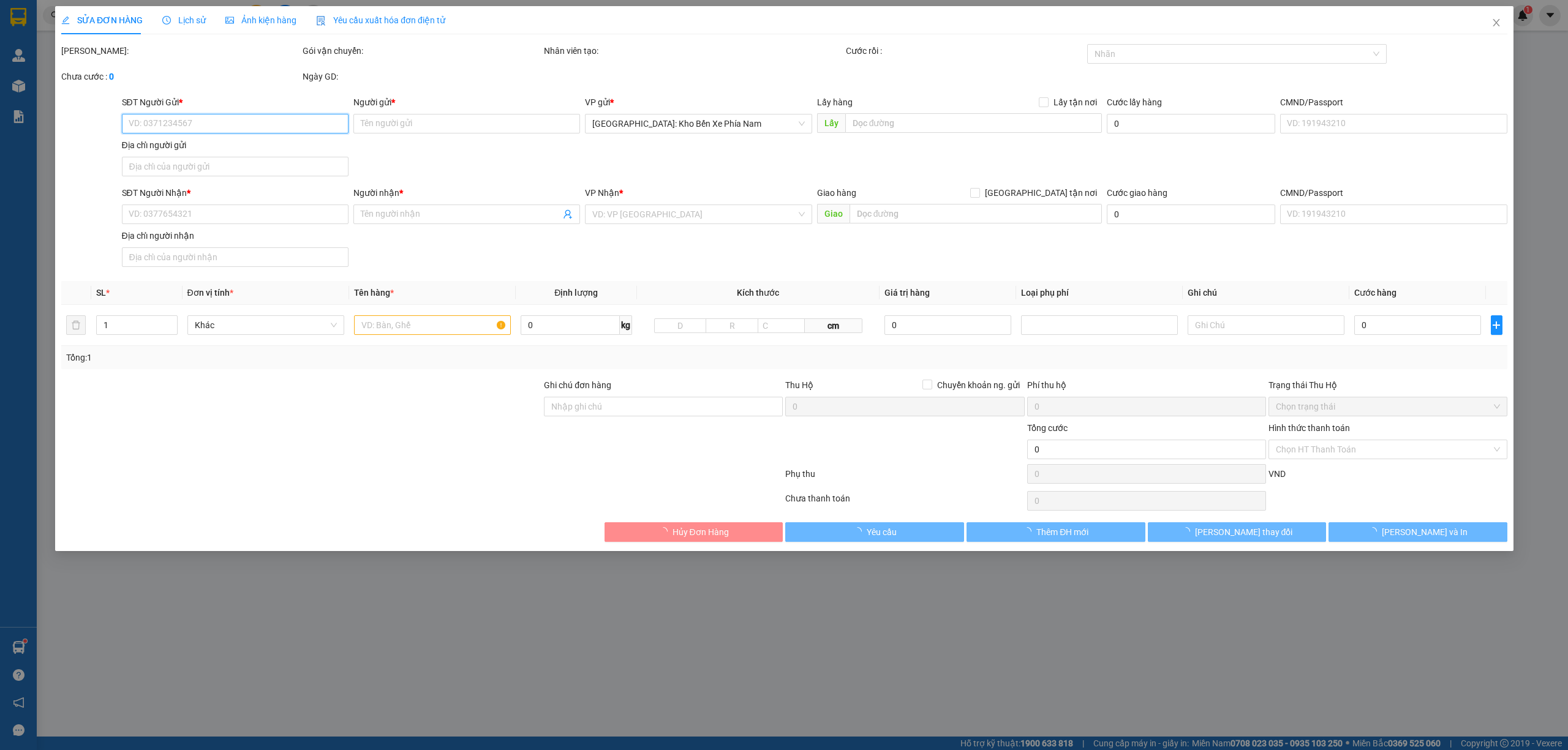
type input "Tòa SG1 Vinhomes Smart City, Tây Mỗ, Nam Từ Liêm, Hà Nội"
type input "gửi xếp huế"
type input "1.000"
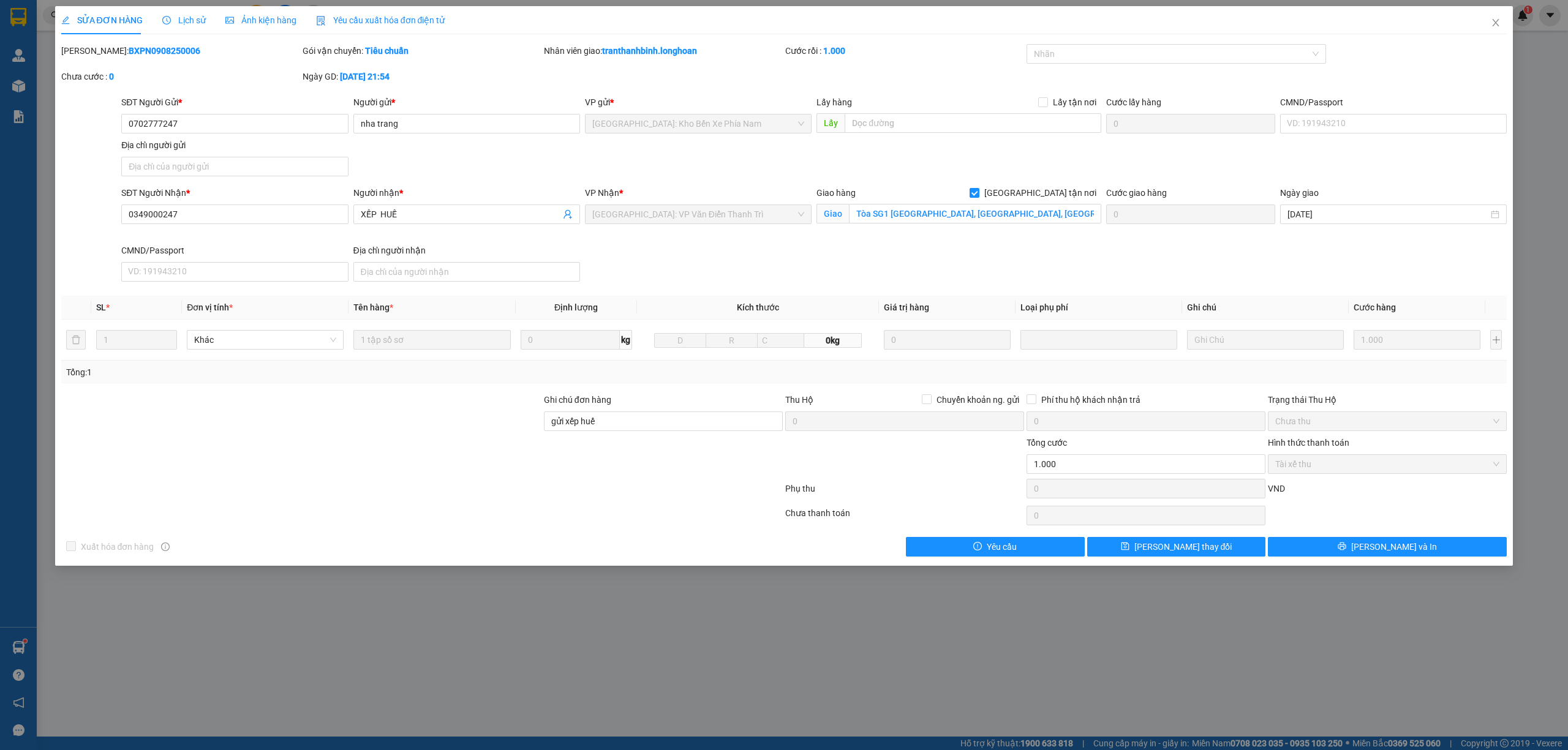
click at [200, 27] on div "Lịch sử" at bounding box center [183, 20] width 43 height 28
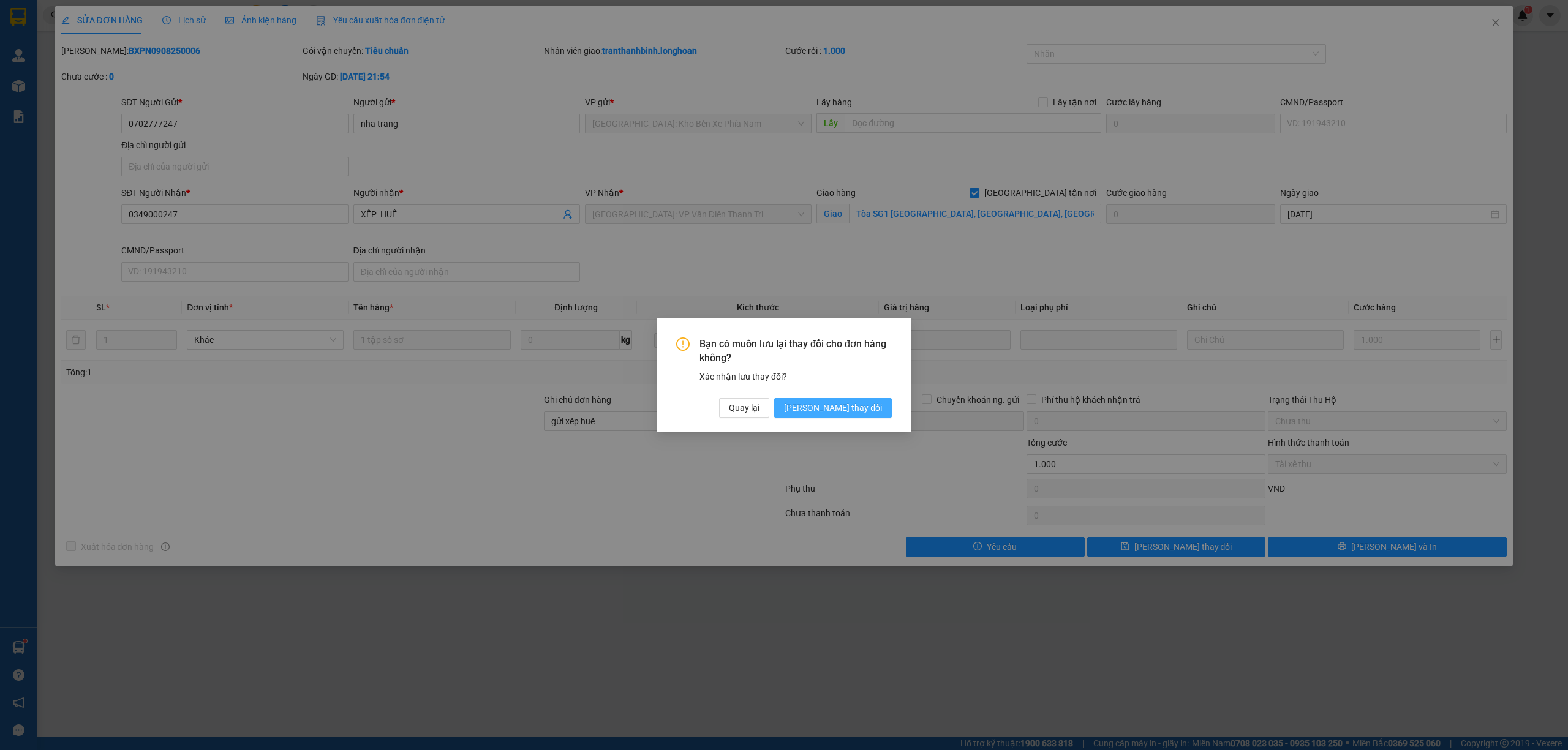
click at [867, 409] on span "[PERSON_NAME] thay đổi" at bounding box center [833, 408] width 98 height 14
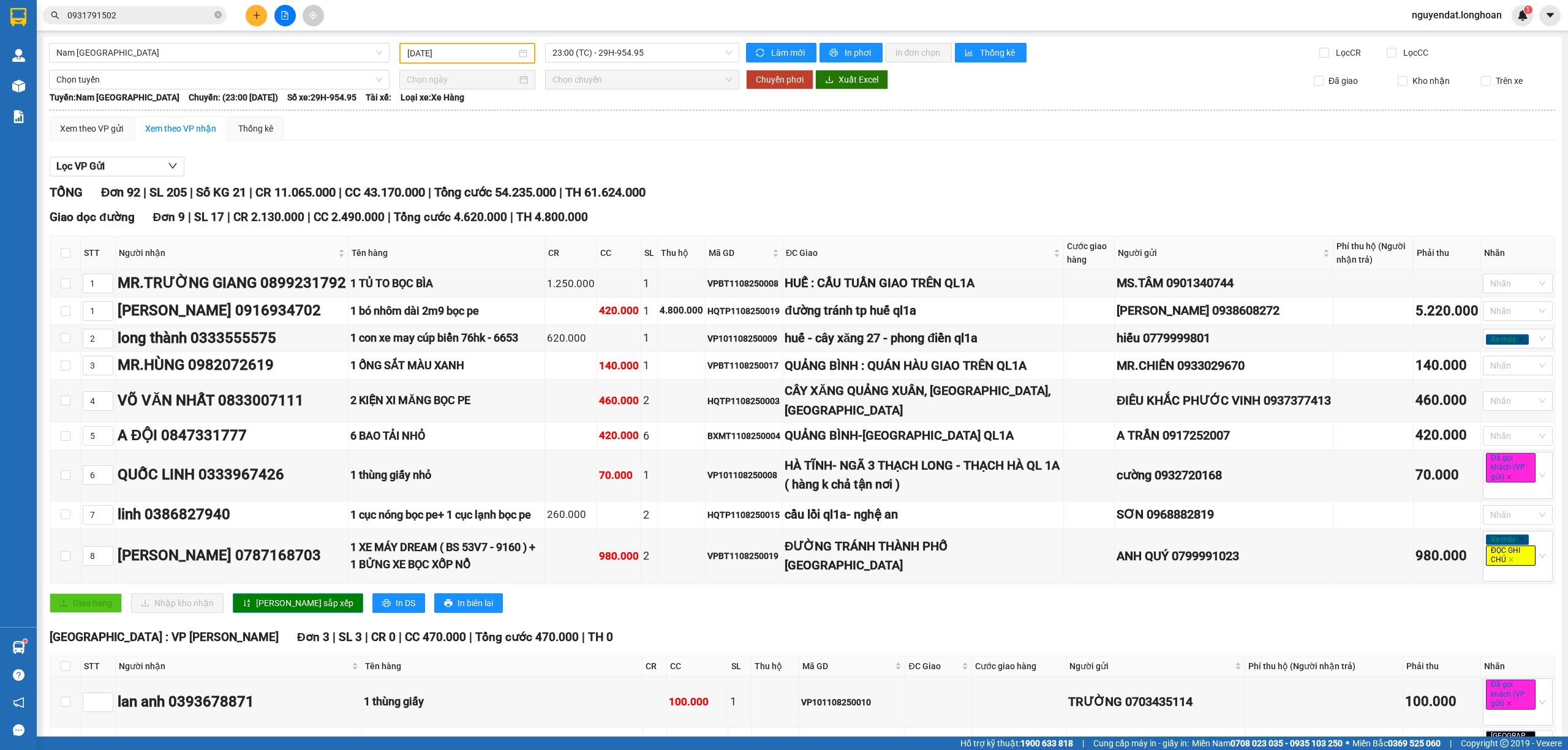
click at [14, 91] on img at bounding box center [19, 86] width 13 height 13
click at [17, 89] on img at bounding box center [19, 86] width 13 height 13
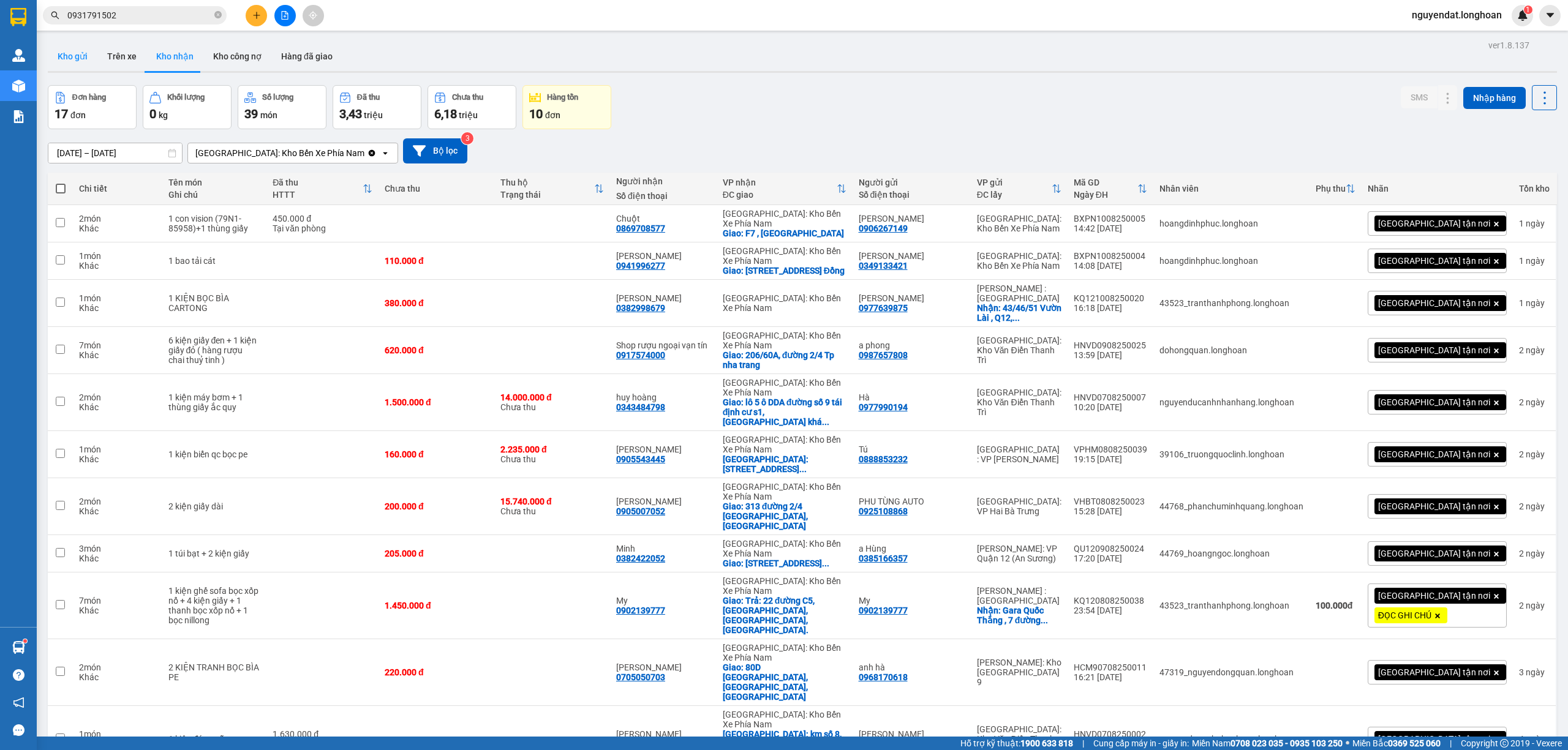
drag, startPoint x: 47, startPoint y: 60, endPoint x: 60, endPoint y: 60, distance: 13.0
click at [49, 60] on button "Kho gửi" at bounding box center [73, 56] width 49 height 30
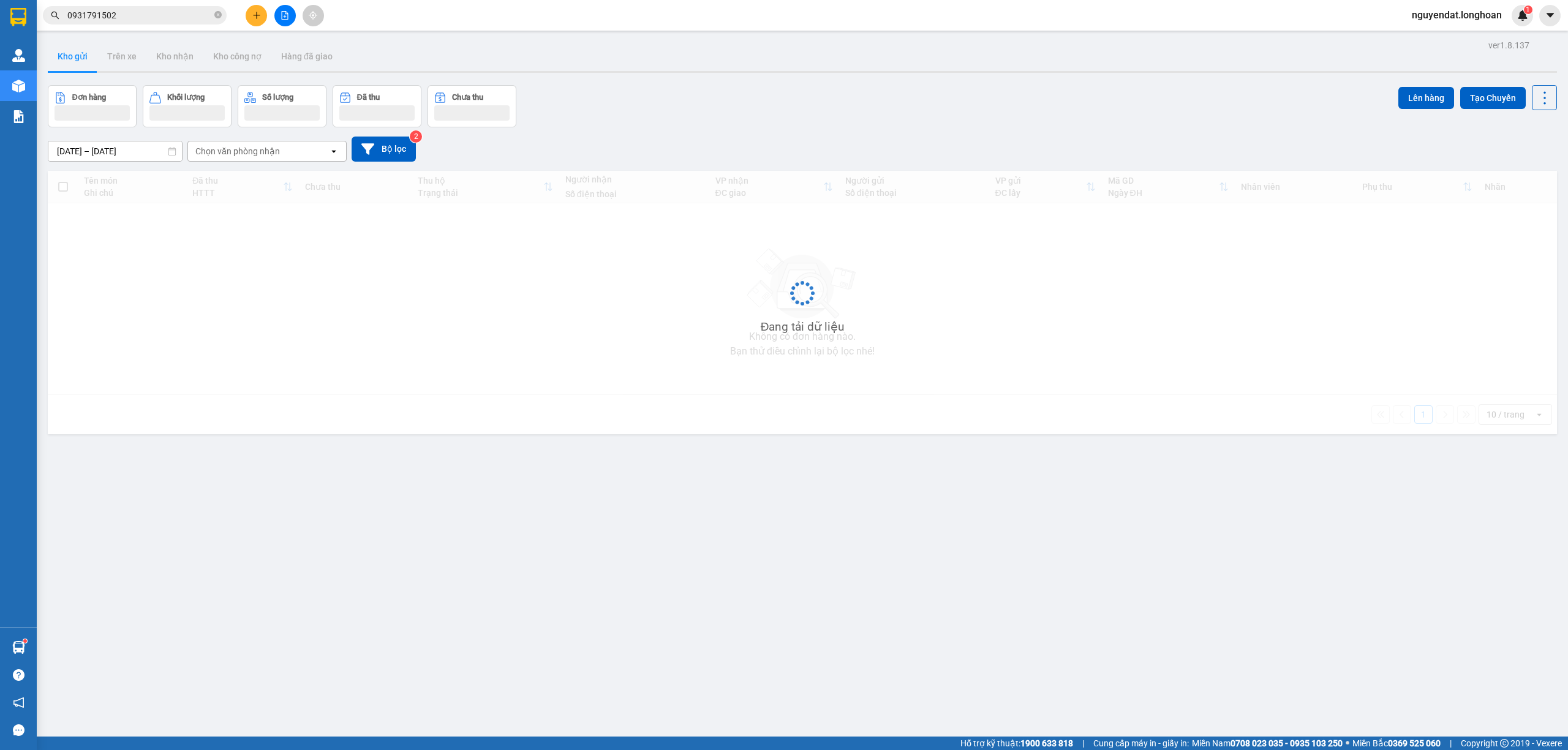
click at [60, 60] on button "Kho gửi" at bounding box center [73, 56] width 49 height 30
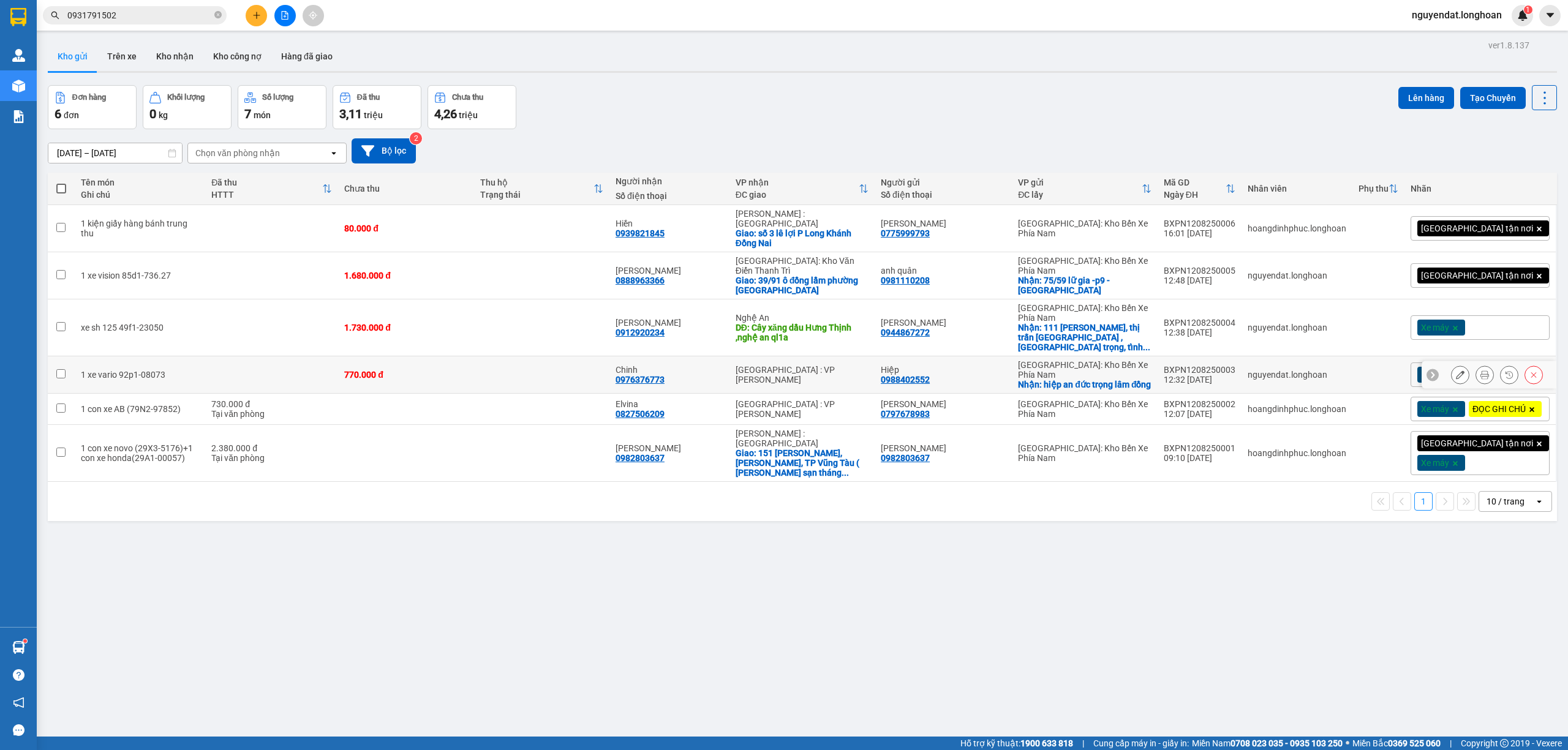
click at [1456, 371] on icon at bounding box center [1460, 375] width 8 height 8
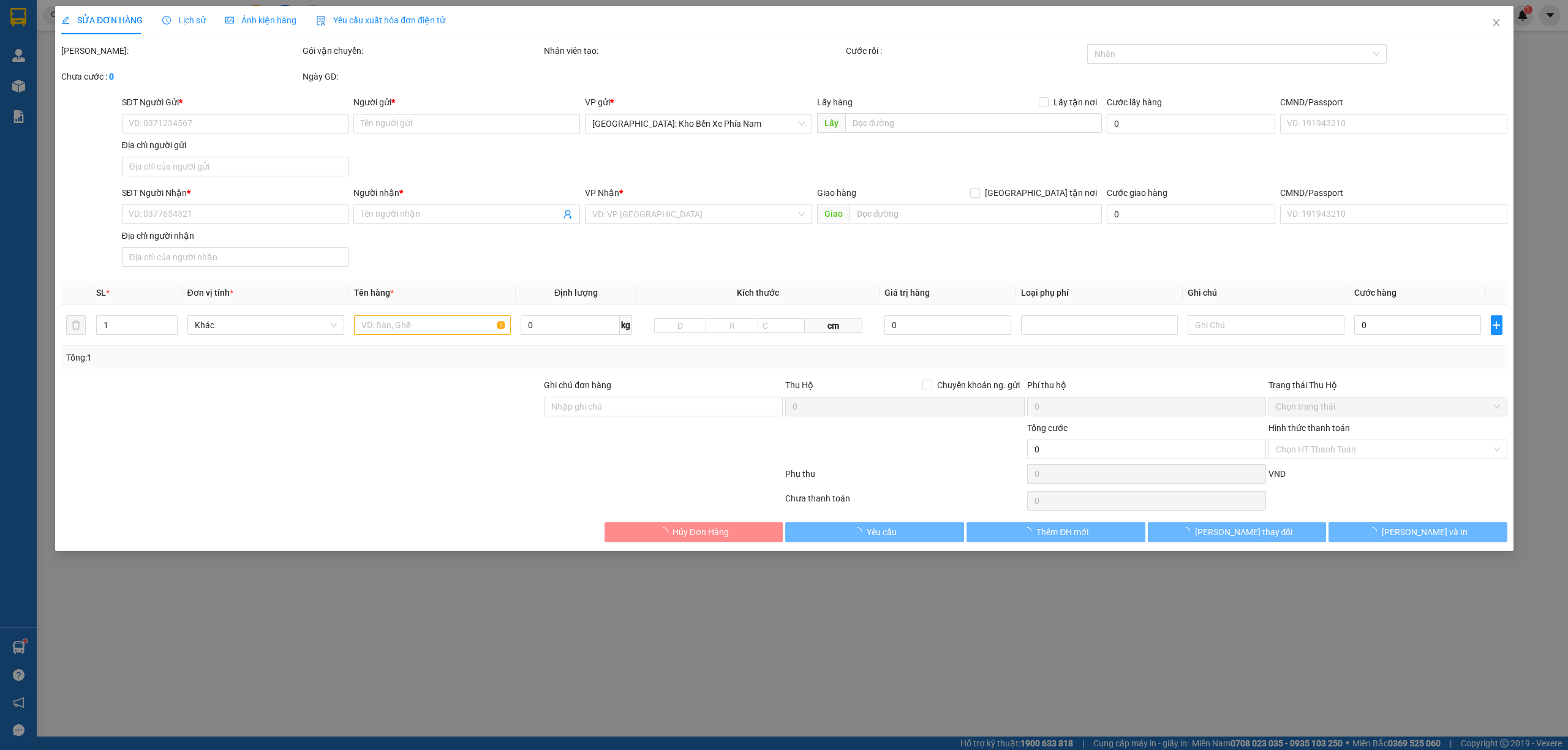
type input "0988402552"
type input "Hiệp"
checkbox input "true"
type input "hiệp an đức trọng lâm đồng"
type input "0976376773"
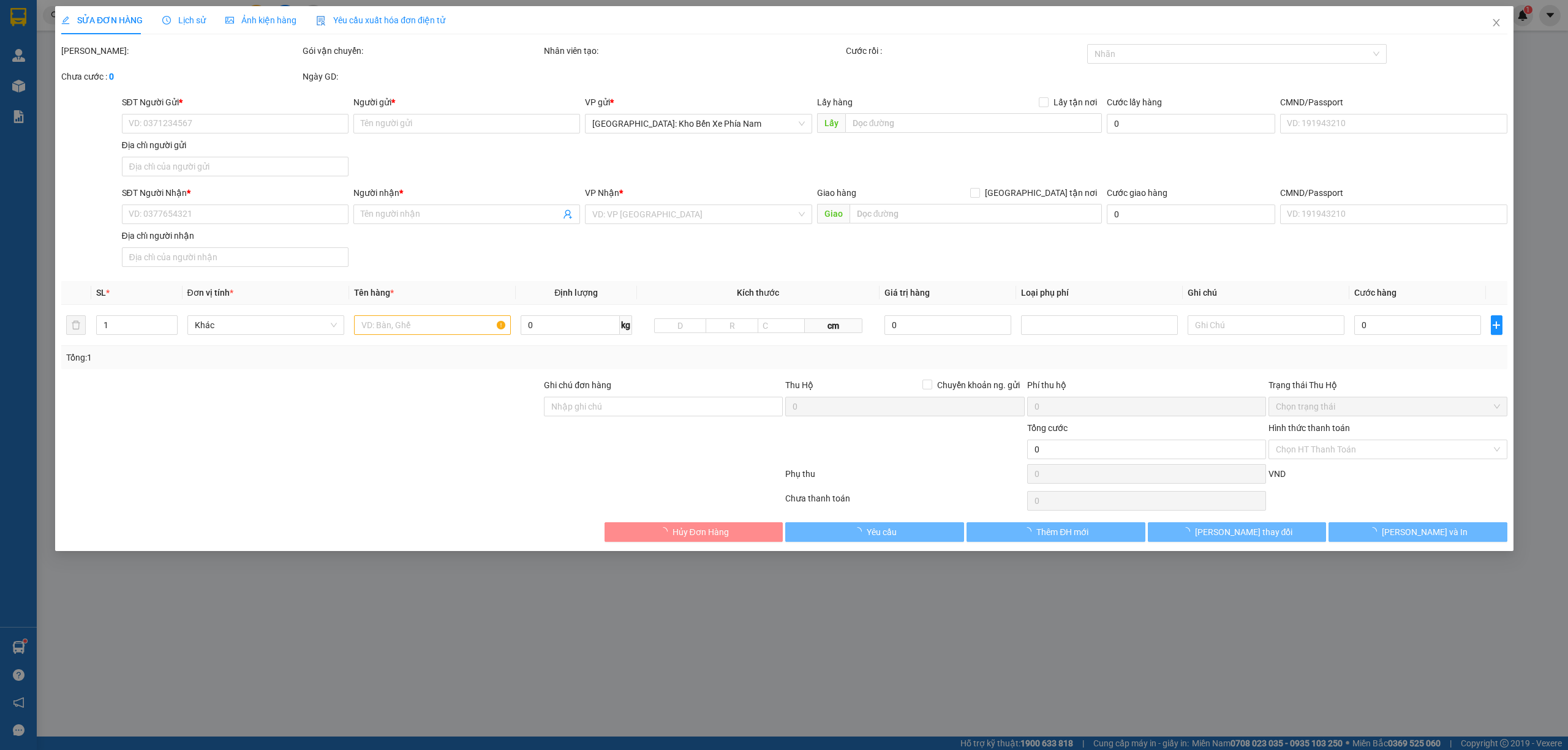
type input "Chinh"
type input "1 CHÌA KHOÁ + KO CAVAT"
type input "770.000"
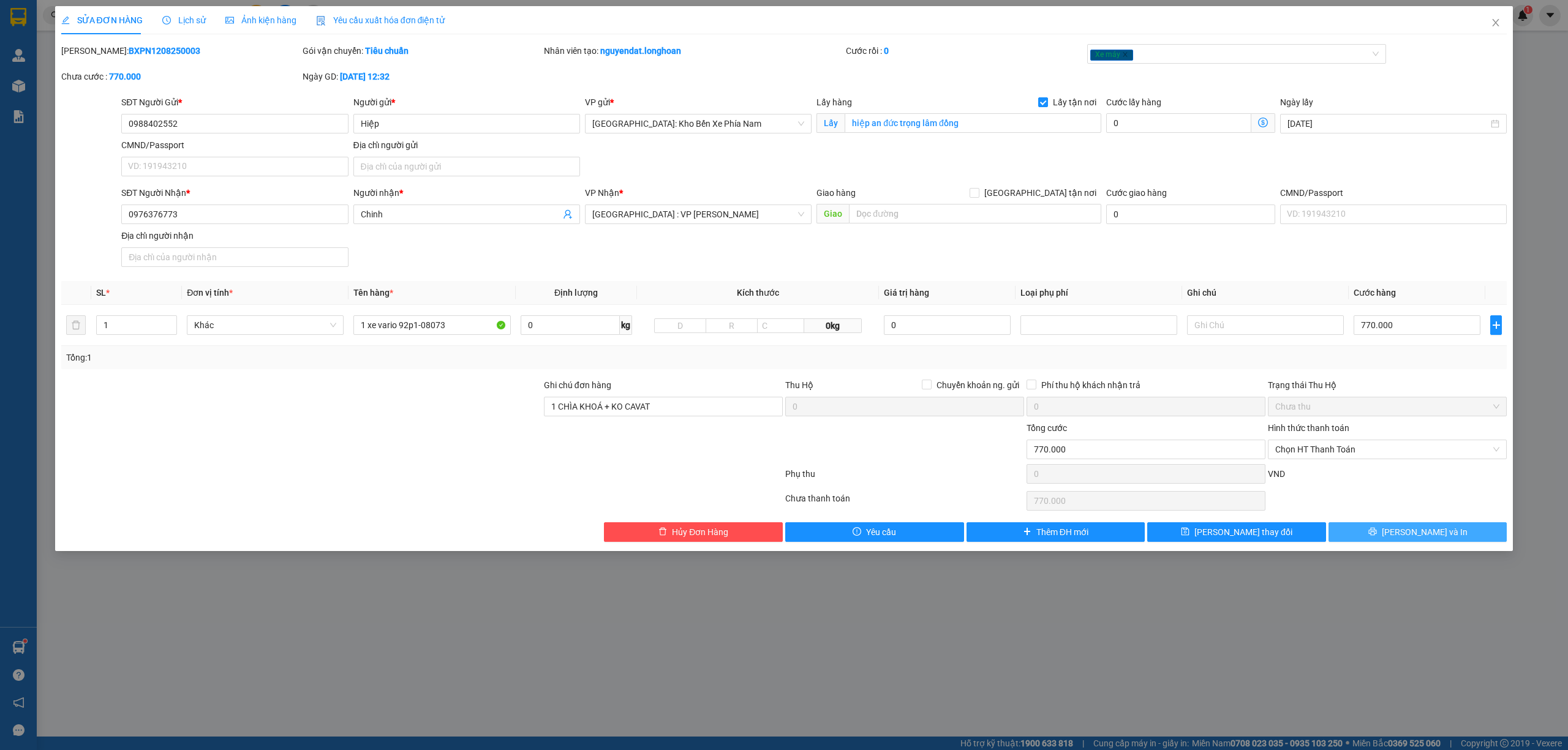
click at [1448, 537] on button "[PERSON_NAME] và In" at bounding box center [1418, 532] width 179 height 20
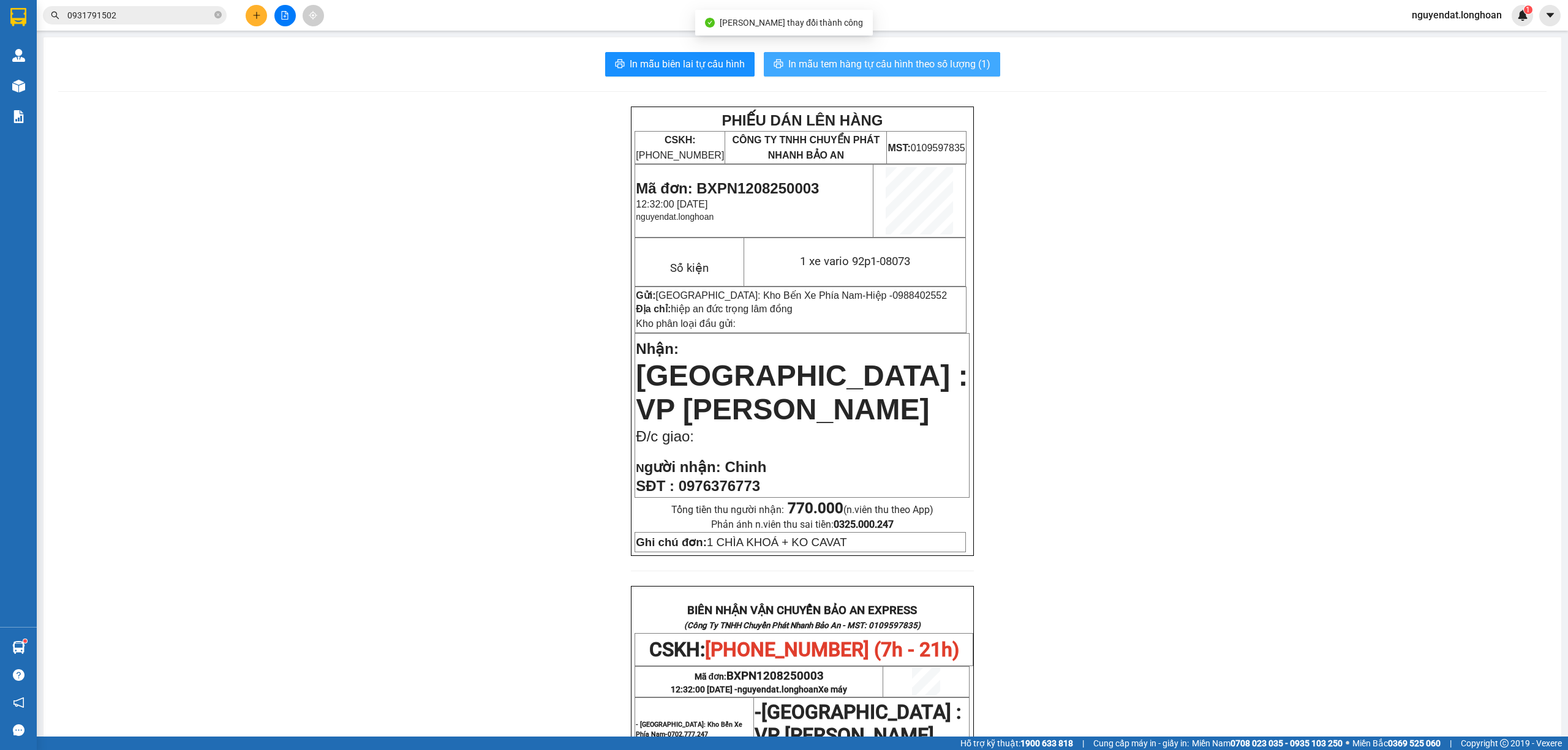
click at [936, 59] on span "In mẫu tem hàng tự cấu hình theo số lượng (1)" at bounding box center [889, 64] width 202 height 15
